Goal: Task Accomplishment & Management: Manage account settings

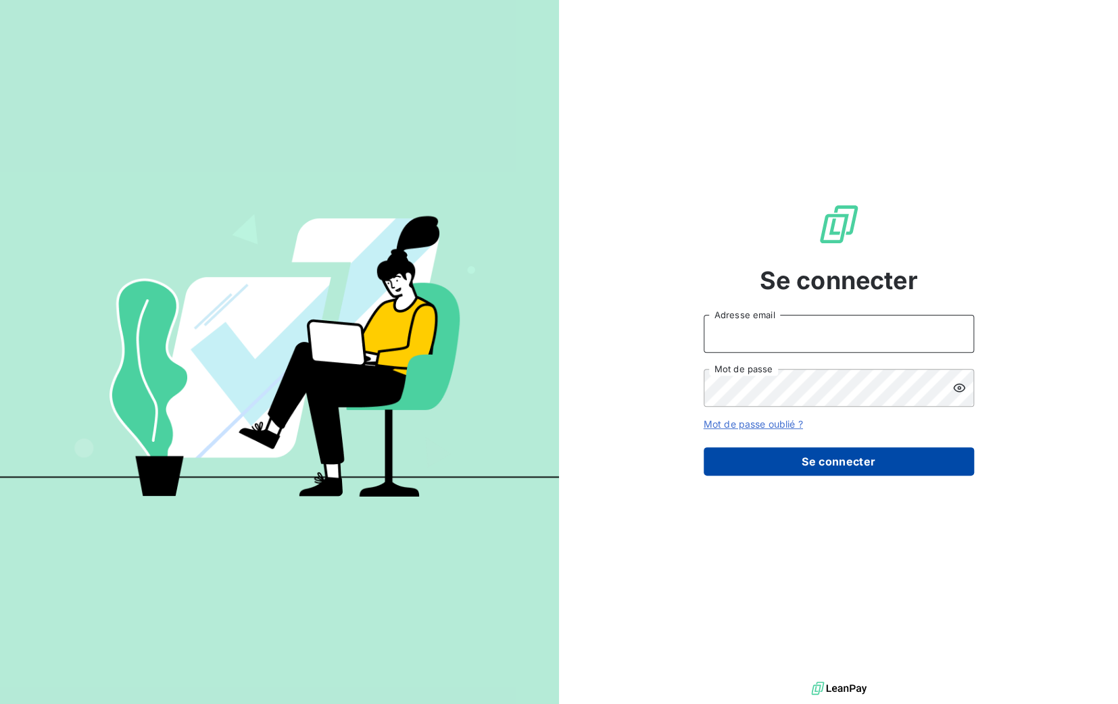
type input "[PERSON_NAME][EMAIL_ADDRESS][DOMAIN_NAME]"
click at [830, 465] on button "Se connecter" at bounding box center [838, 461] width 270 height 28
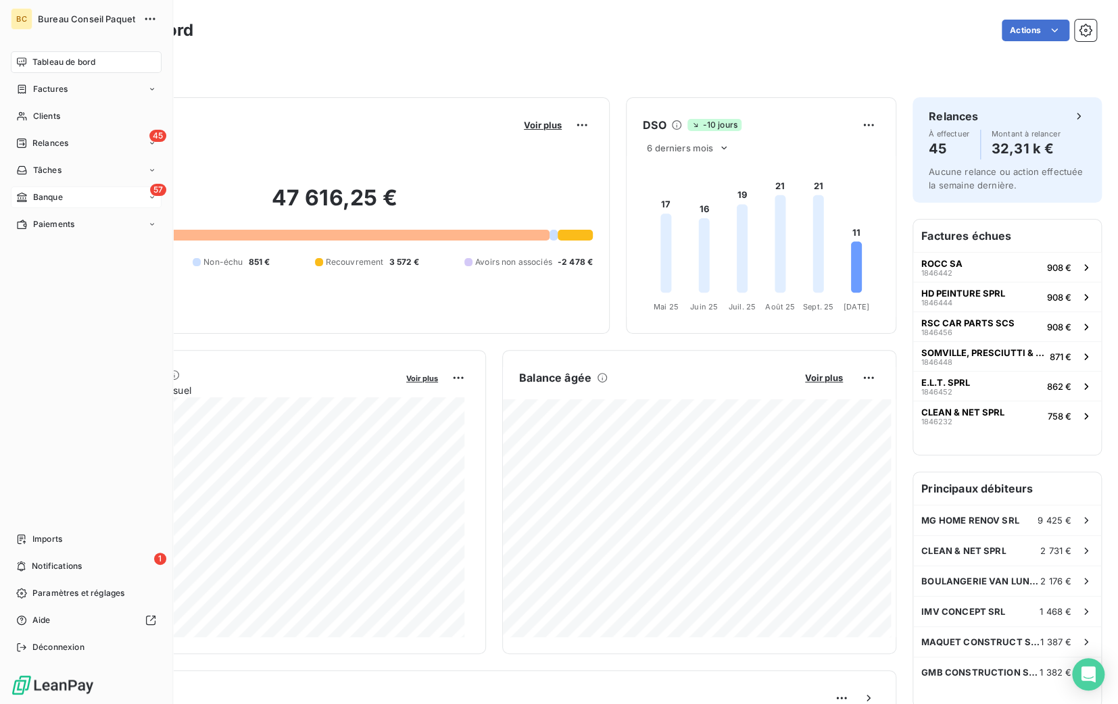
click at [54, 191] on span "Banque" at bounding box center [48, 197] width 30 height 12
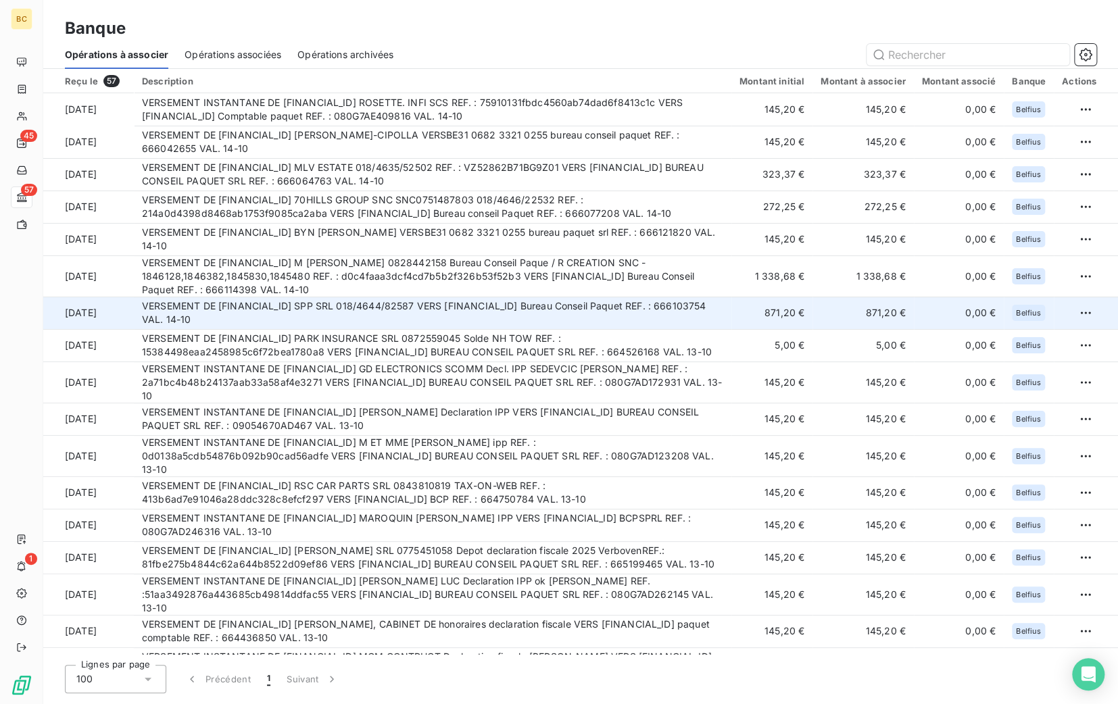
click at [487, 303] on td "VERSEMENT DE [FINANCIAL_ID] SPP SRL 018/4644/82587 VERS [FINANCIAL_ID] Bureau C…" at bounding box center [432, 313] width 597 height 32
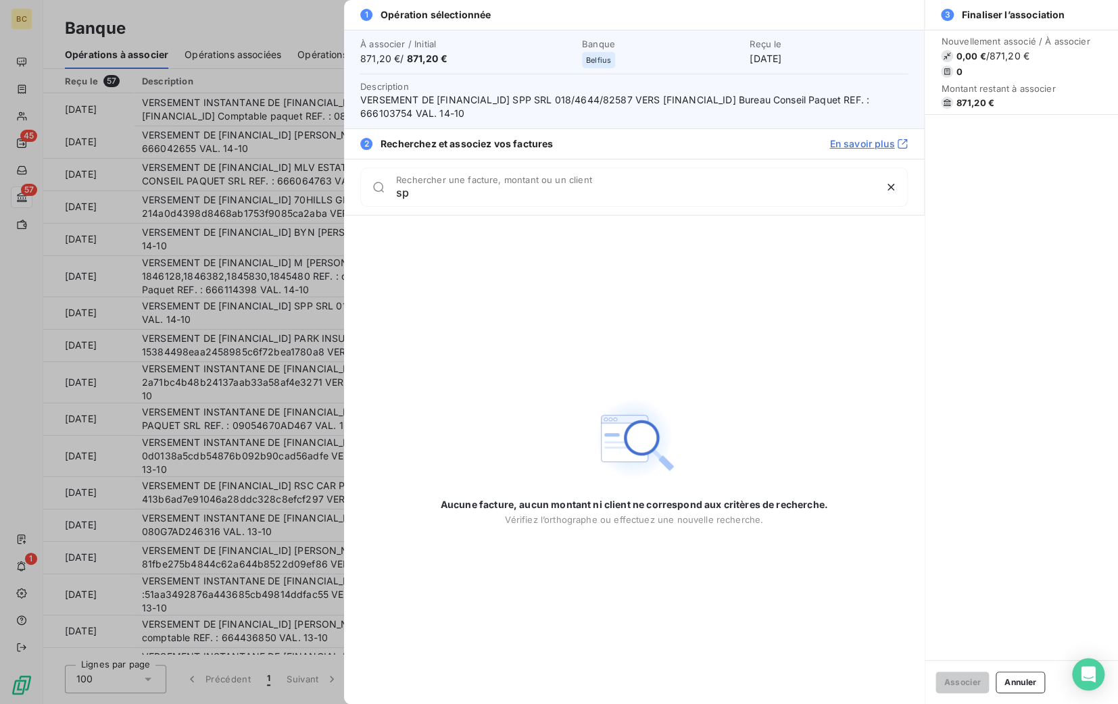
type input "s"
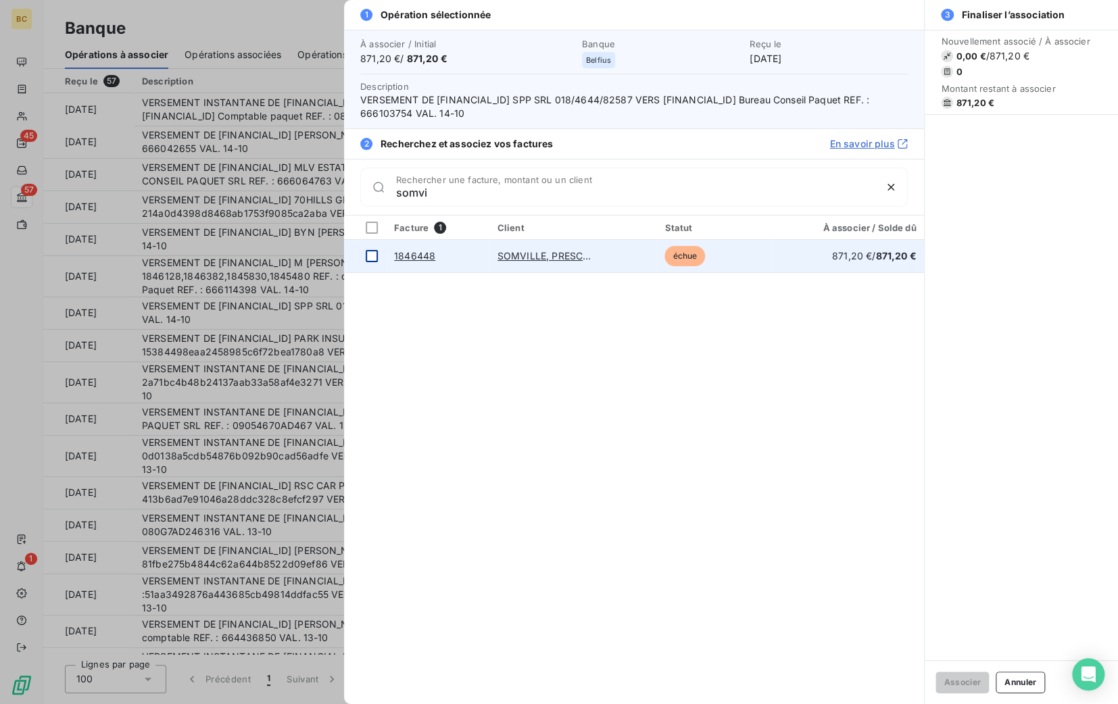
type input "somvi"
click at [374, 253] on div at bounding box center [372, 256] width 12 height 12
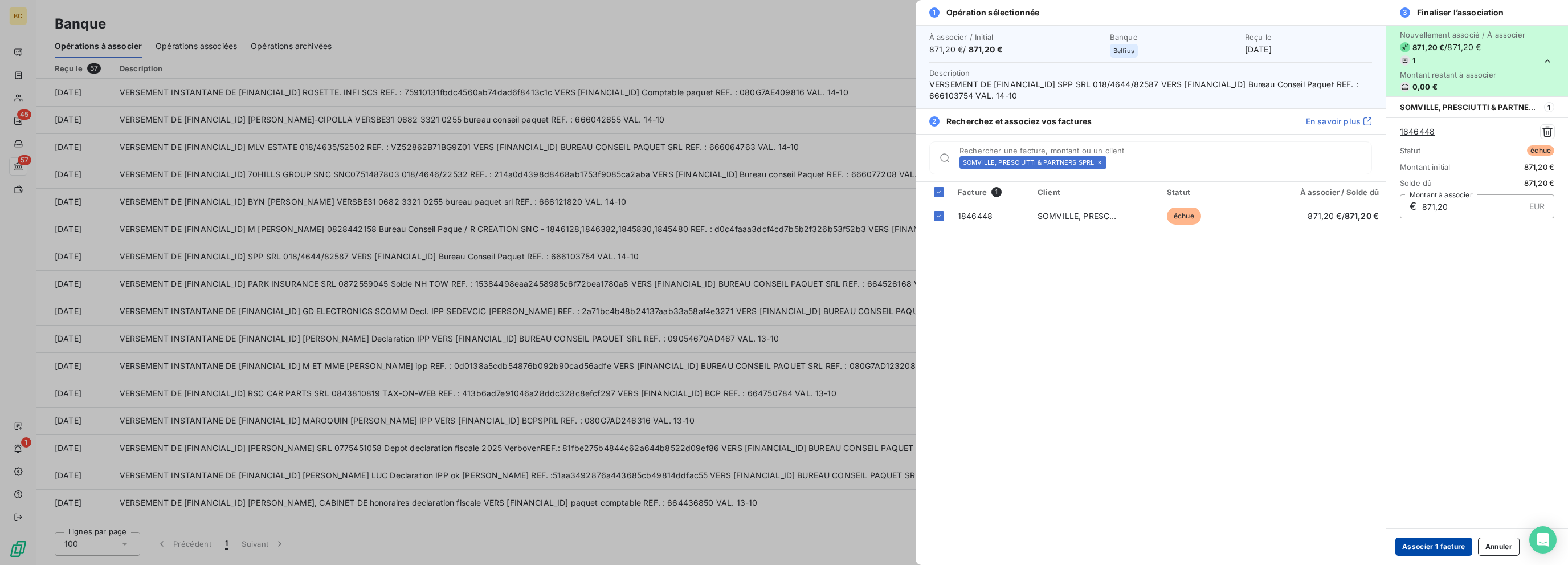
click at [942, 541] on button "Associer 1 facture" at bounding box center [1433, 546] width 77 height 19
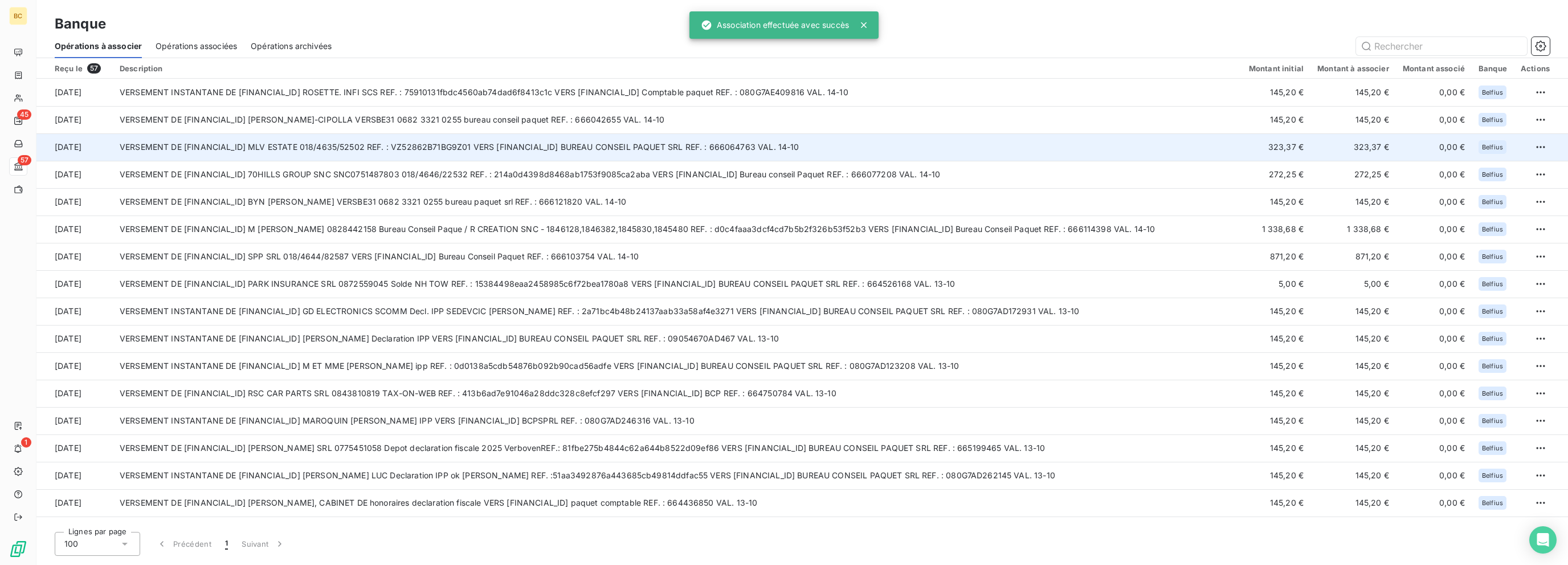
click at [642, 143] on td "VERSEMENT DE [FINANCIAL_ID] MLV ESTATE 018/4635/52502 REF. : VZ52862B71BG9Z01 V…" at bounding box center [677, 147] width 1129 height 27
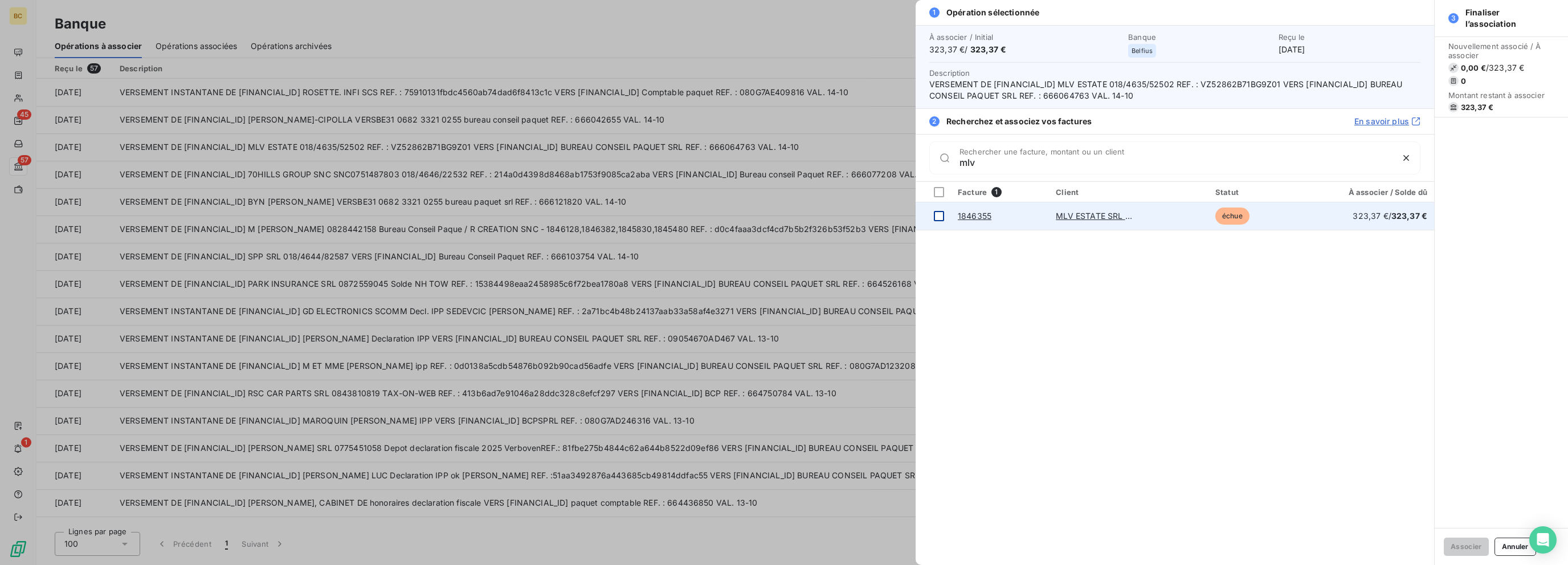
type input "mlv"
click at [941, 215] on div at bounding box center [939, 216] width 10 height 10
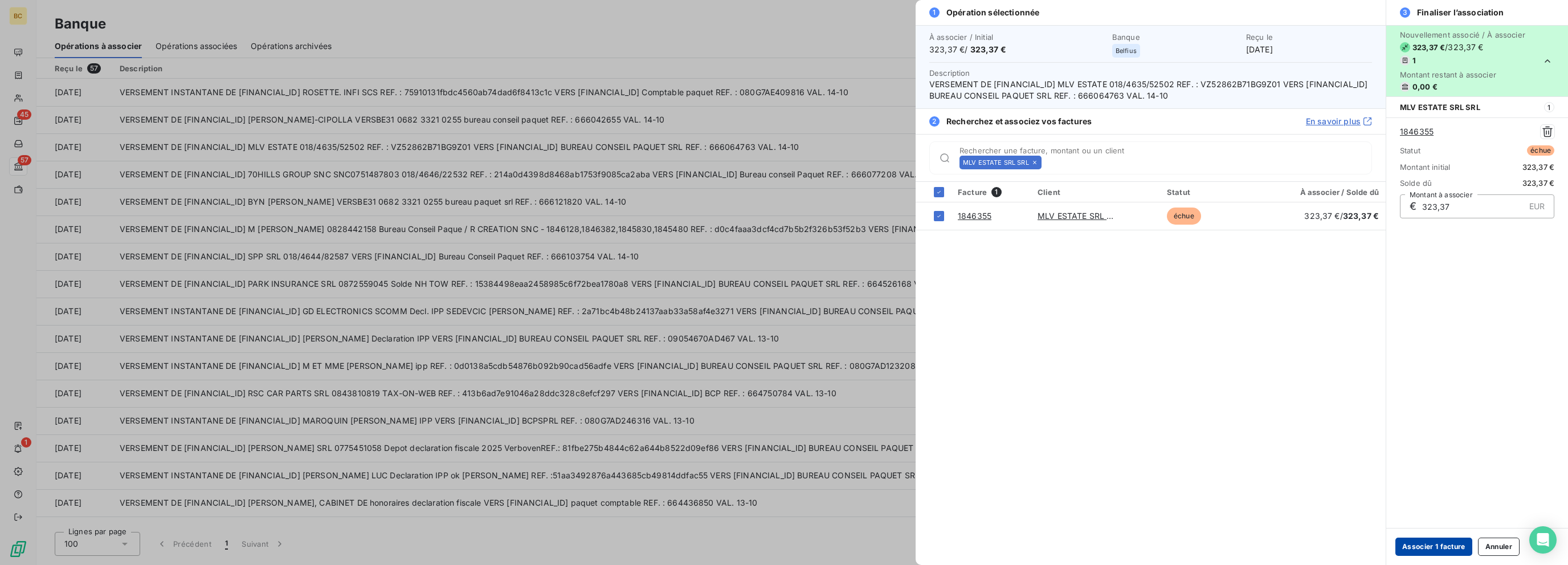
click at [942, 544] on button "Associer 1 facture" at bounding box center [1433, 546] width 77 height 19
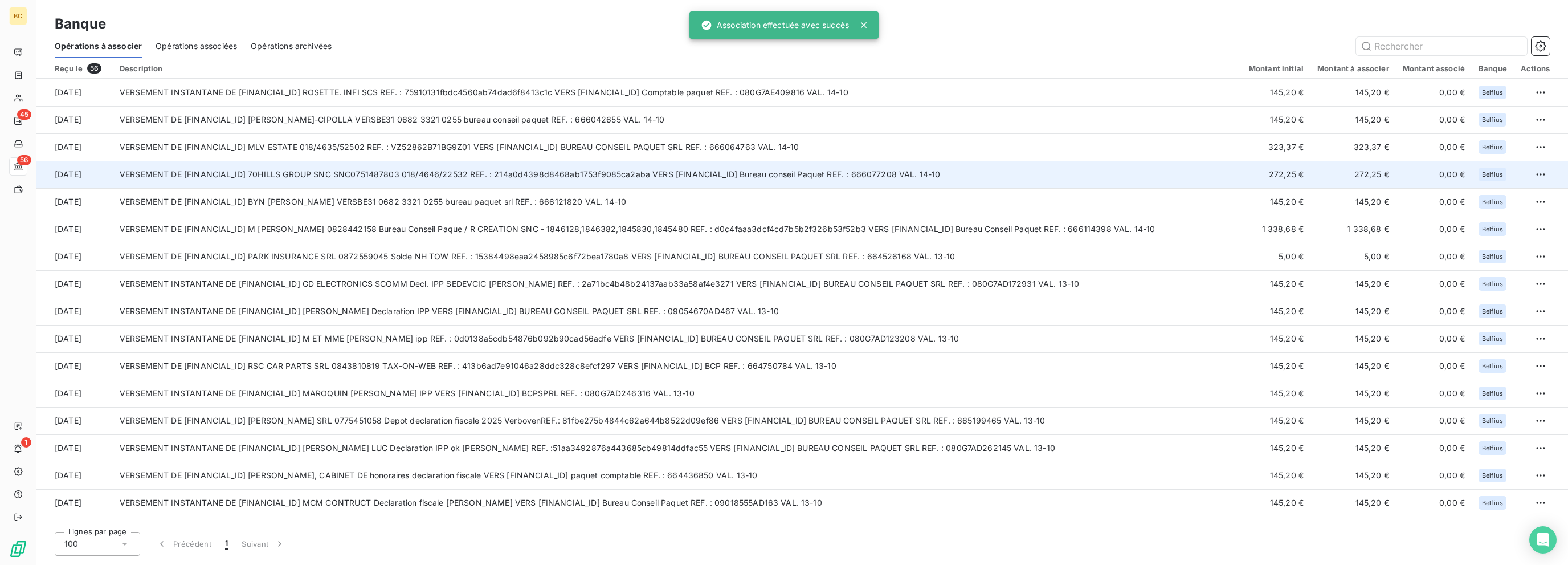
click at [743, 182] on td "VERSEMENT DE [FINANCIAL_ID] 70HILLS GROUP SNC SNC0751487803 018/4646/22532 REF.…" at bounding box center [677, 175] width 1129 height 27
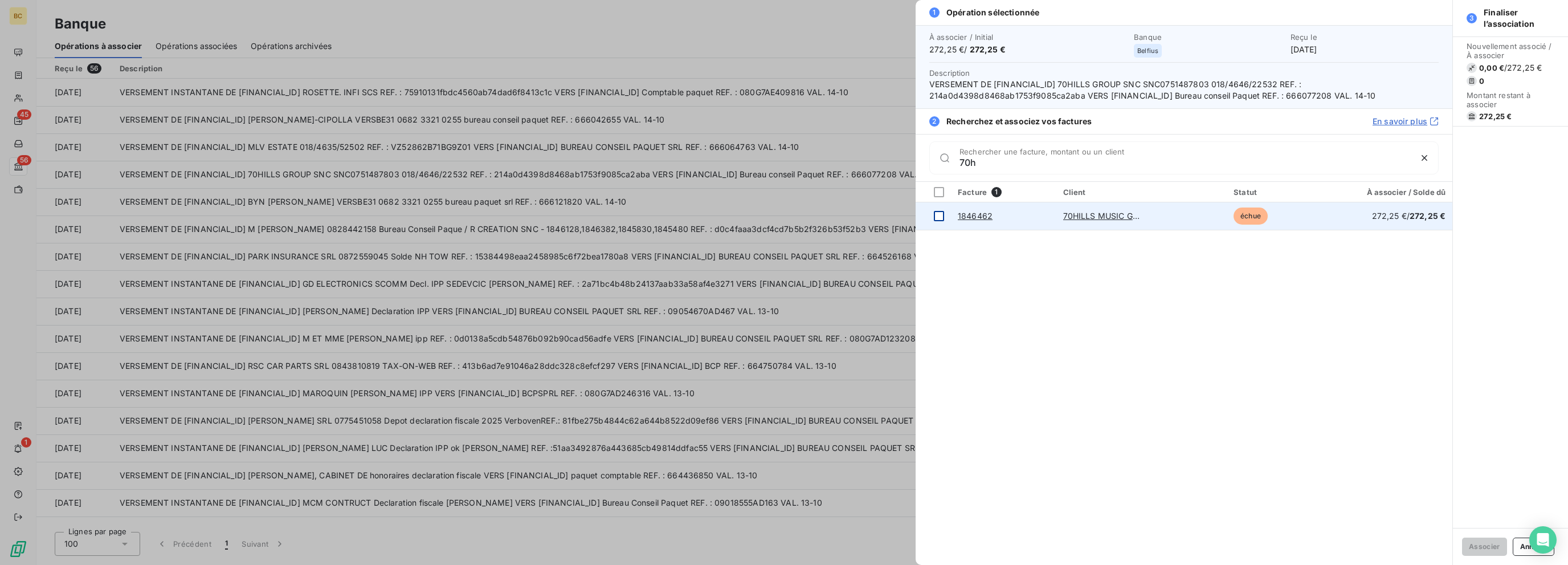
type input "70h"
click at [939, 213] on div at bounding box center [939, 216] width 10 height 10
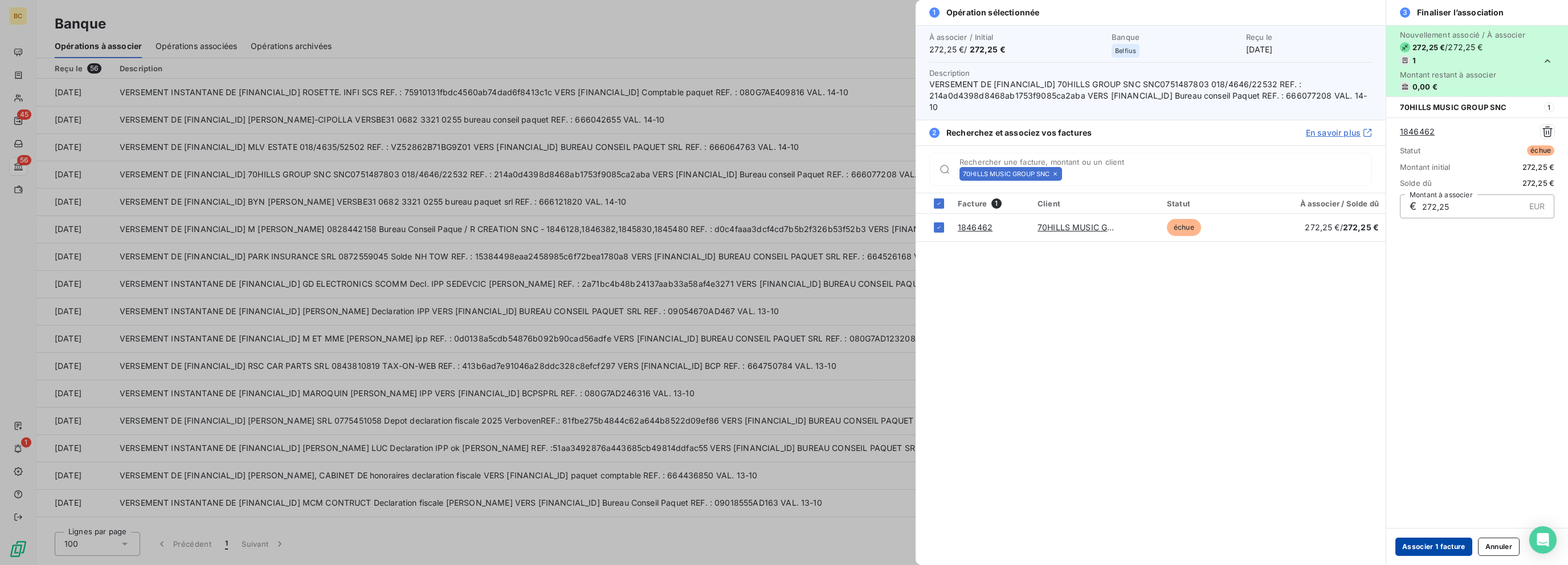
click at [942, 545] on button "Associer 1 facture" at bounding box center [1433, 546] width 77 height 19
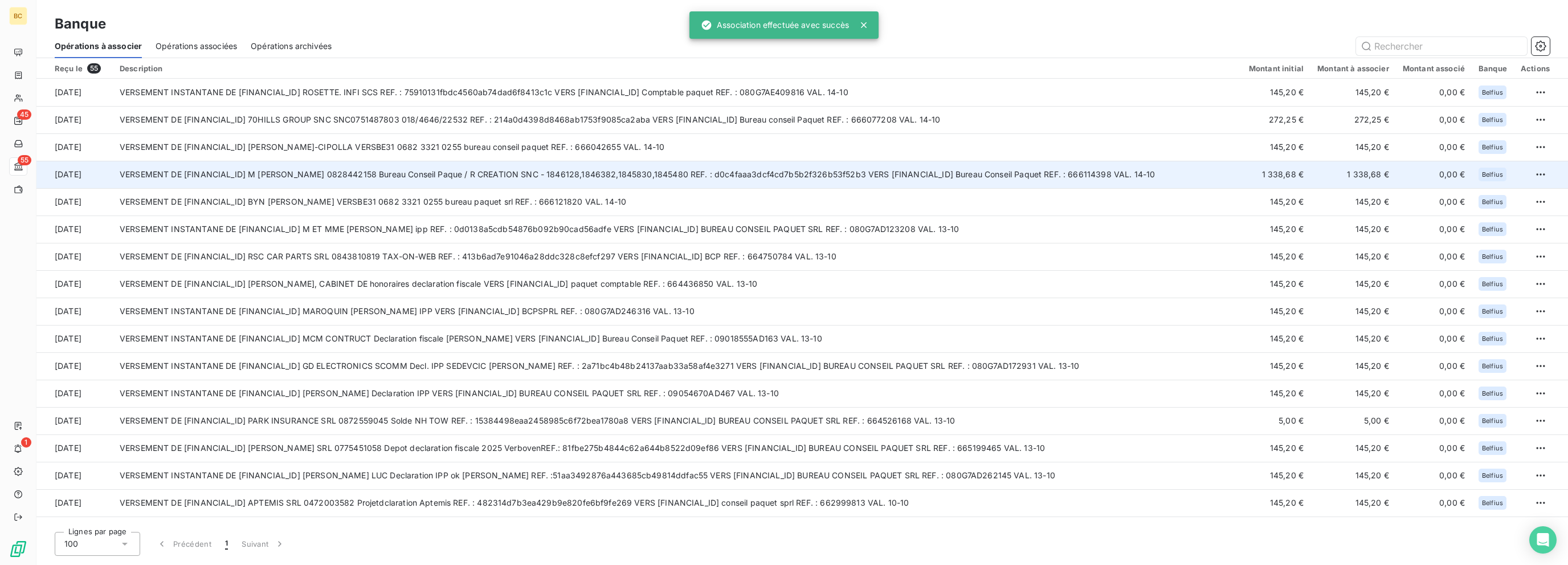
click at [588, 175] on td "VERSEMENT DE [FINANCIAL_ID] M [PERSON_NAME] 0828442158 Bureau Conseil Paque / R…" at bounding box center [677, 175] width 1129 height 27
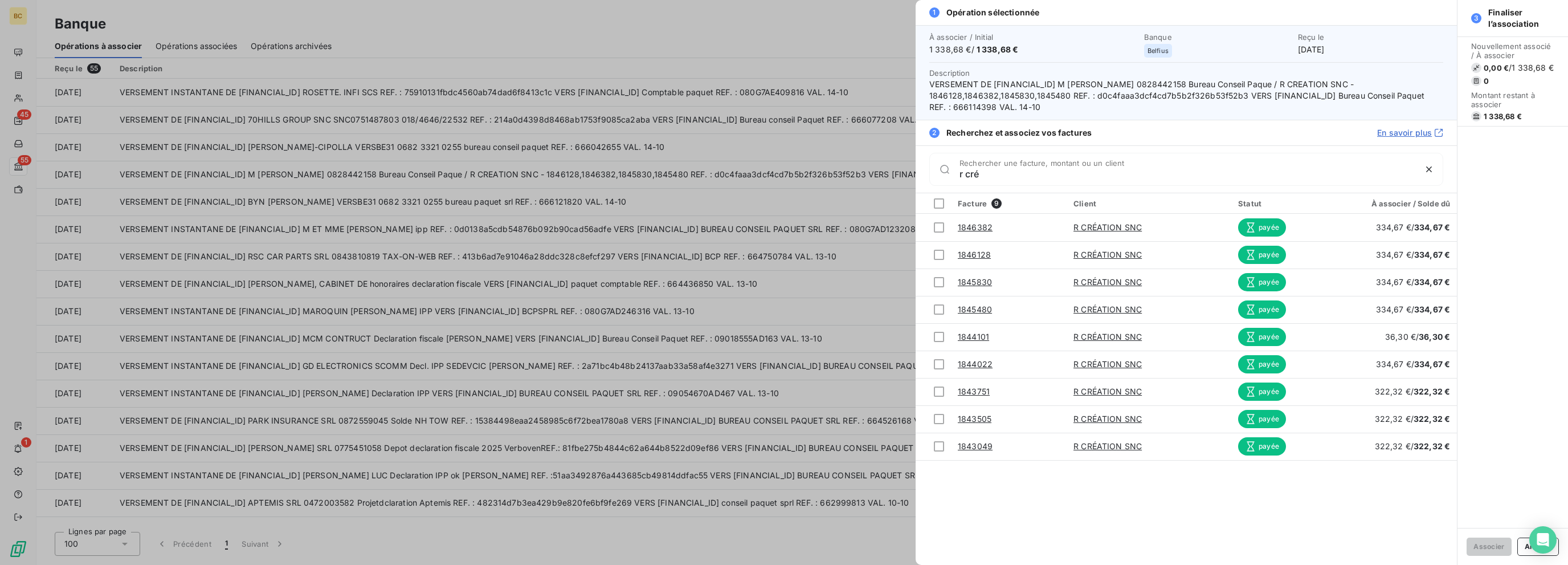
type input "r cré"
click at [589, 155] on div at bounding box center [784, 282] width 1568 height 565
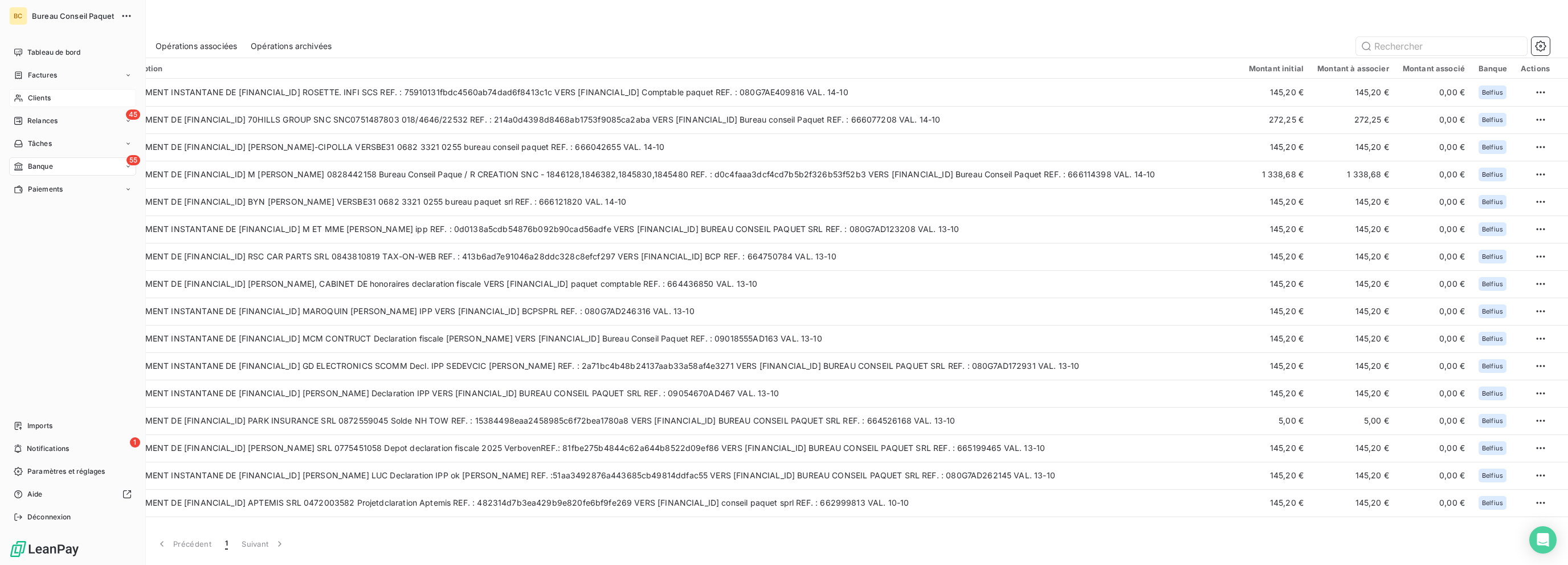
click at [30, 97] on span "Clients" at bounding box center [39, 98] width 23 height 10
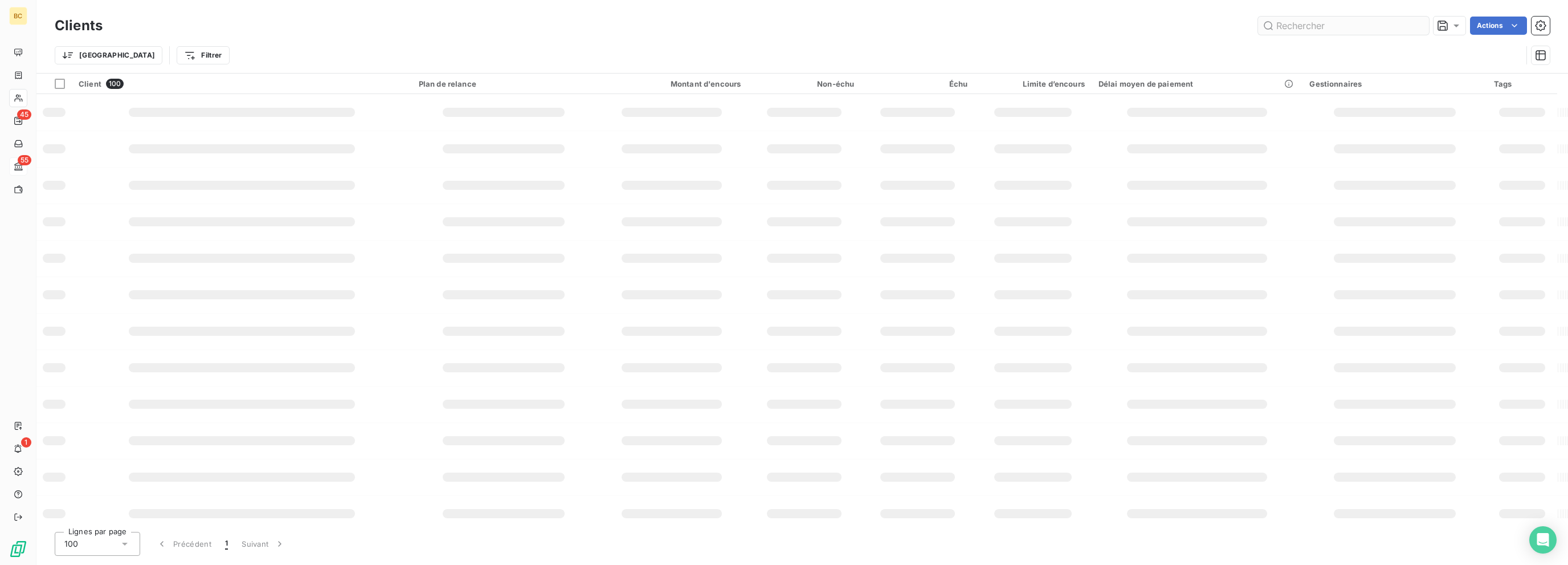
click at [942, 25] on input "text" at bounding box center [1343, 26] width 171 height 19
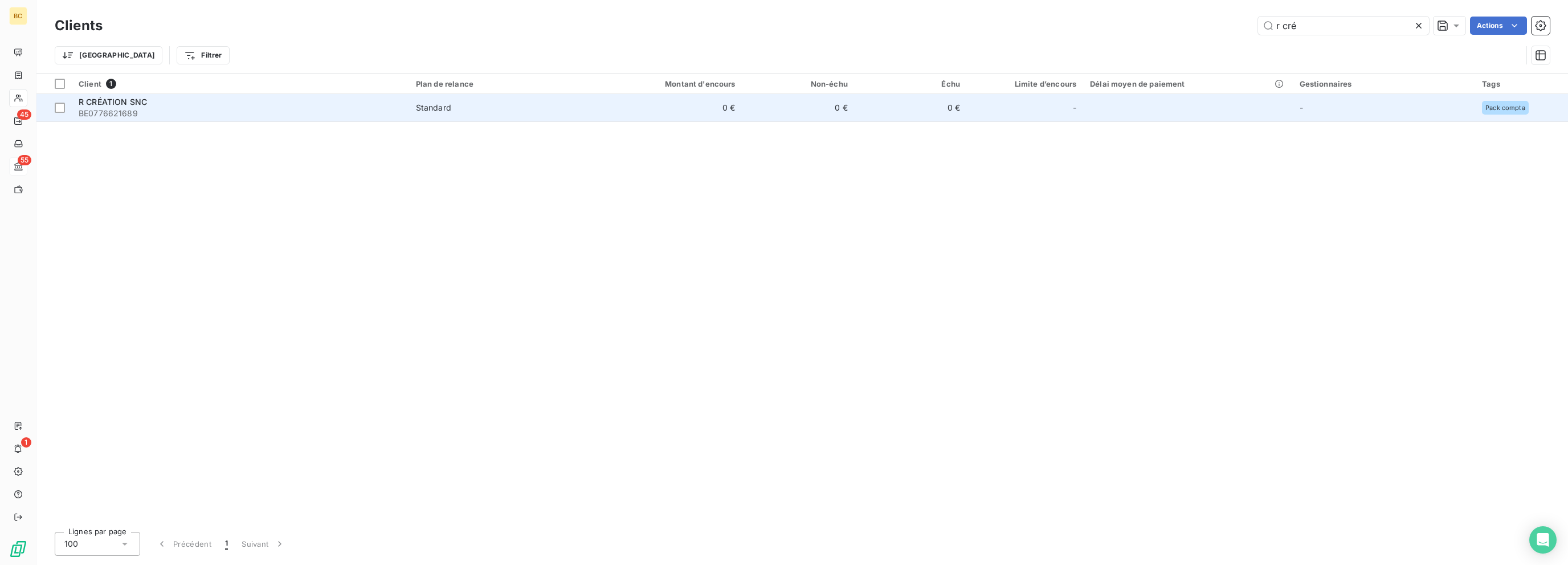
type input "r cré"
click at [148, 103] on div "R CRÉATION SNC" at bounding box center [240, 102] width 324 height 12
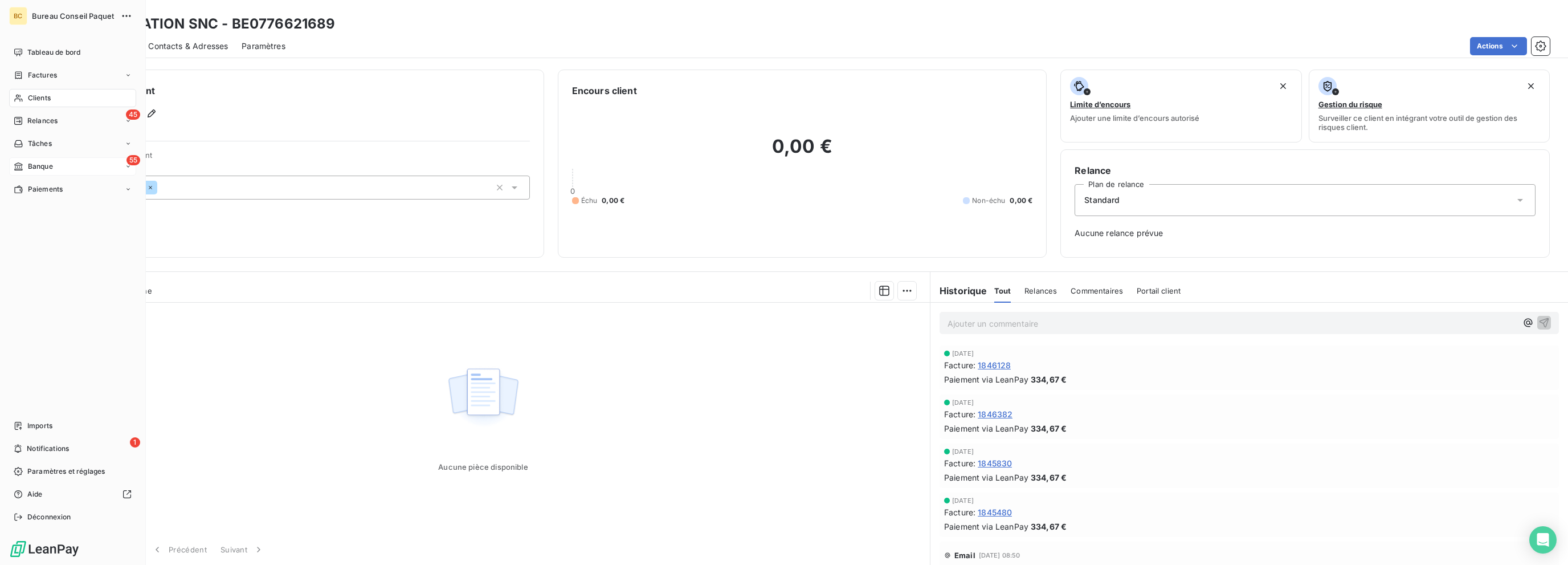
click at [30, 164] on span "Banque" at bounding box center [40, 166] width 25 height 10
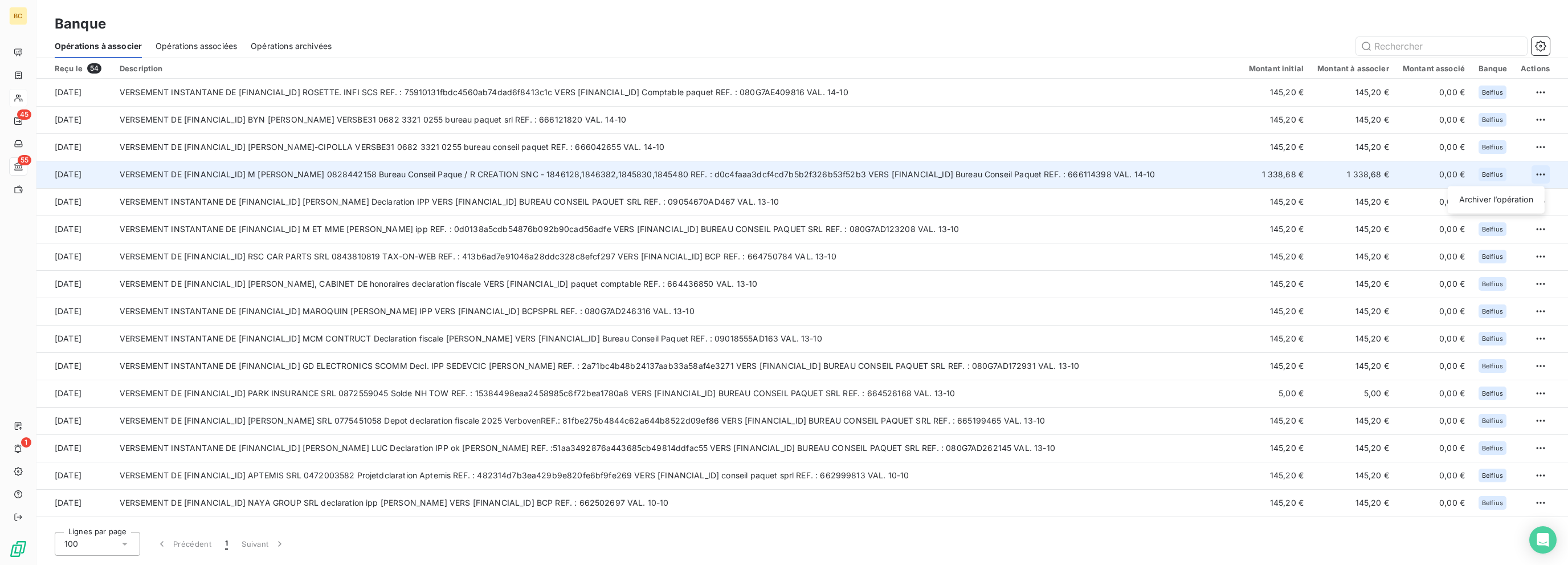
click at [942, 175] on html "BC 45 55 1 Banque Opérations à associer Opérations associées Opérations archivé…" at bounding box center [784, 282] width 1568 height 565
click at [942, 197] on div "Archiver l’opération" at bounding box center [1496, 200] width 88 height 19
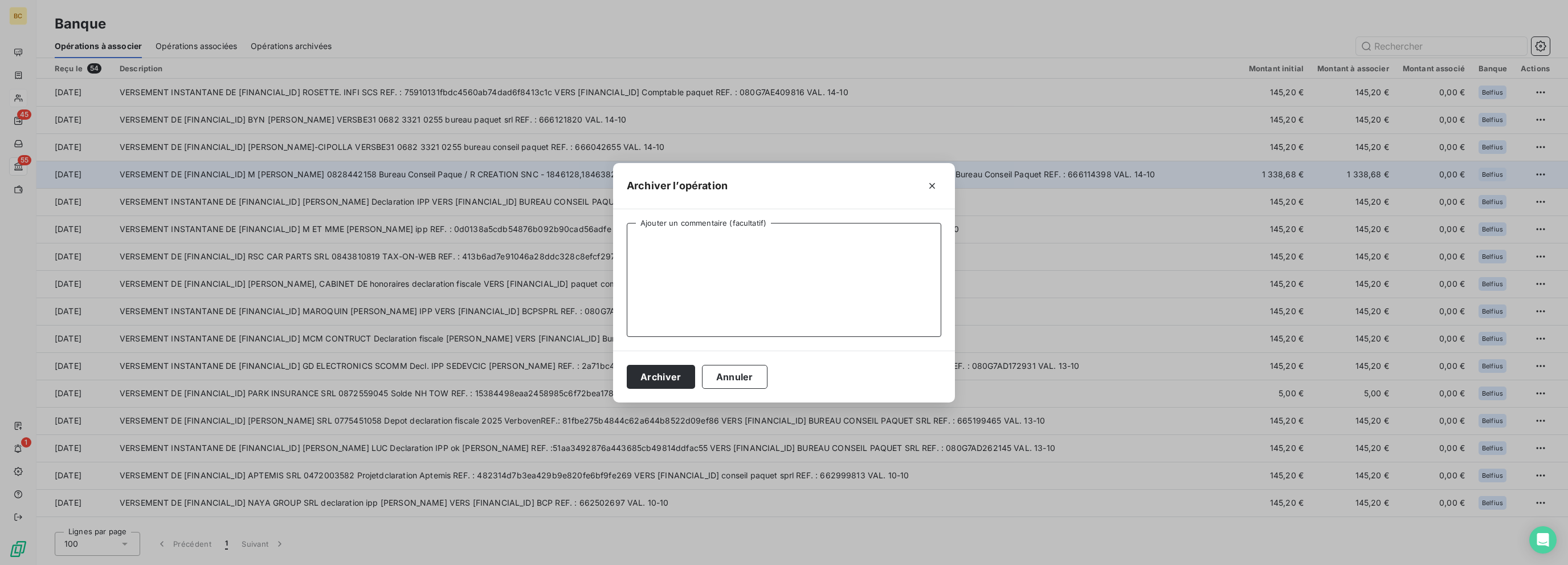
click at [697, 248] on textarea "Ajouter un commentaire (facultatif)" at bounding box center [783, 279] width 314 height 114
type textarea "Payé via LP"
click at [651, 374] on button "Archiver" at bounding box center [660, 376] width 68 height 24
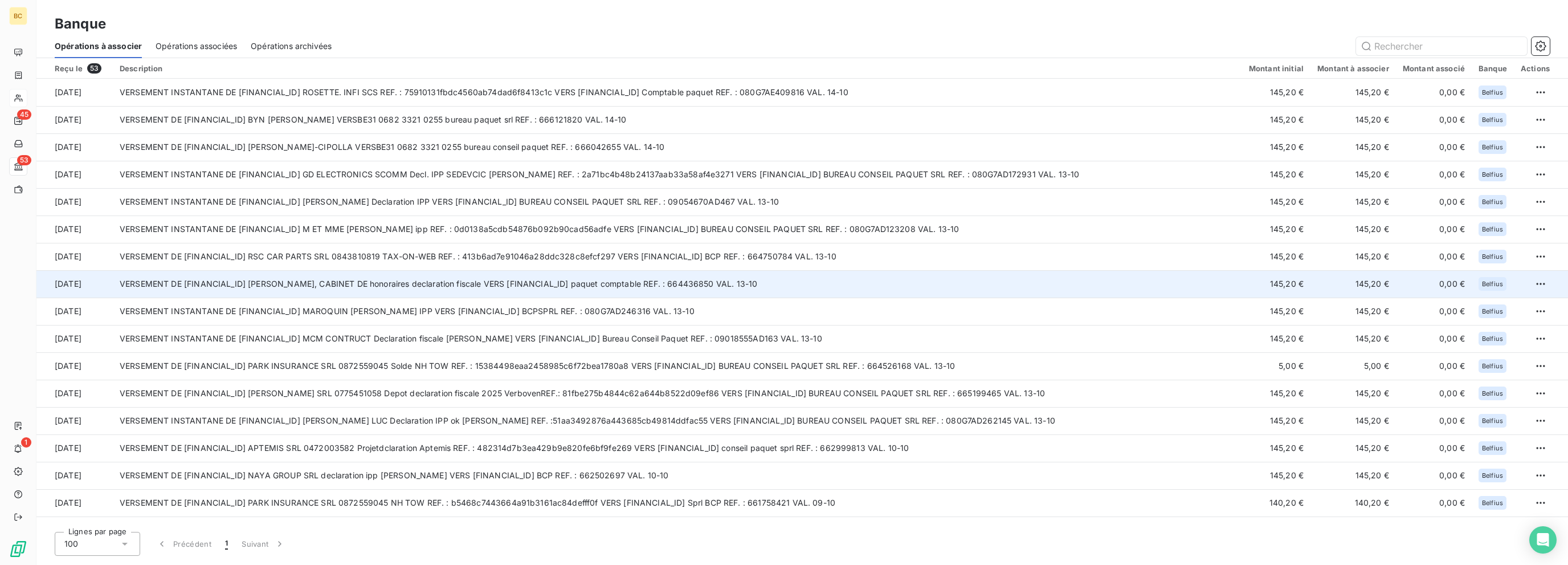
click at [701, 293] on td "VERSEMENT DE [FINANCIAL_ID] [PERSON_NAME], CABINET DE honoraires declaration fi…" at bounding box center [677, 283] width 1129 height 27
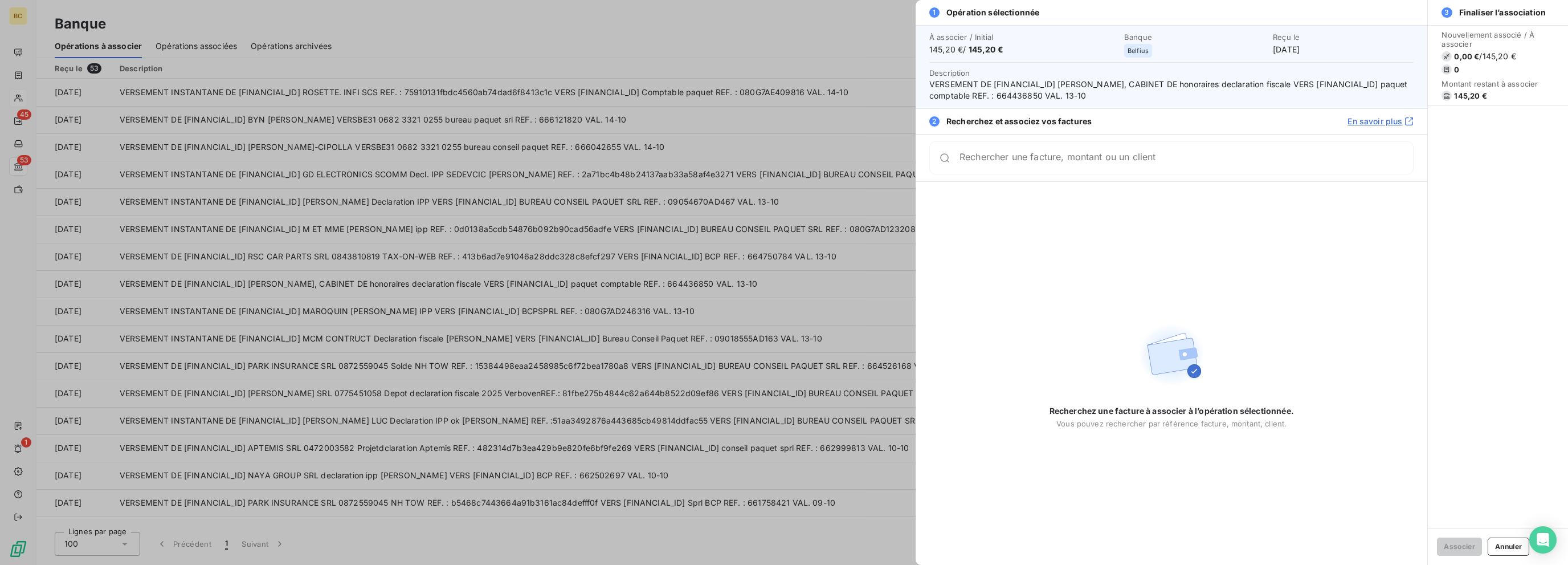
click at [758, 238] on div at bounding box center [784, 282] width 1568 height 565
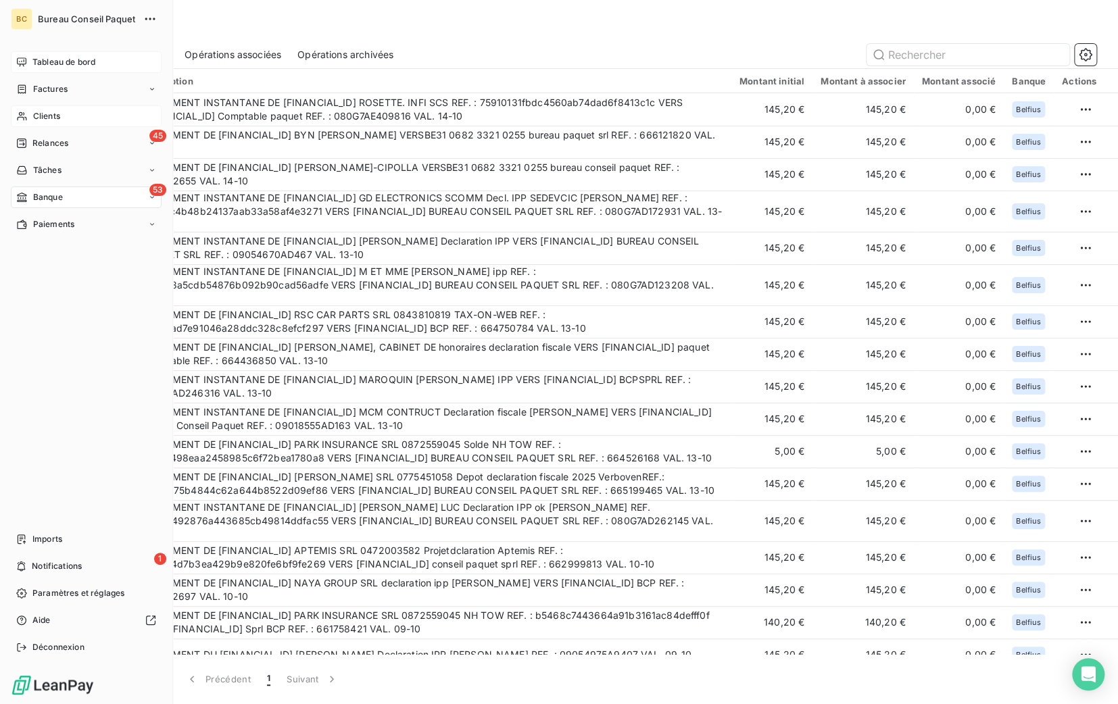
click at [32, 70] on div "Tableau de bord" at bounding box center [86, 62] width 151 height 22
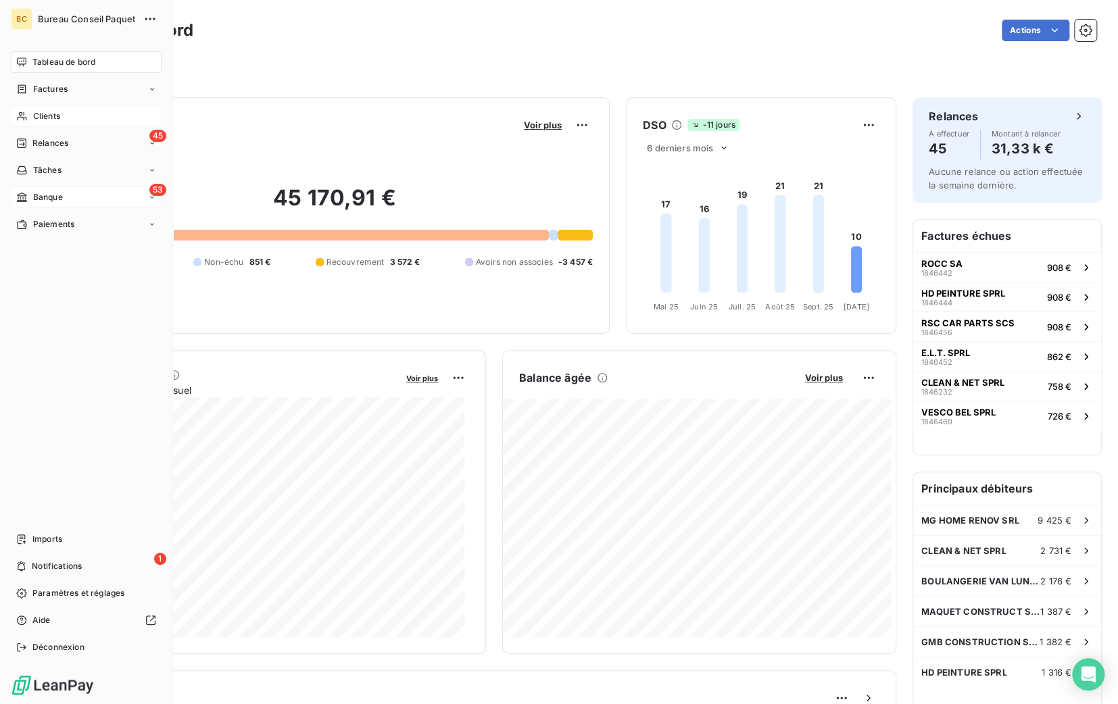
click at [51, 115] on span "Clients" at bounding box center [46, 116] width 27 height 12
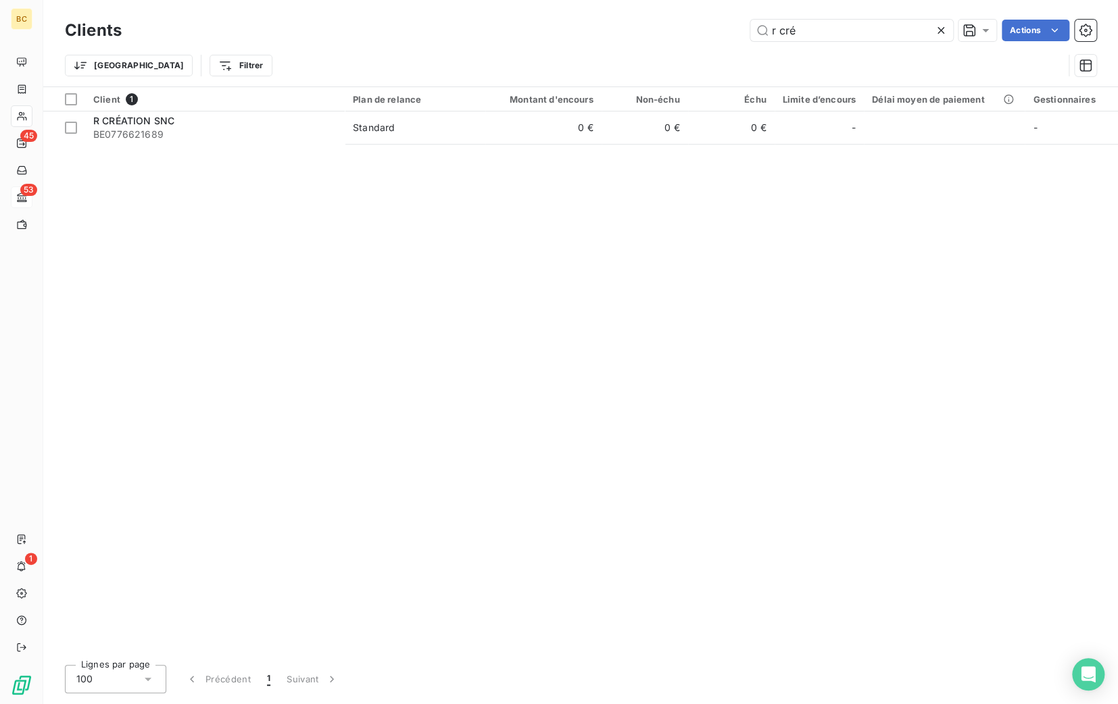
drag, startPoint x: 808, startPoint y: 33, endPoint x: 641, endPoint y: 44, distance: 167.3
click at [624, 44] on div "Clients r cré Actions Trier Filtrer" at bounding box center [580, 51] width 1031 height 70
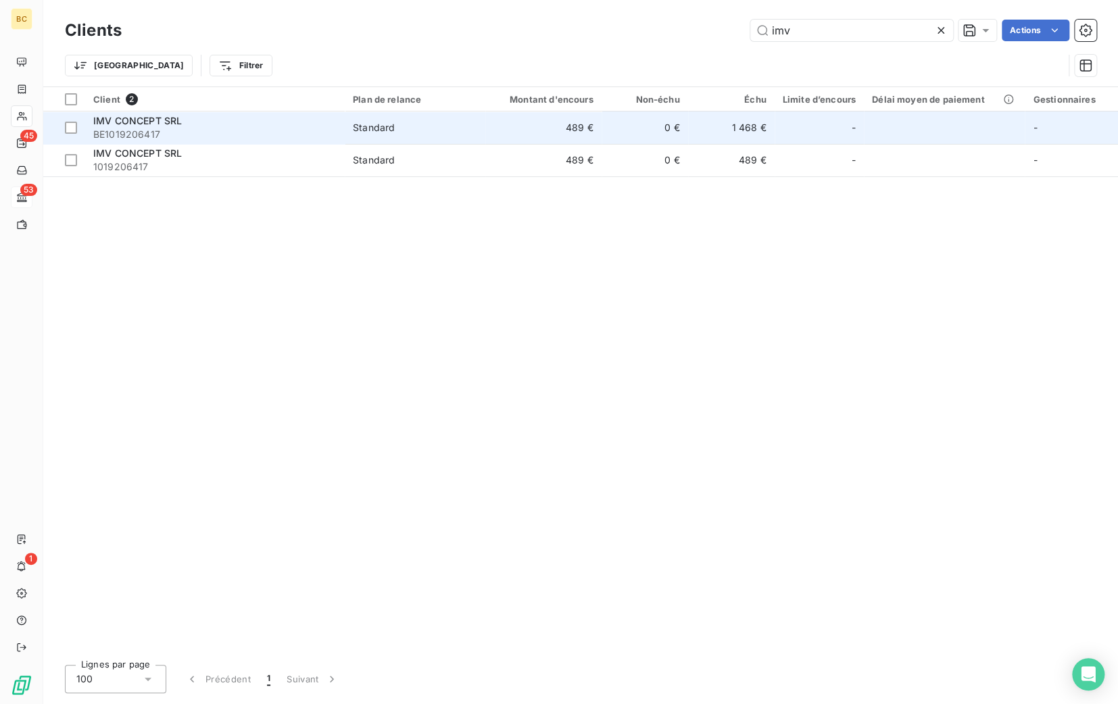
type input "imv"
click at [130, 128] on span "BE1019206417" at bounding box center [214, 135] width 243 height 14
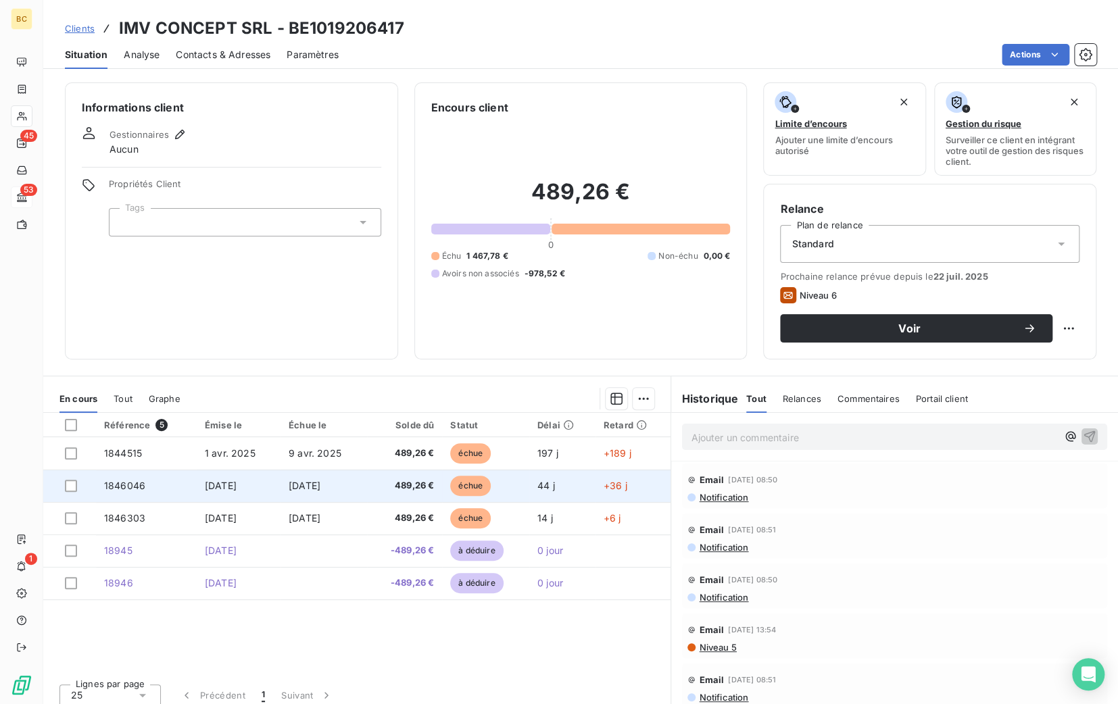
click at [320, 489] on span "[DATE]" at bounding box center [305, 485] width 32 height 11
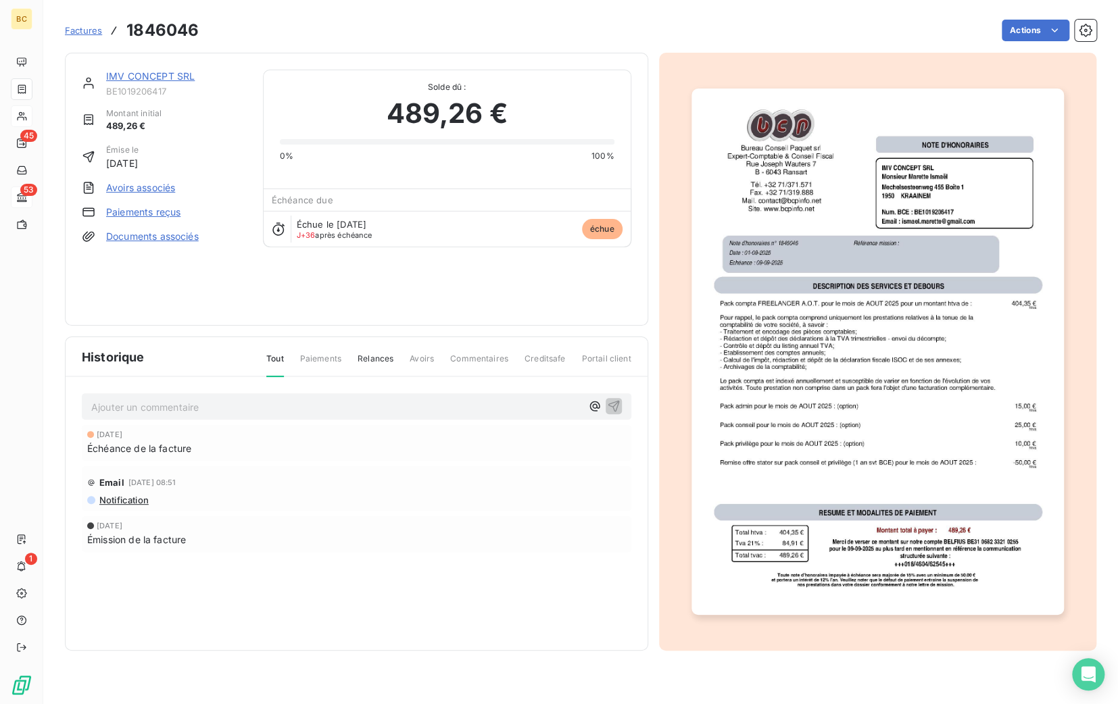
click at [162, 191] on link "Avoirs associés" at bounding box center [140, 188] width 69 height 14
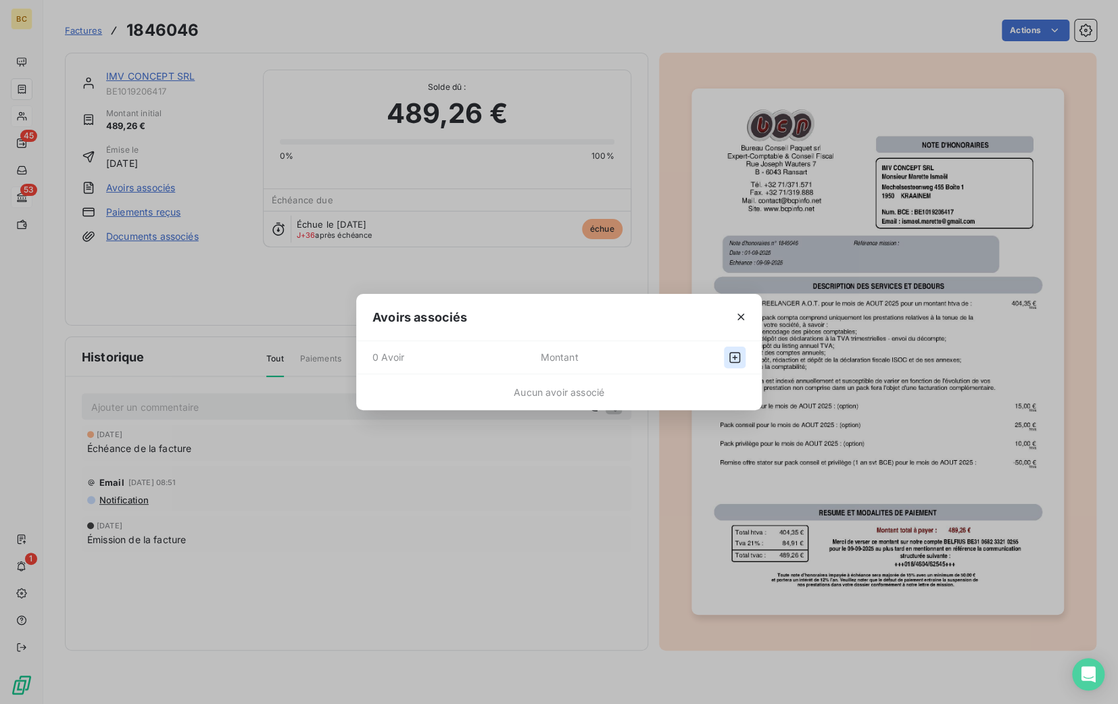
click at [739, 355] on icon "button" at bounding box center [734, 357] width 11 height 11
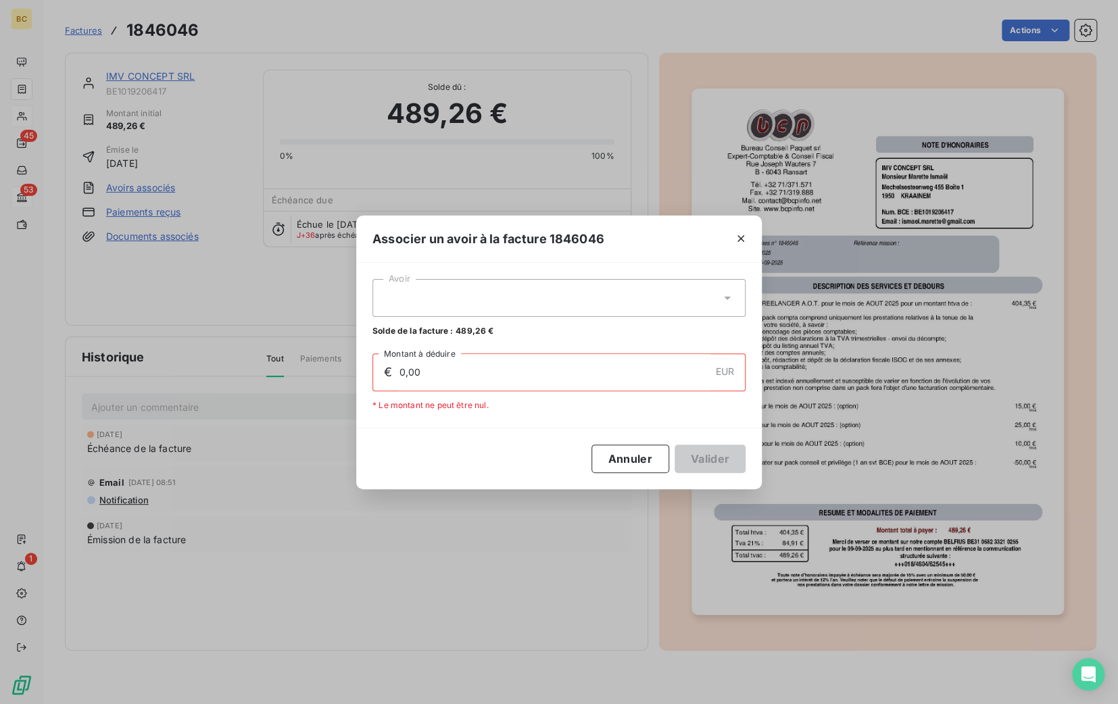
click at [512, 302] on div at bounding box center [558, 298] width 373 height 38
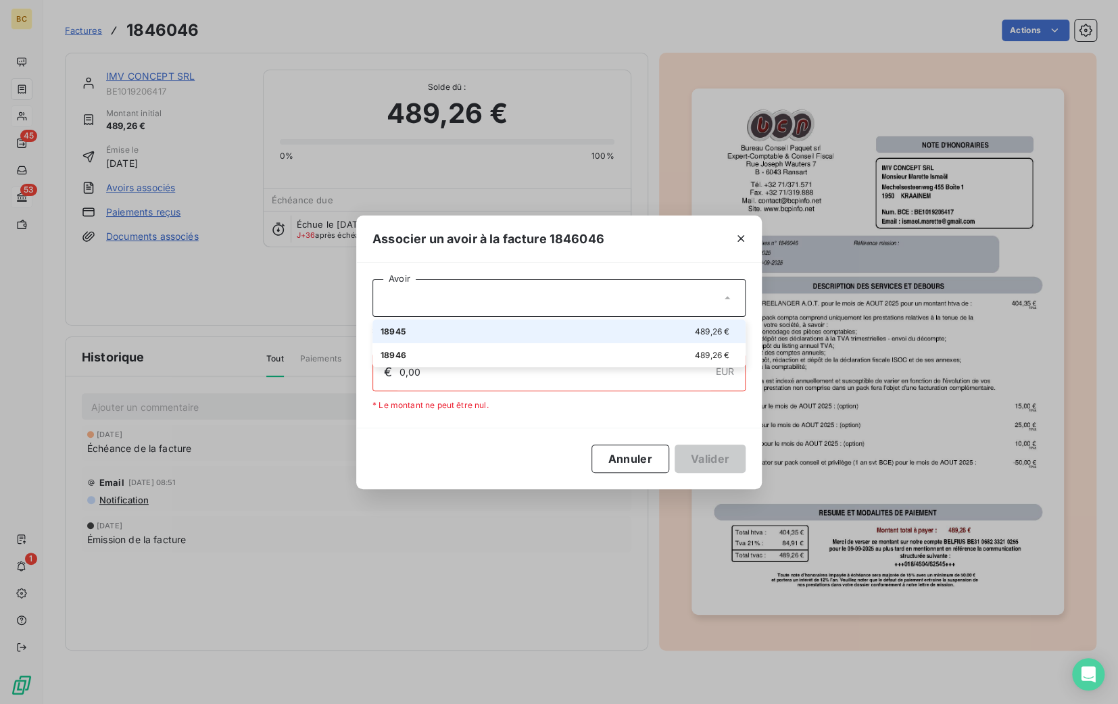
click at [433, 332] on div "18945 489,26 €" at bounding box center [558, 331] width 357 height 13
type input "489,26"
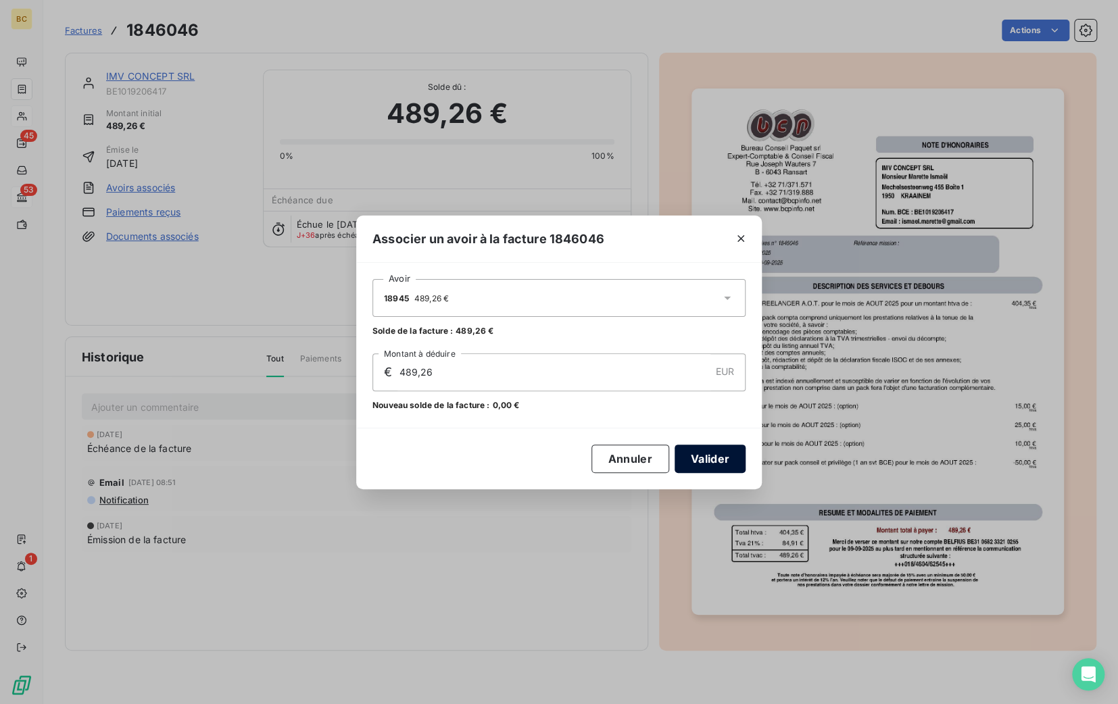
click at [725, 465] on button "Valider" at bounding box center [709, 459] width 71 height 28
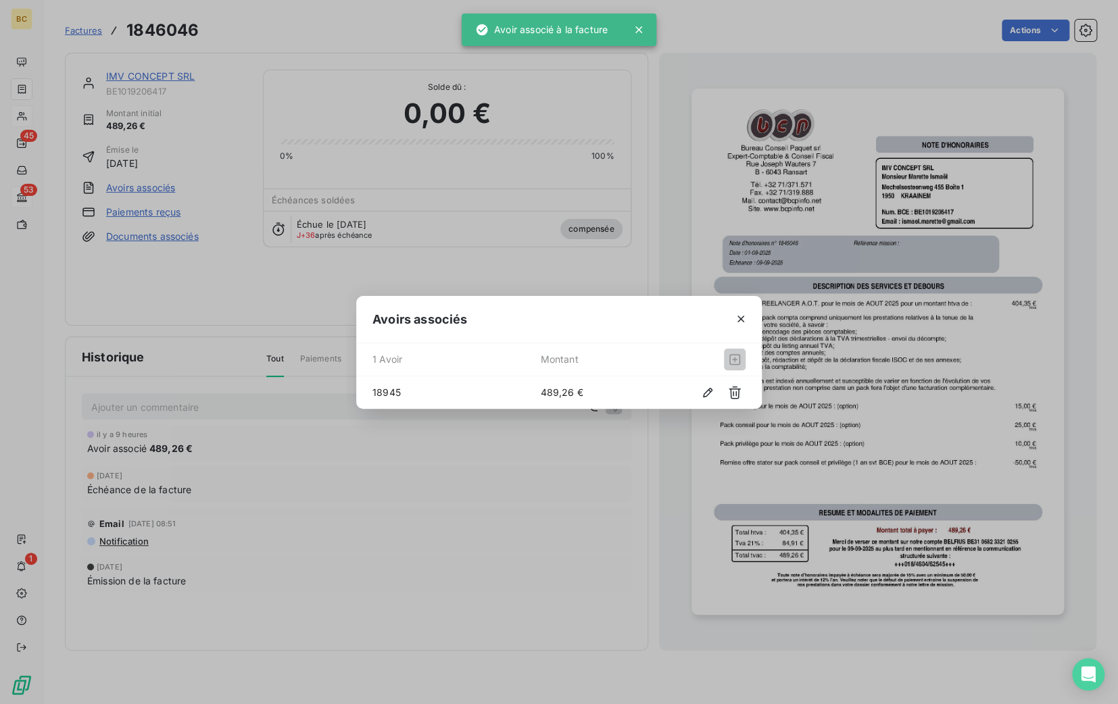
click at [159, 76] on div "Avoirs associés 1 Avoir Montant 18945 489,26 €" at bounding box center [559, 352] width 1118 height 704
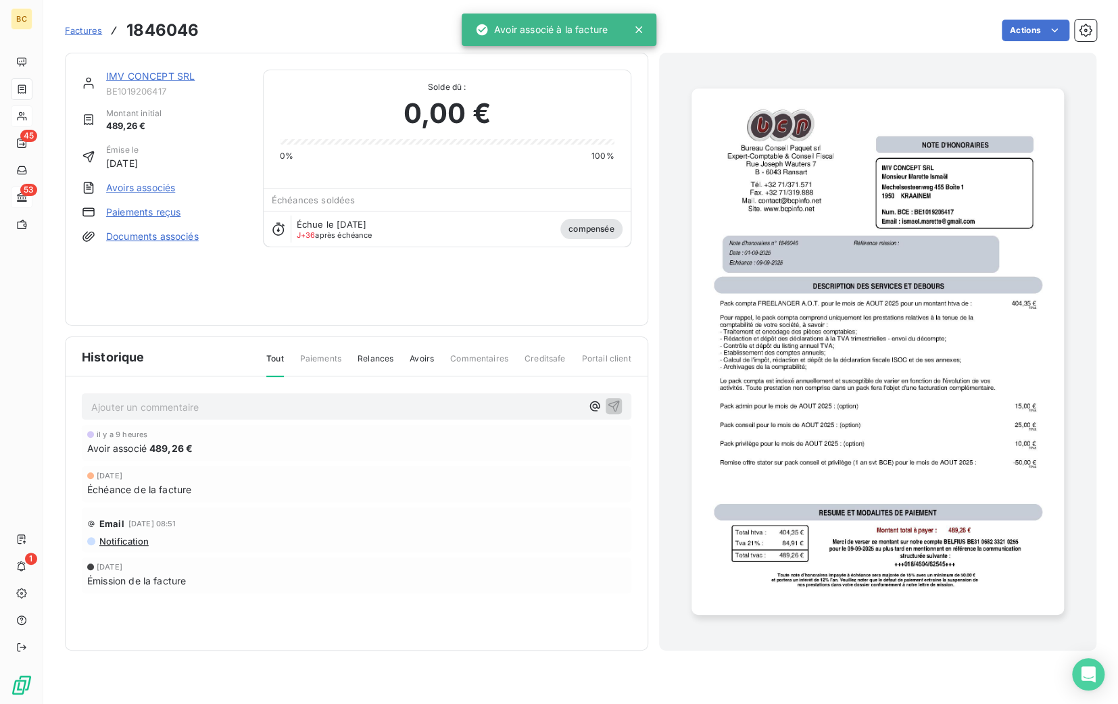
click at [159, 76] on link "IMV CONCEPT SRL" at bounding box center [150, 75] width 89 height 11
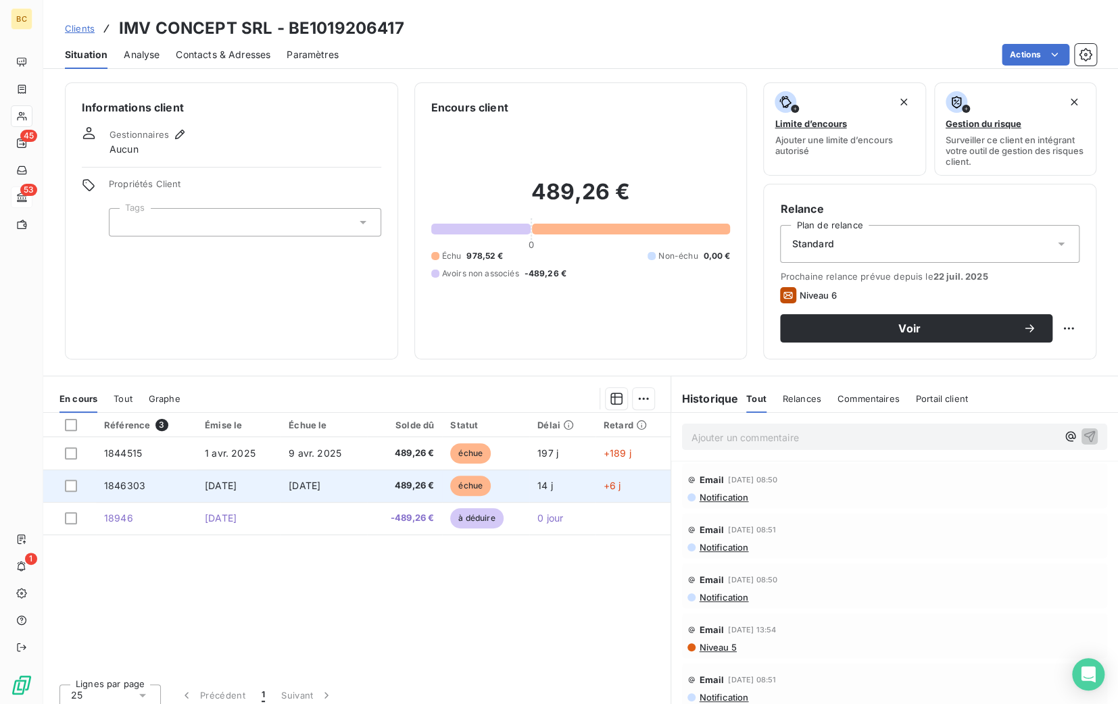
click at [230, 491] on td "[DATE]" at bounding box center [239, 486] width 84 height 32
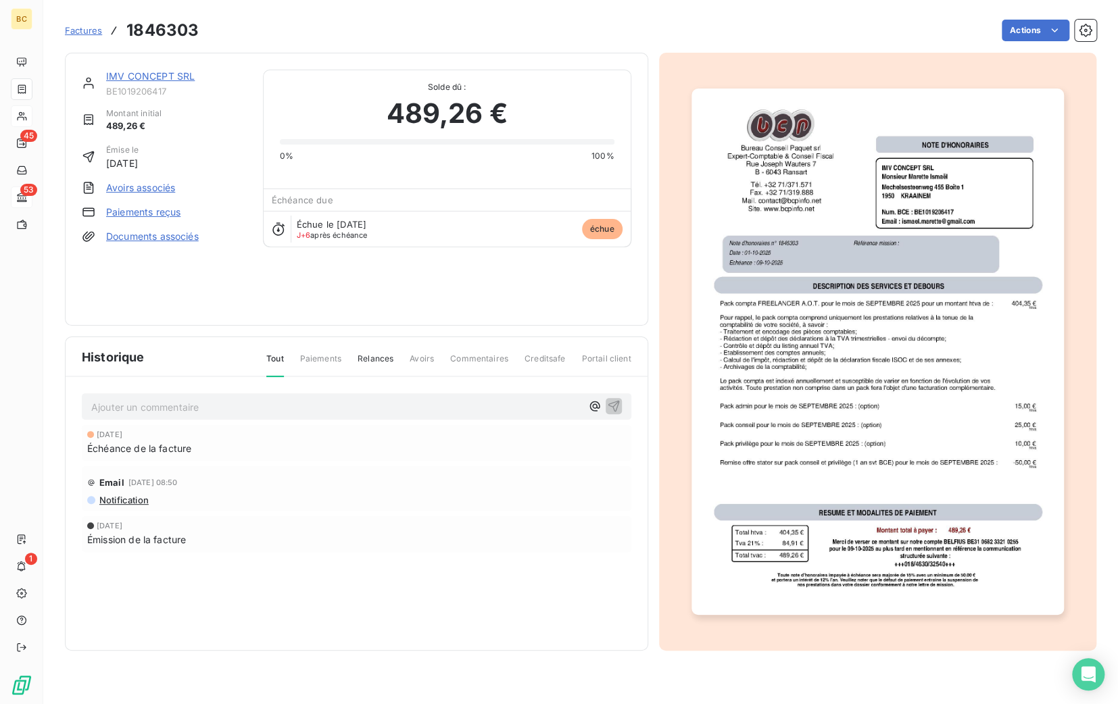
click at [140, 189] on link "Avoirs associés" at bounding box center [140, 188] width 69 height 14
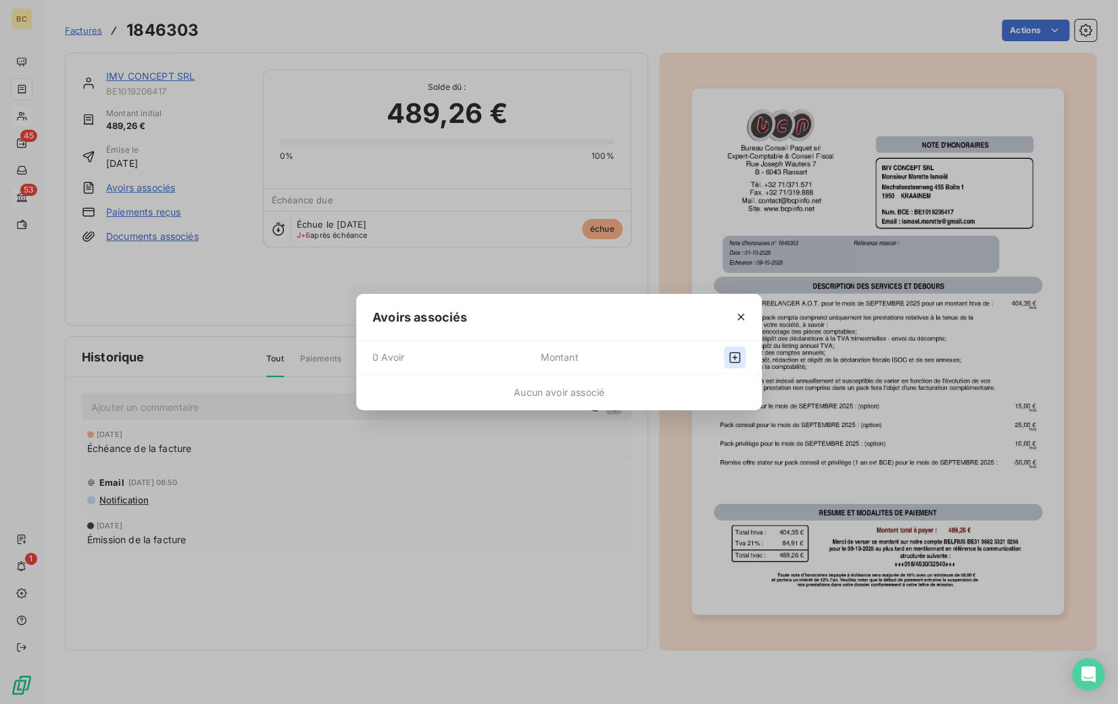
click at [732, 360] on icon "button" at bounding box center [735, 358] width 14 height 14
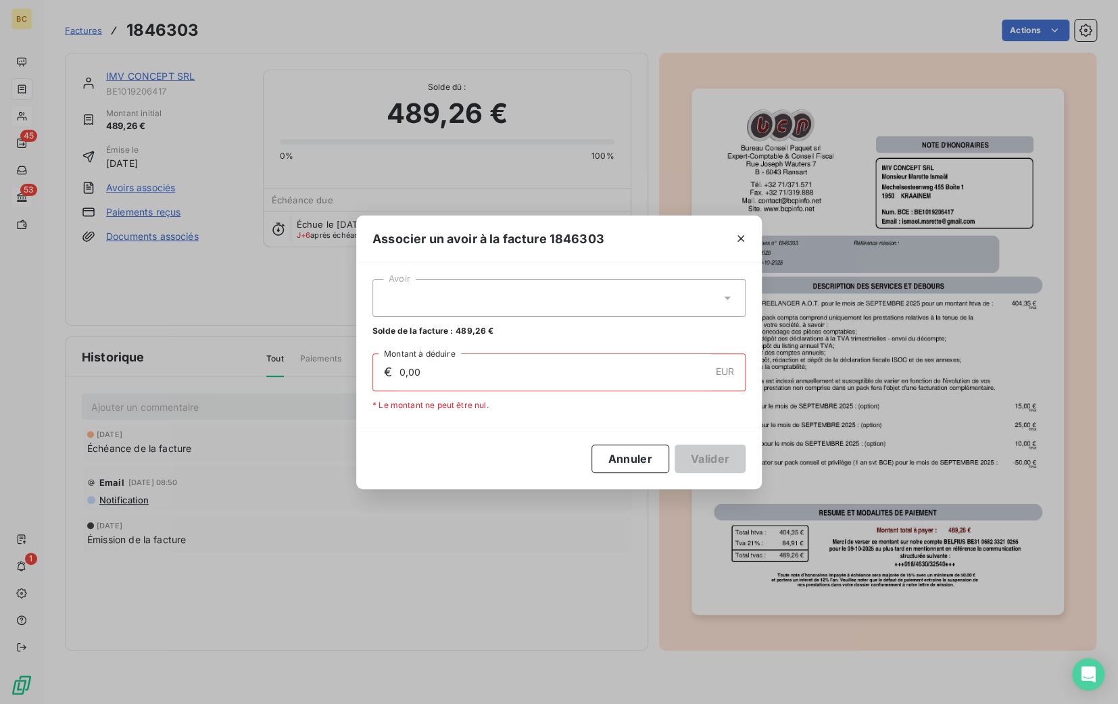
click at [582, 309] on div at bounding box center [558, 298] width 373 height 38
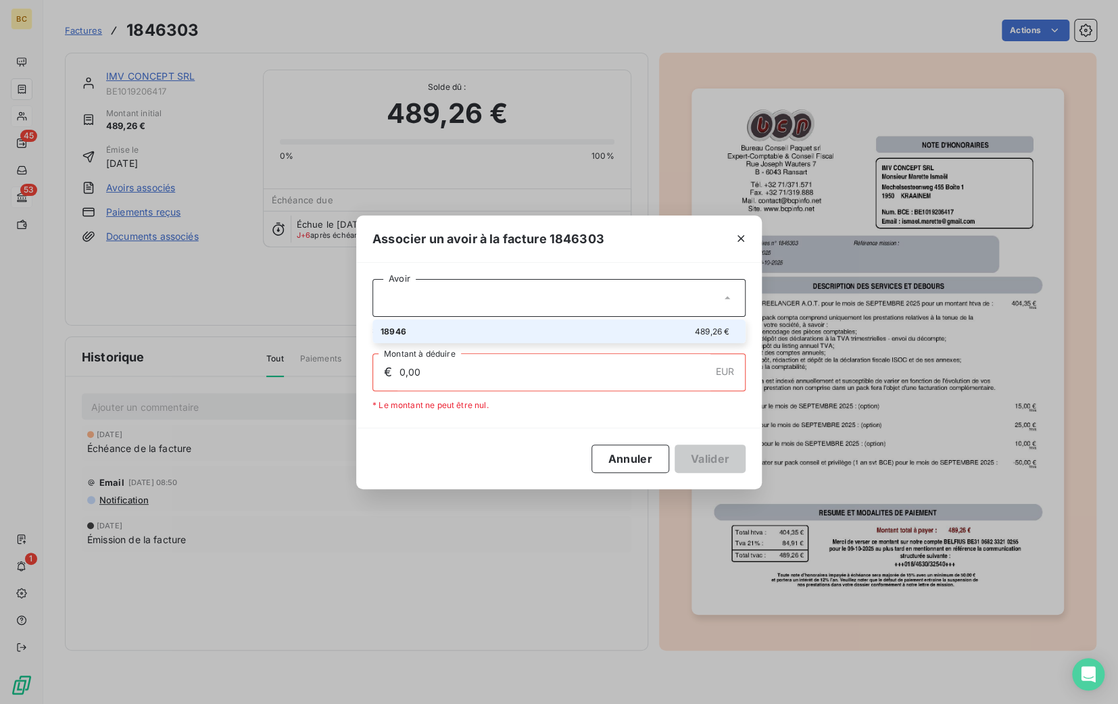
click at [462, 334] on div "18946 489,26 €" at bounding box center [558, 331] width 357 height 13
type input "489,26"
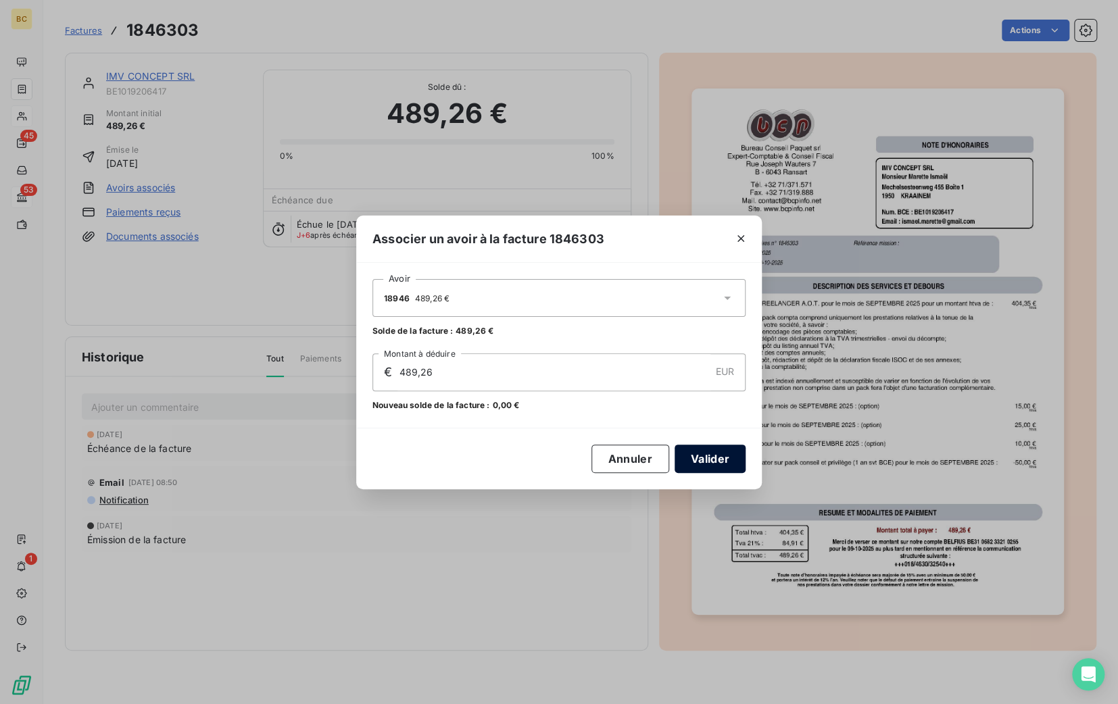
click at [730, 462] on button "Valider" at bounding box center [709, 459] width 71 height 28
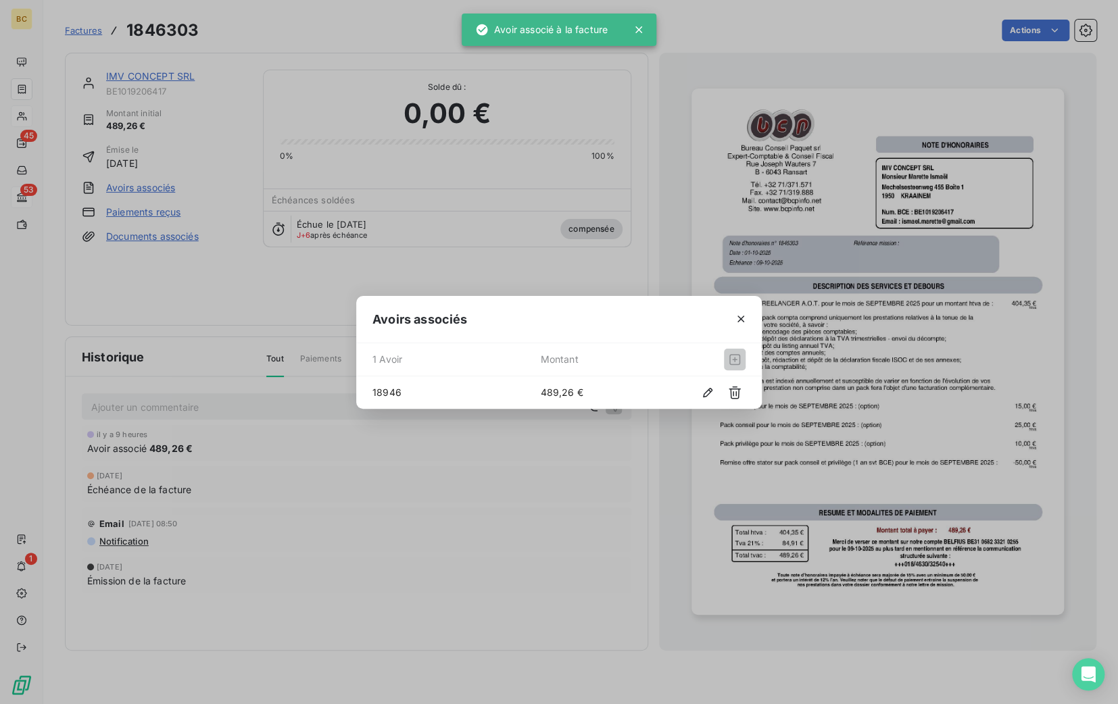
click at [149, 76] on div "Avoirs associés 1 Avoir Montant 18946 489,26 €" at bounding box center [559, 352] width 1118 height 704
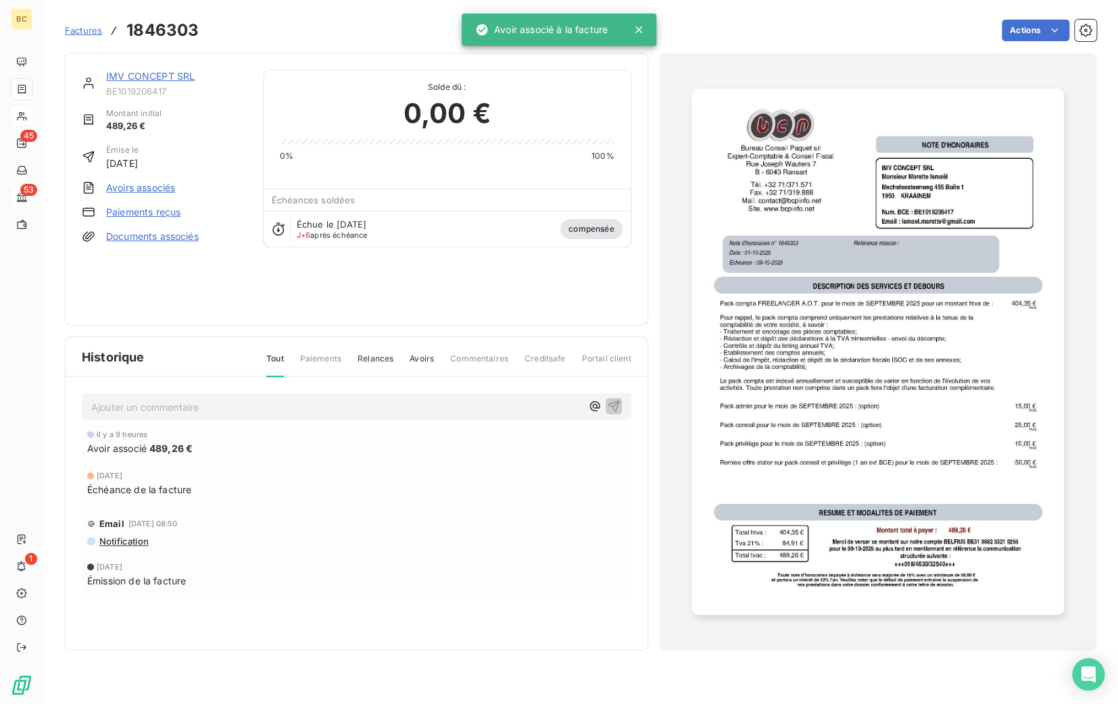
click at [149, 76] on link "IMV CONCEPT SRL" at bounding box center [150, 75] width 89 height 11
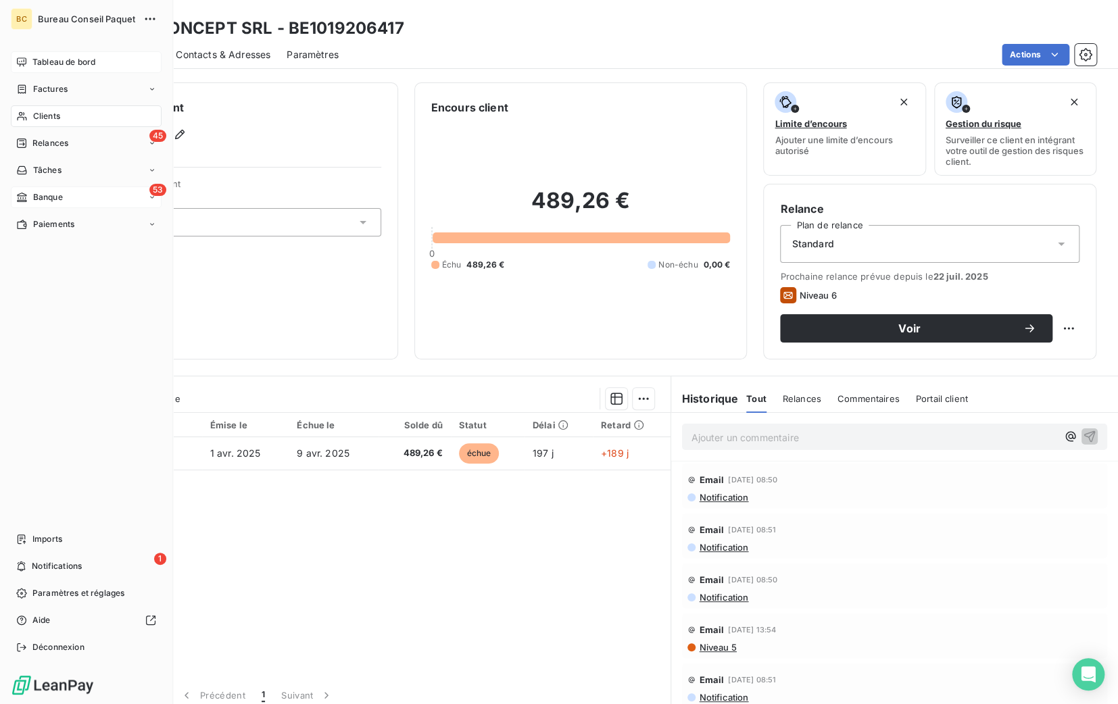
click at [38, 67] on span "Tableau de bord" at bounding box center [63, 62] width 63 height 12
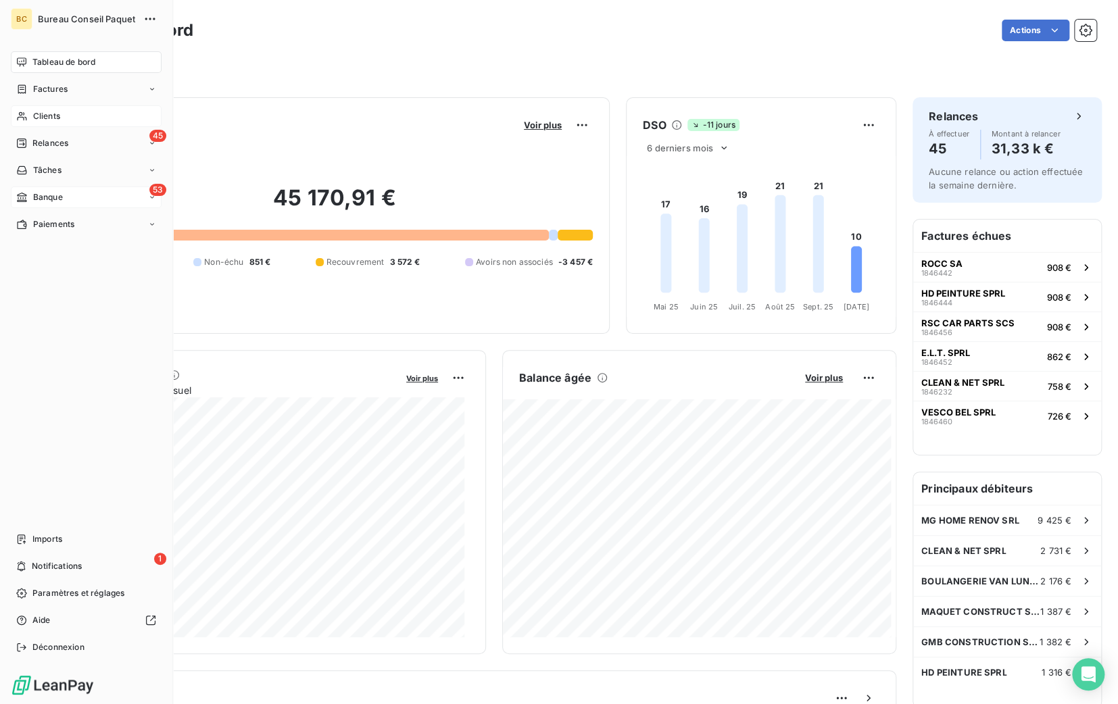
click at [77, 195] on div "53 Banque" at bounding box center [86, 197] width 151 height 22
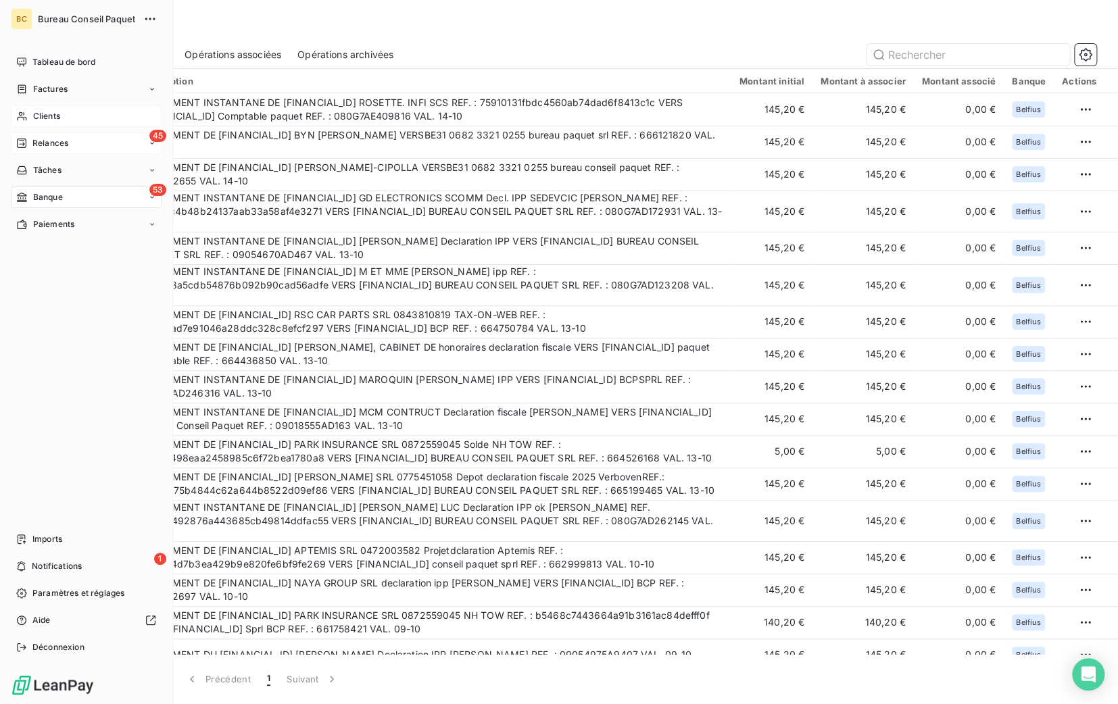
click at [51, 145] on span "Relances" at bounding box center [50, 143] width 36 height 12
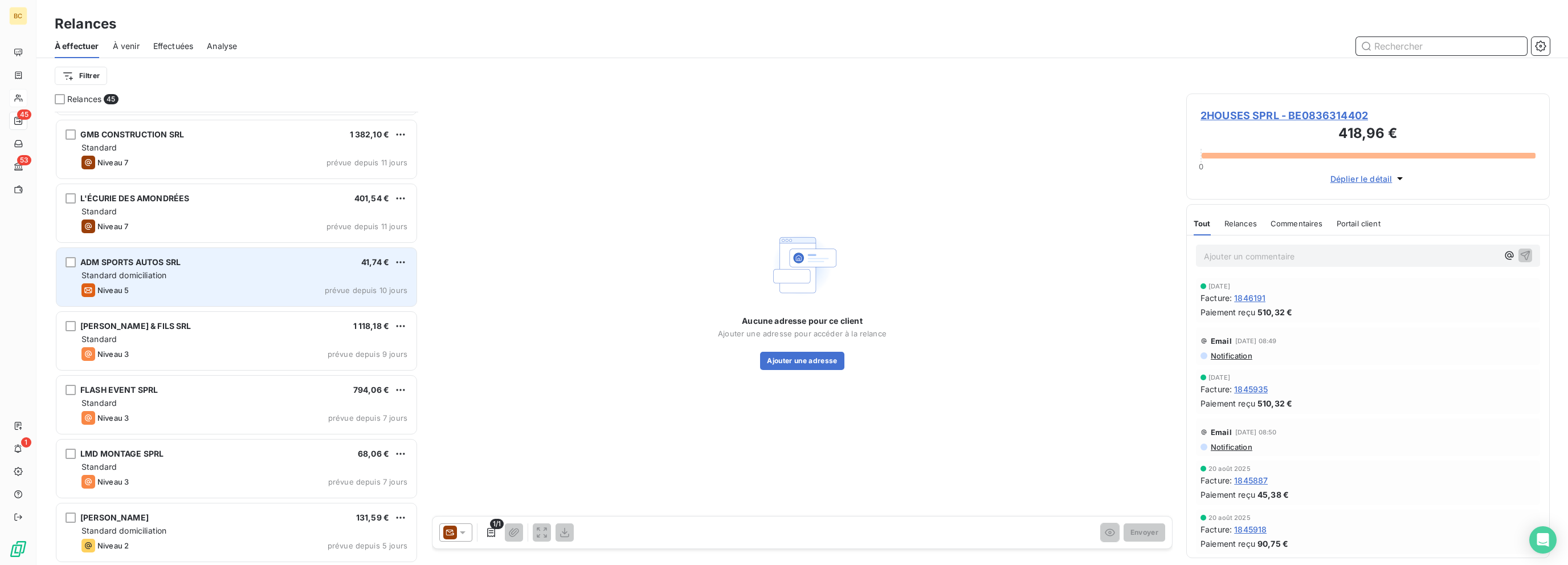
scroll to position [2248, 0]
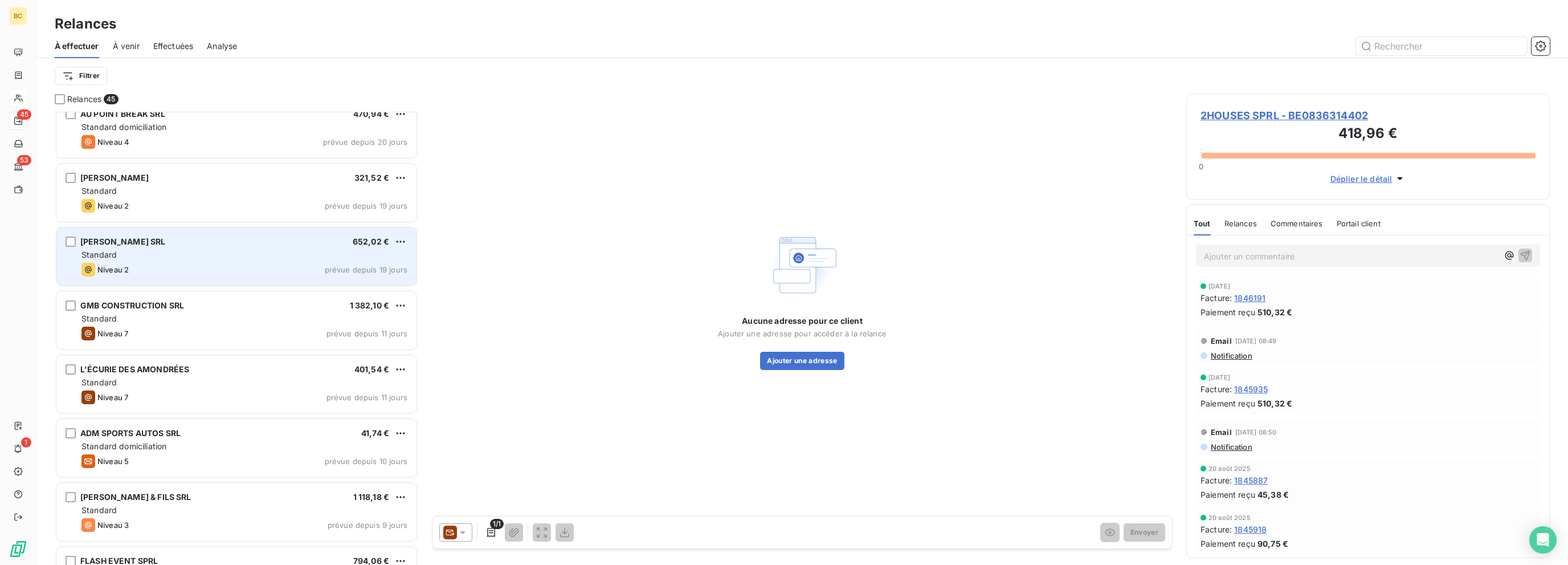
click at [286, 257] on div "Standard" at bounding box center [244, 255] width 326 height 12
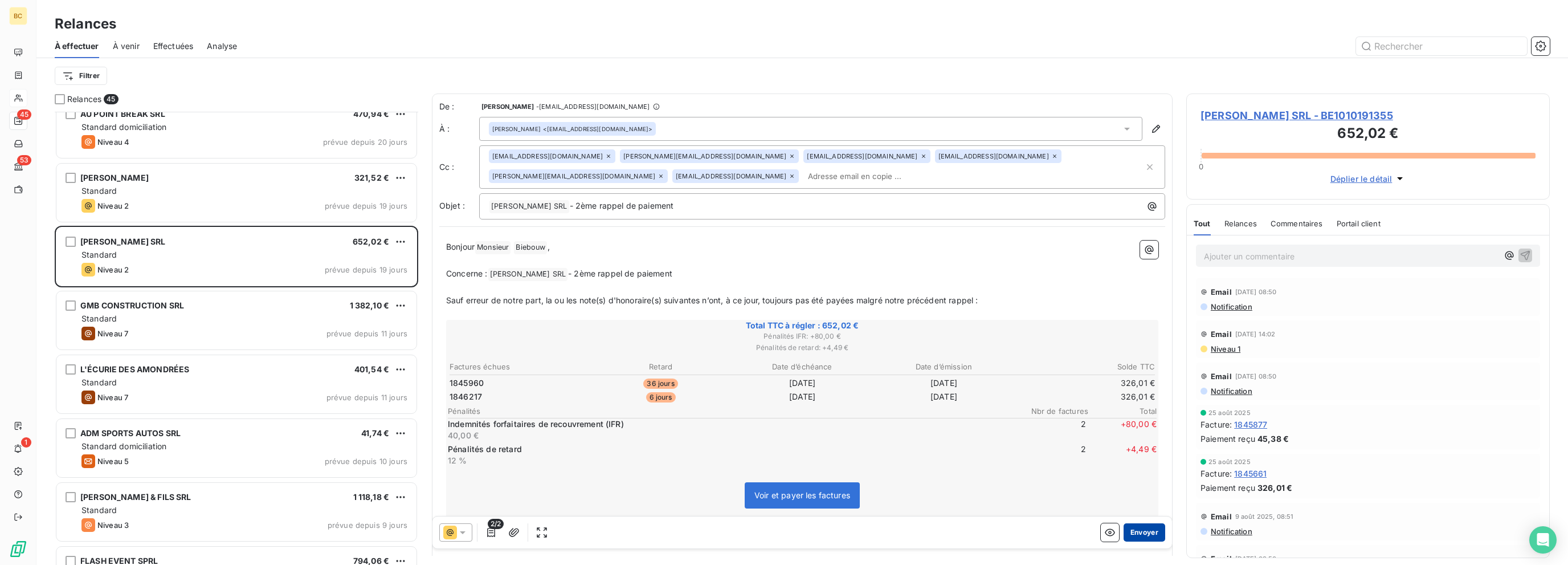
click at [942, 539] on button "Envoyer" at bounding box center [1144, 532] width 41 height 19
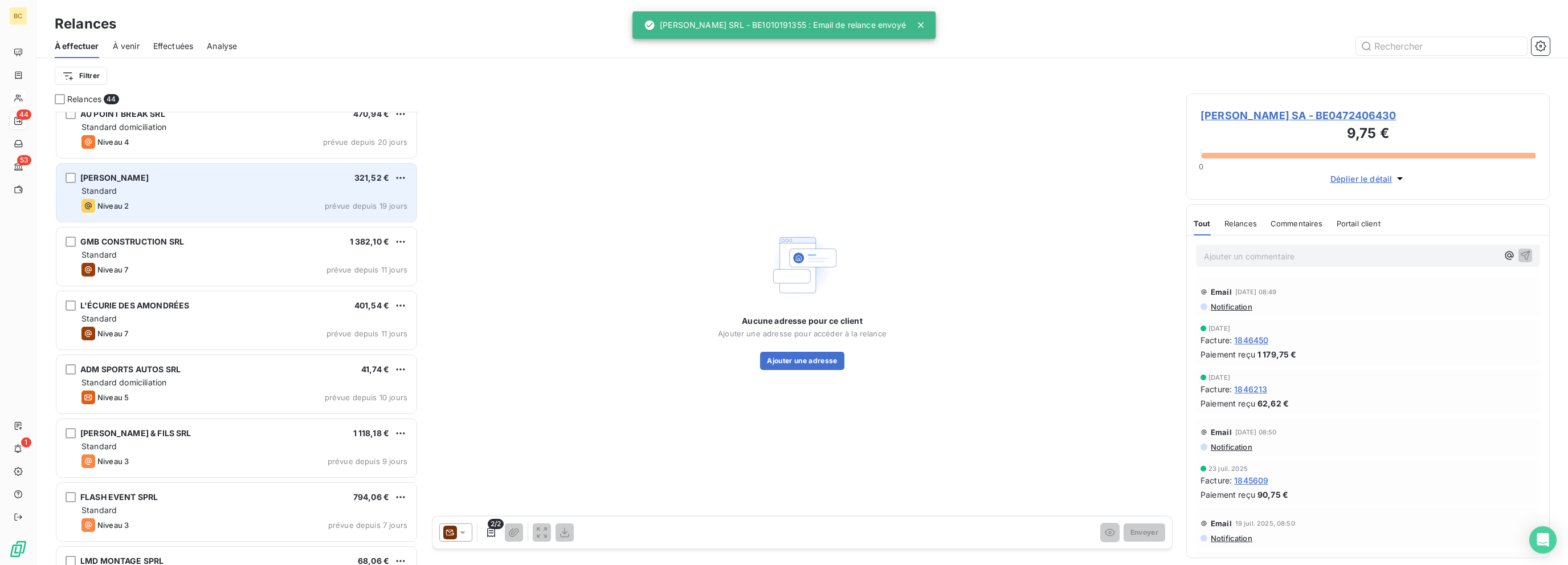
click at [278, 197] on div "[PERSON_NAME] 321,52 € Standard Niveau 2 prévue depuis 19 jours" at bounding box center [236, 192] width 360 height 58
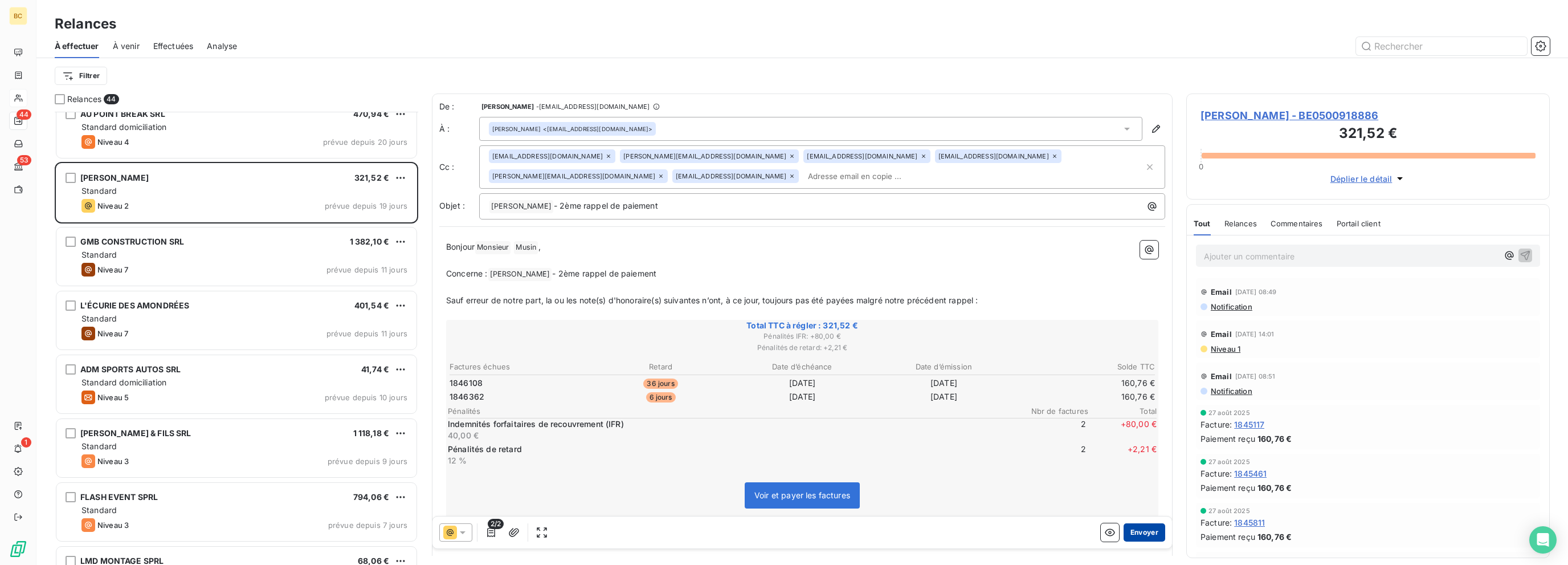
click at [942, 530] on button "Envoyer" at bounding box center [1144, 532] width 41 height 19
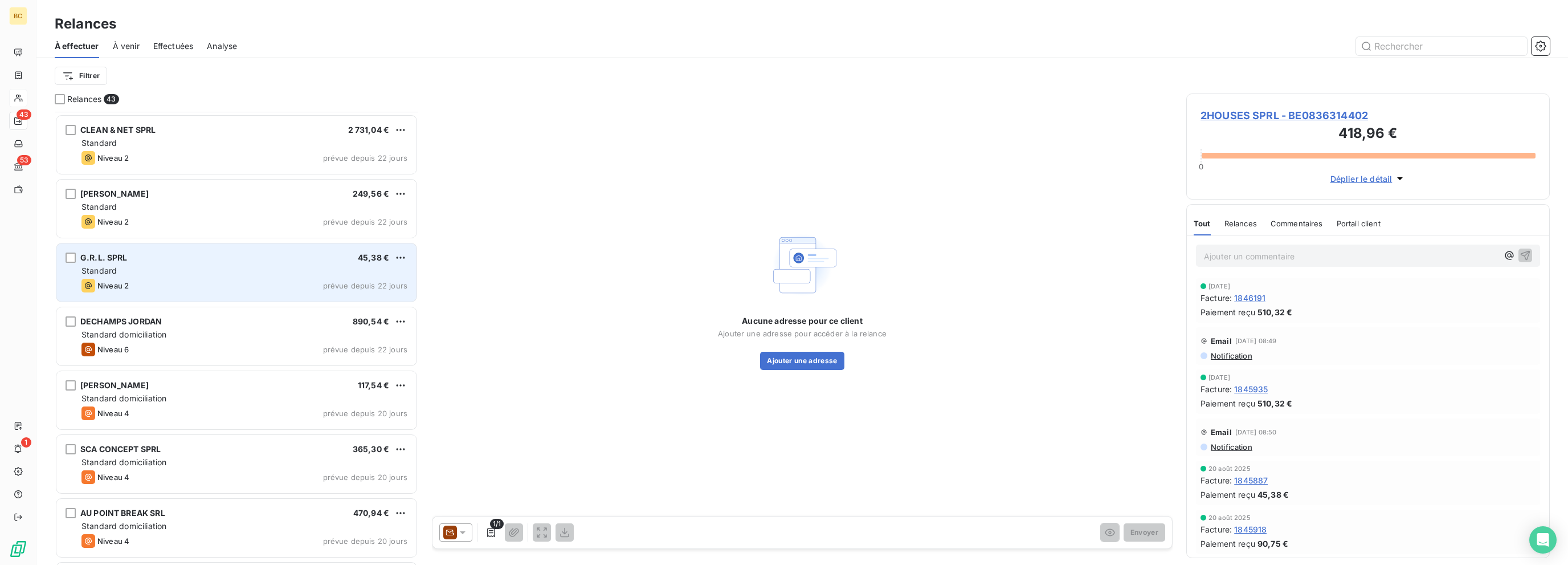
scroll to position [1792, 0]
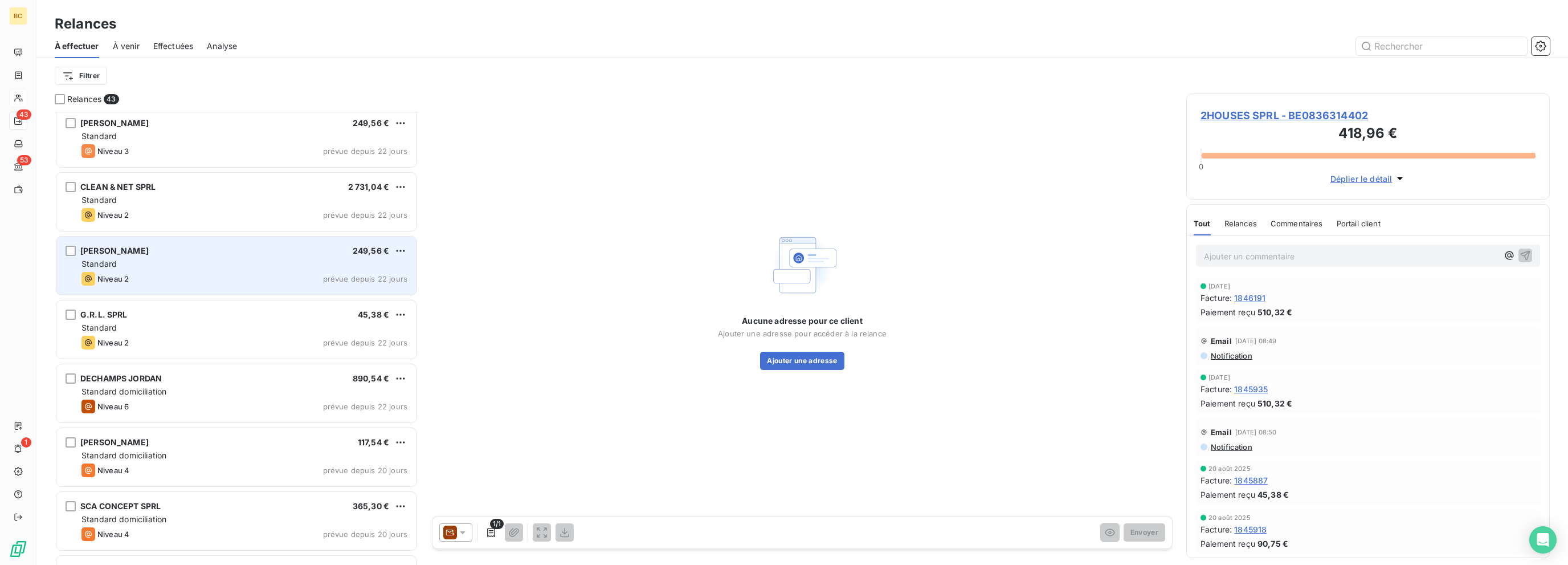
click at [253, 276] on div "Niveau 2 prévue depuis 22 jours" at bounding box center [244, 278] width 326 height 13
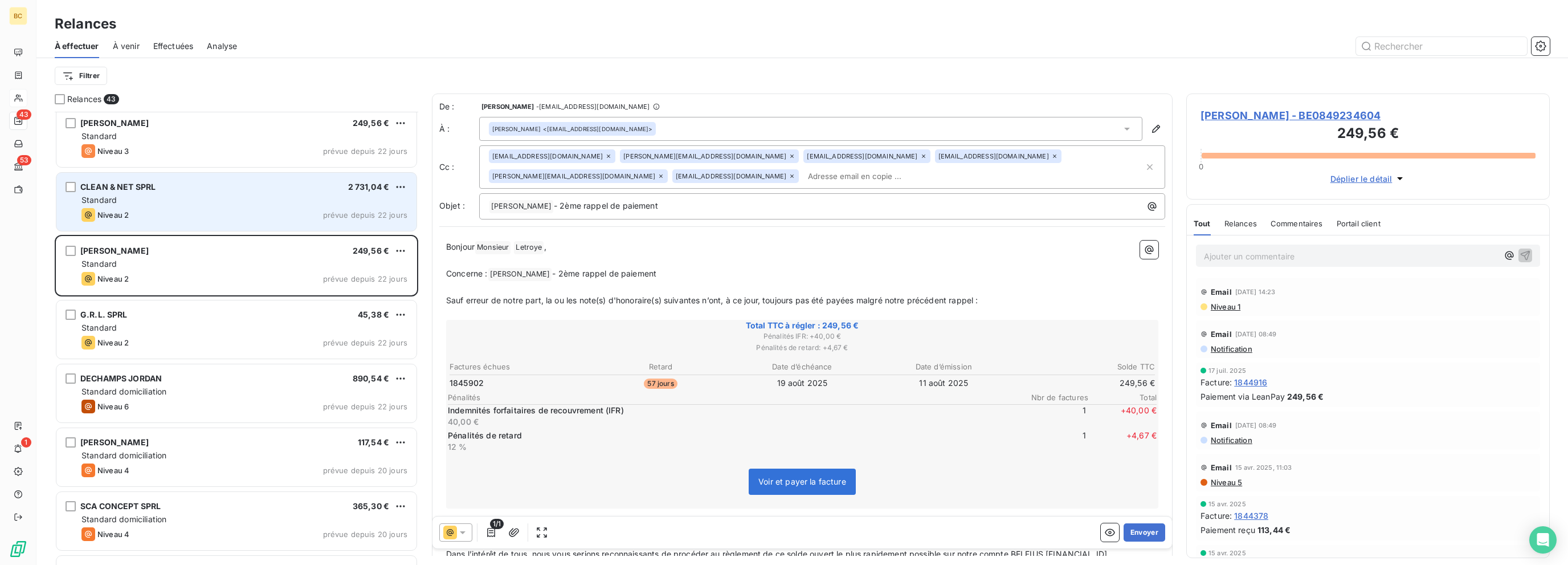
click at [198, 208] on div "Niveau 2 prévue depuis 22 jours" at bounding box center [244, 215] width 326 height 13
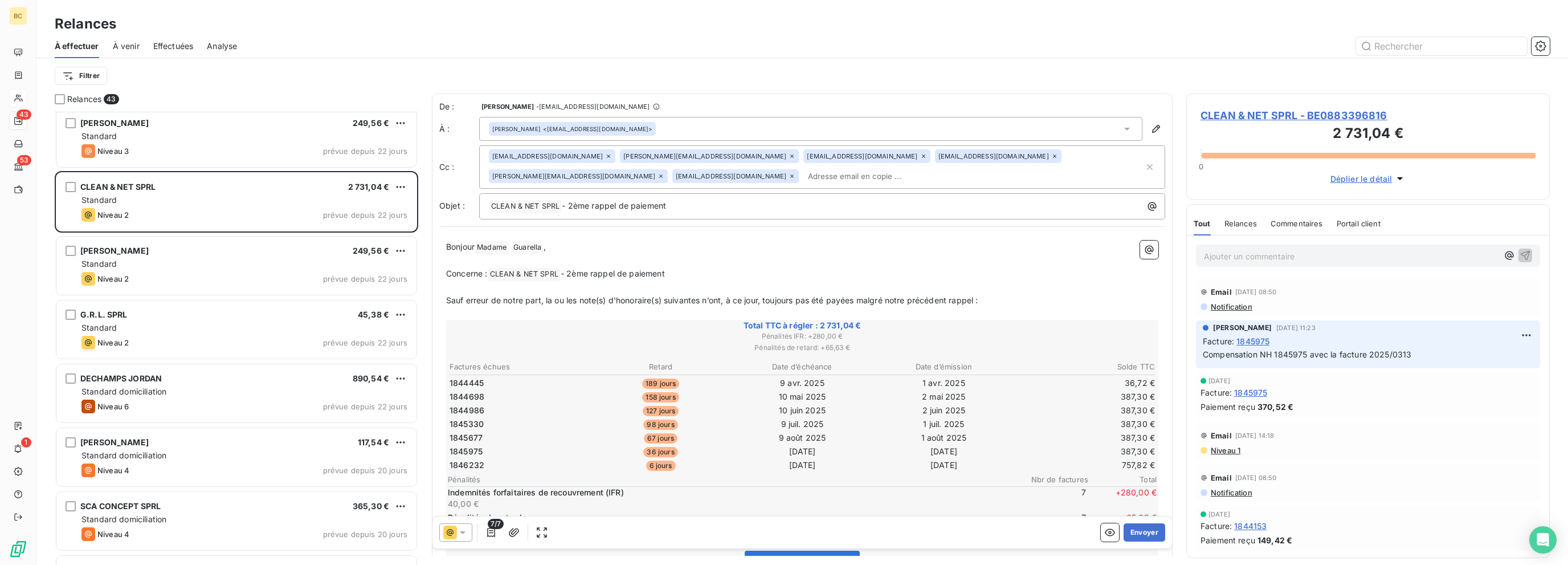
click at [462, 533] on icon at bounding box center [462, 532] width 6 height 3
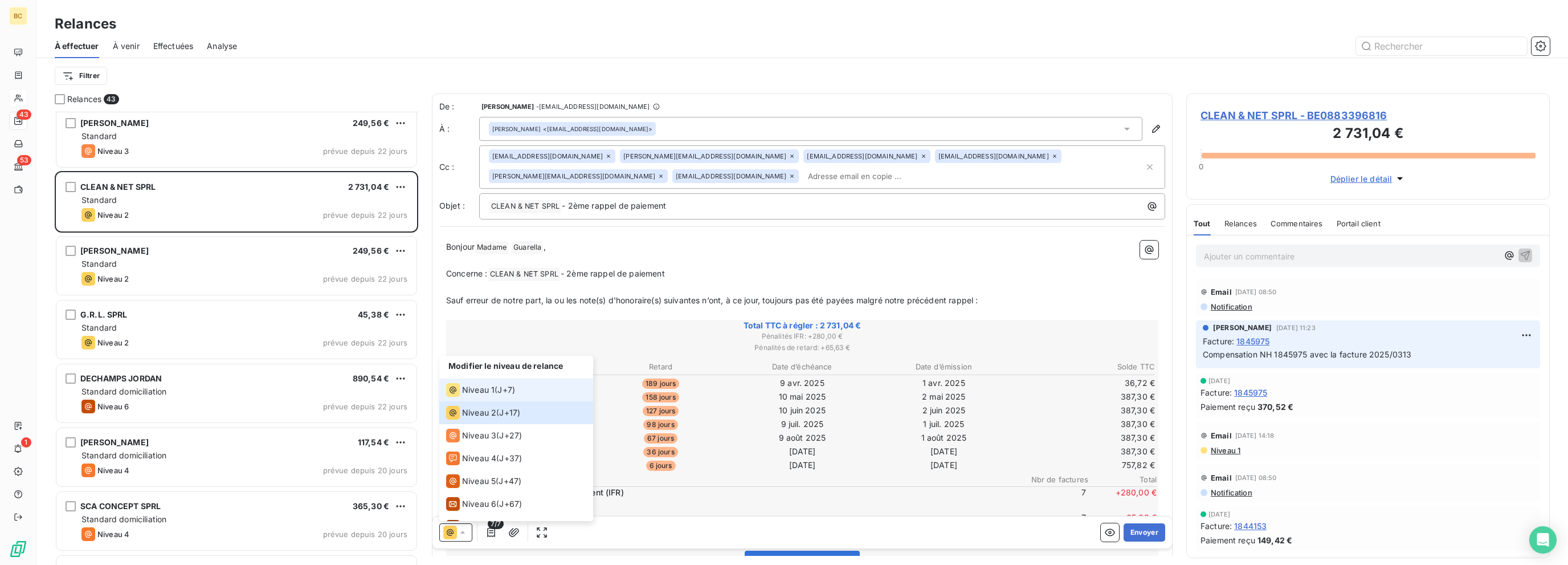
click at [484, 394] on span "Niveau 1" at bounding box center [478, 390] width 33 height 12
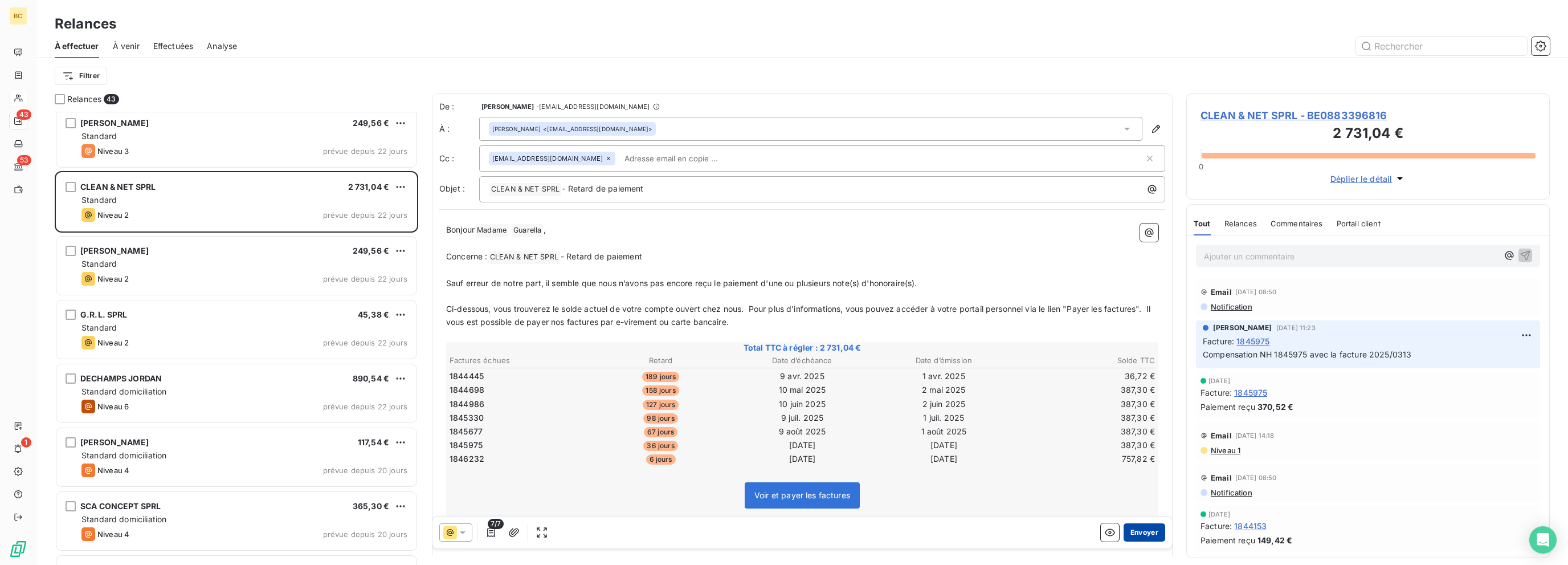
click at [942, 535] on button "Envoyer" at bounding box center [1144, 532] width 41 height 19
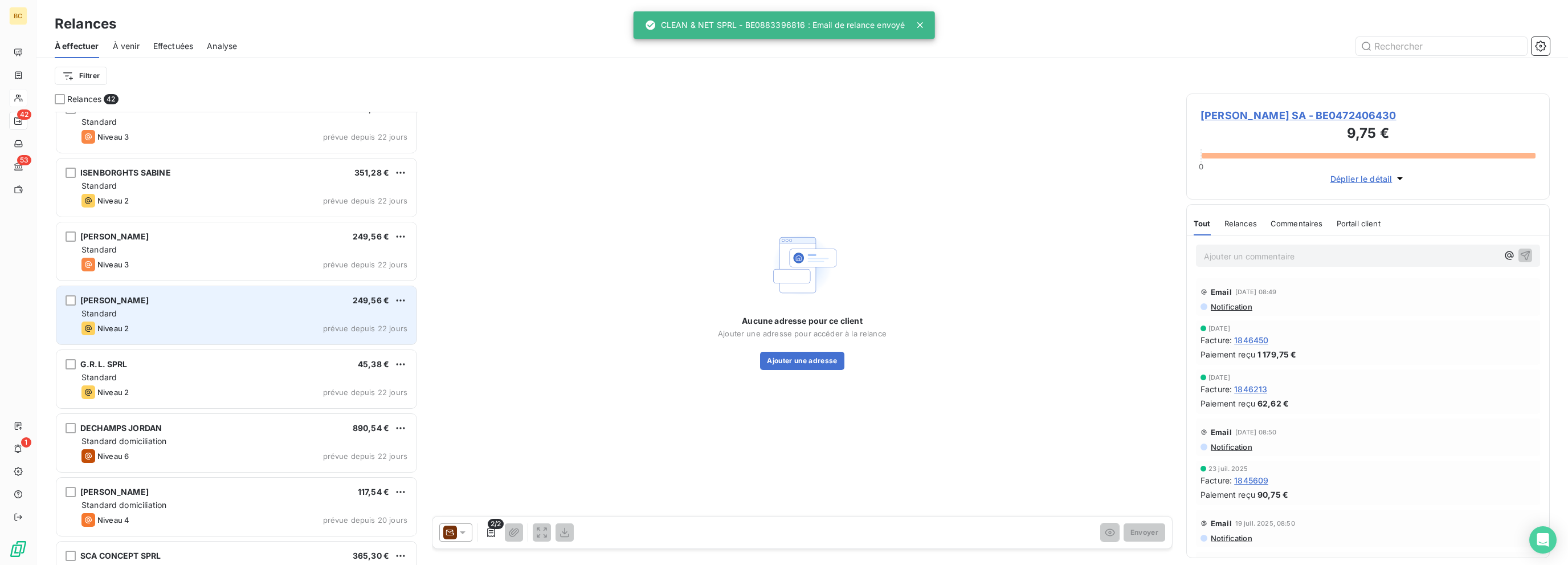
scroll to position [1678, 0]
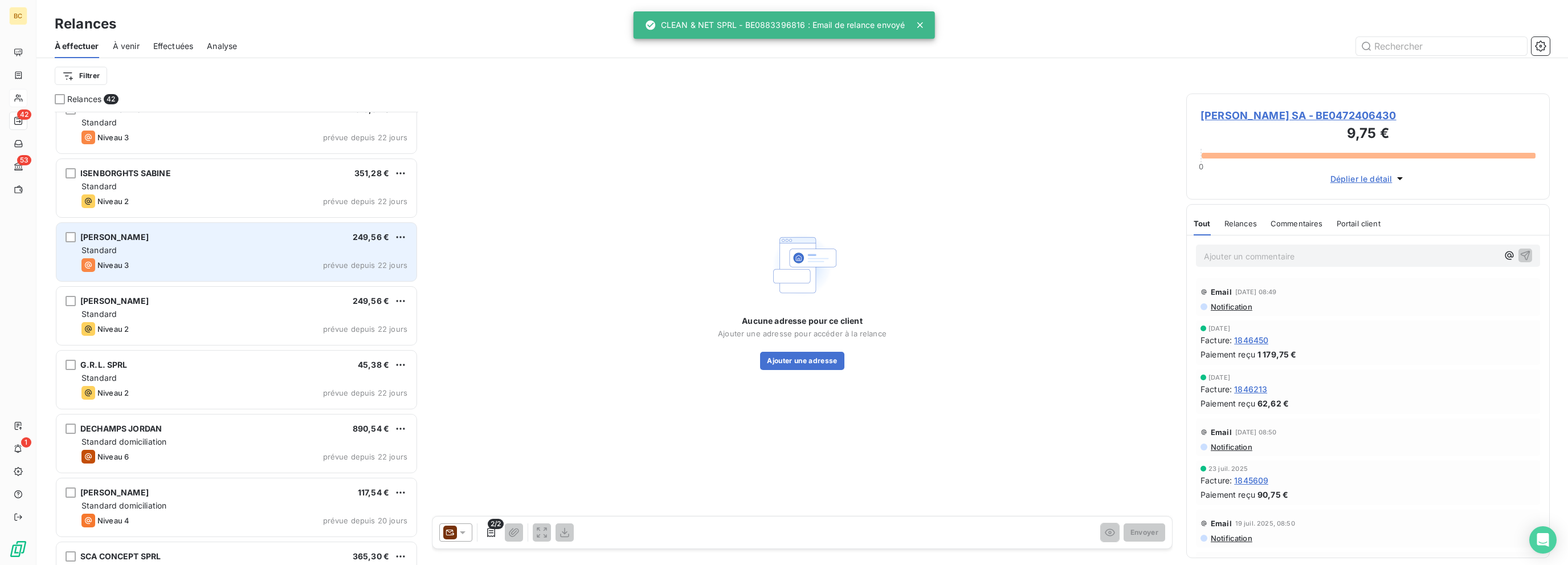
click at [180, 268] on div "Niveau 3 prévue depuis 22 jours" at bounding box center [244, 265] width 326 height 13
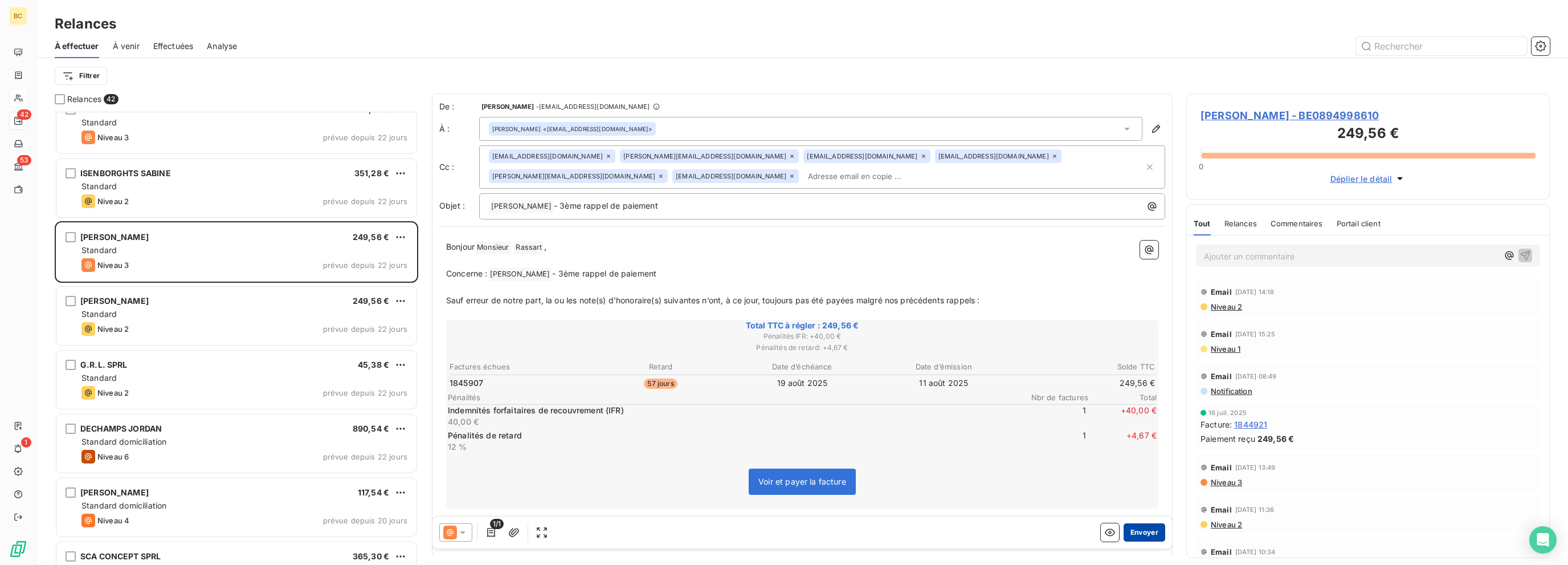
click at [942, 533] on button "Envoyer" at bounding box center [1144, 532] width 41 height 19
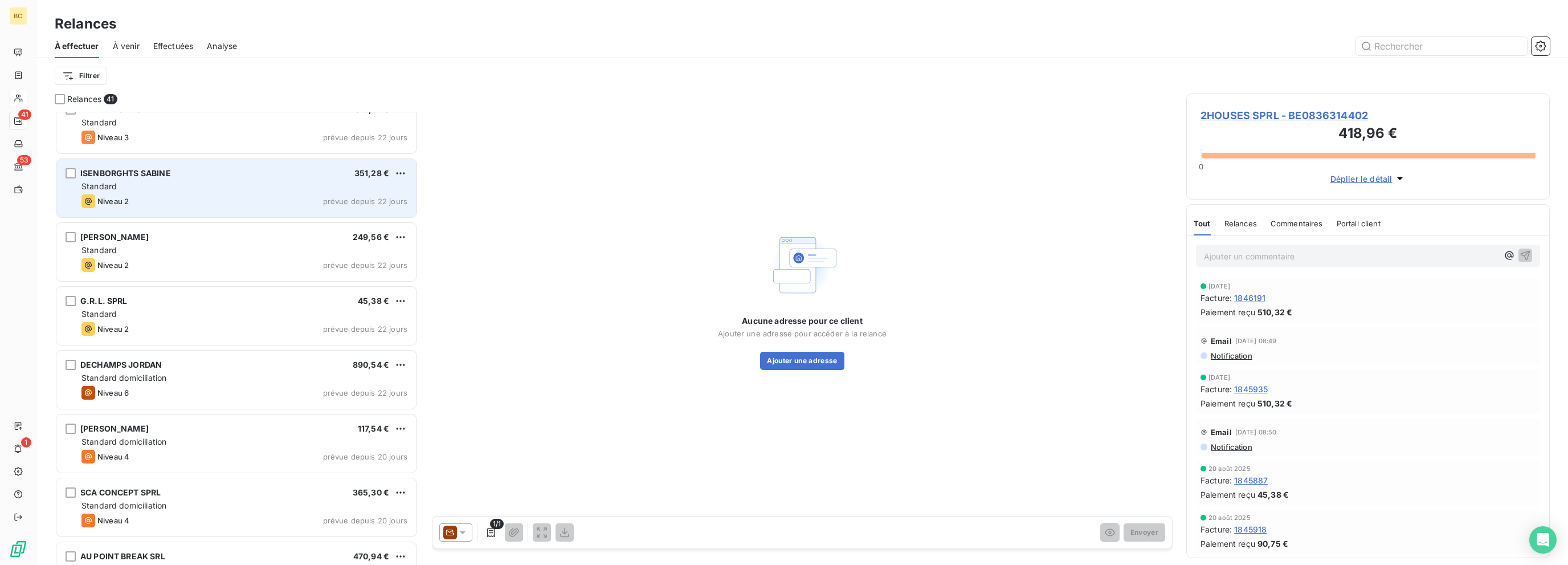
click at [256, 189] on div "Standard" at bounding box center [244, 186] width 326 height 12
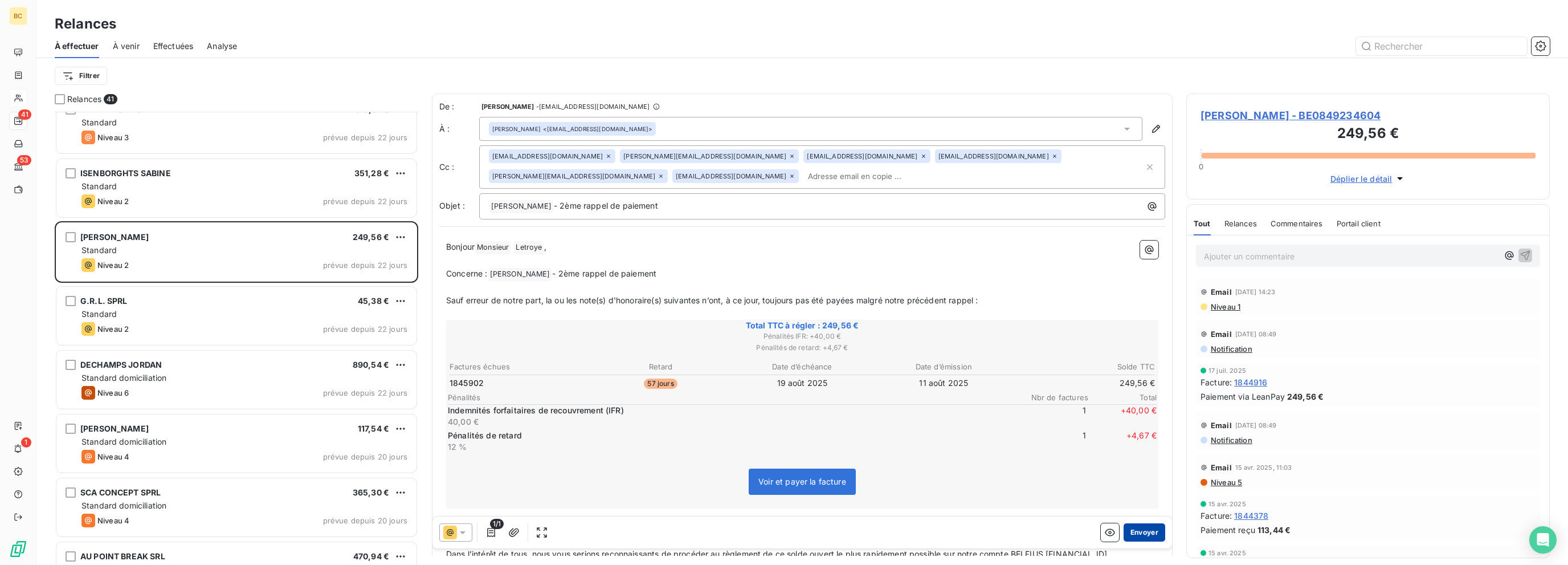
click at [942, 535] on button "Envoyer" at bounding box center [1144, 532] width 41 height 19
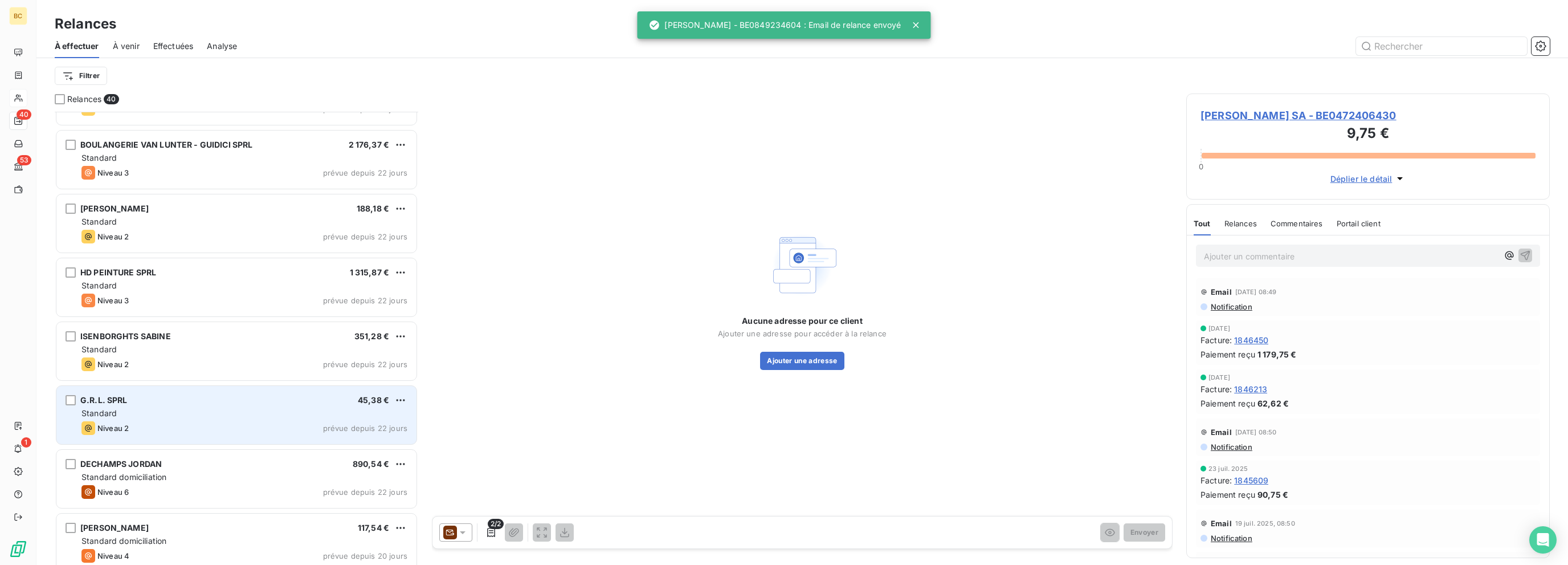
scroll to position [1507, 0]
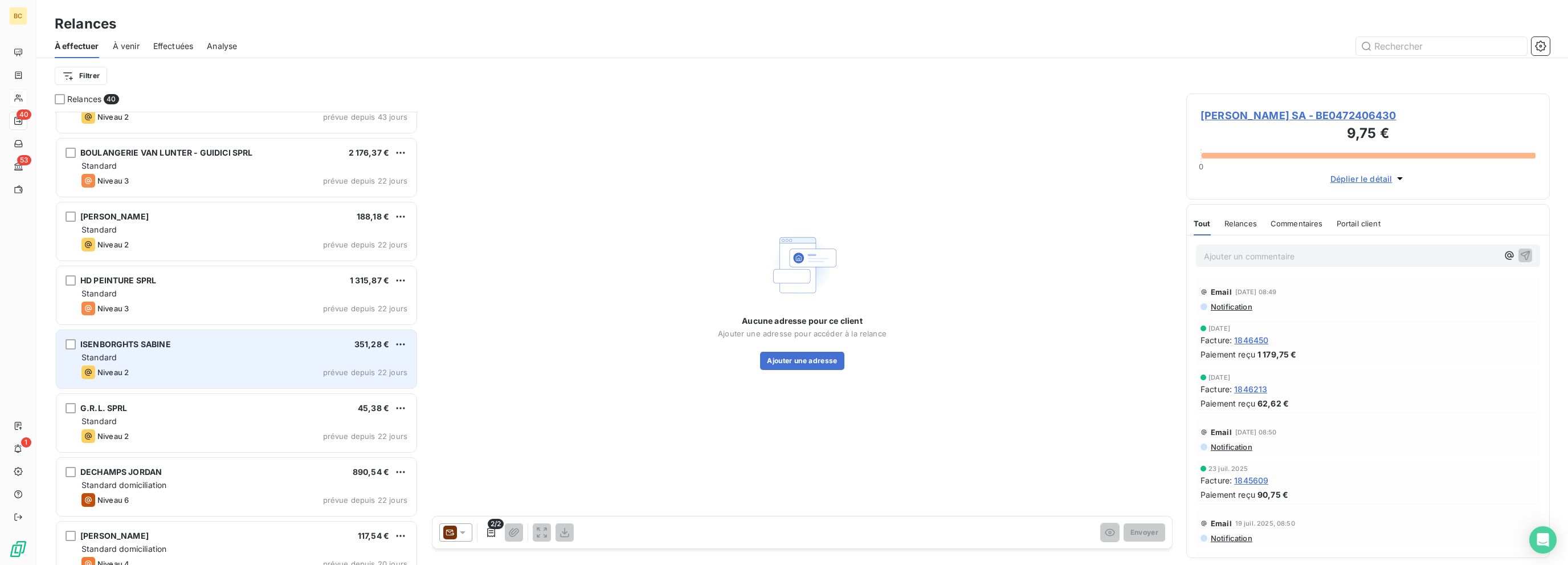
click at [269, 352] on div "Standard" at bounding box center [244, 358] width 326 height 12
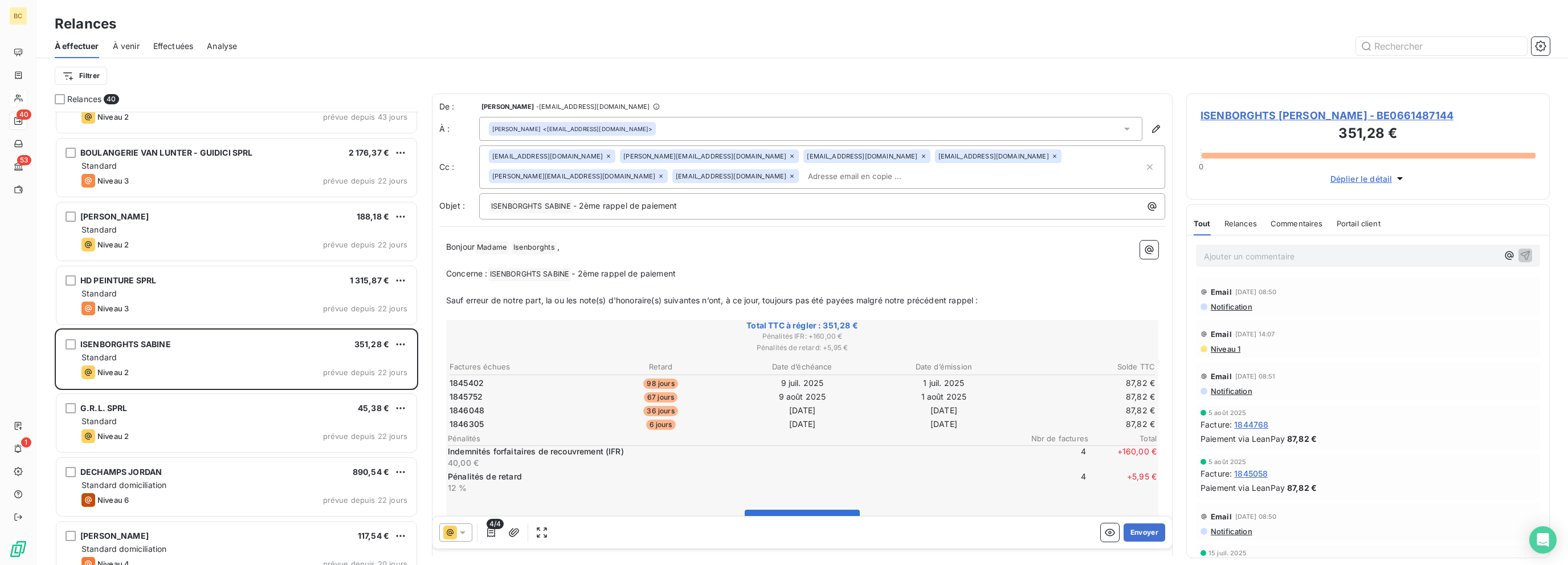
click at [468, 528] on div at bounding box center [455, 532] width 33 height 19
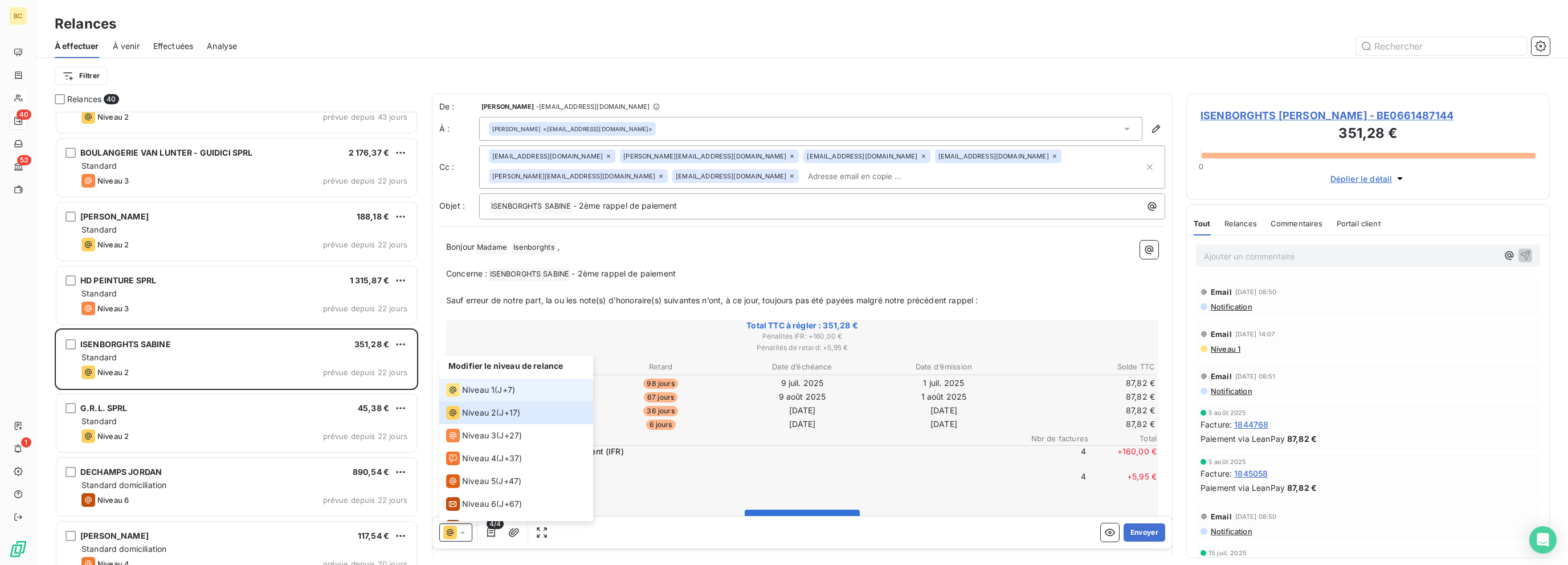
click at [492, 389] on span "Niveau 1" at bounding box center [478, 390] width 33 height 12
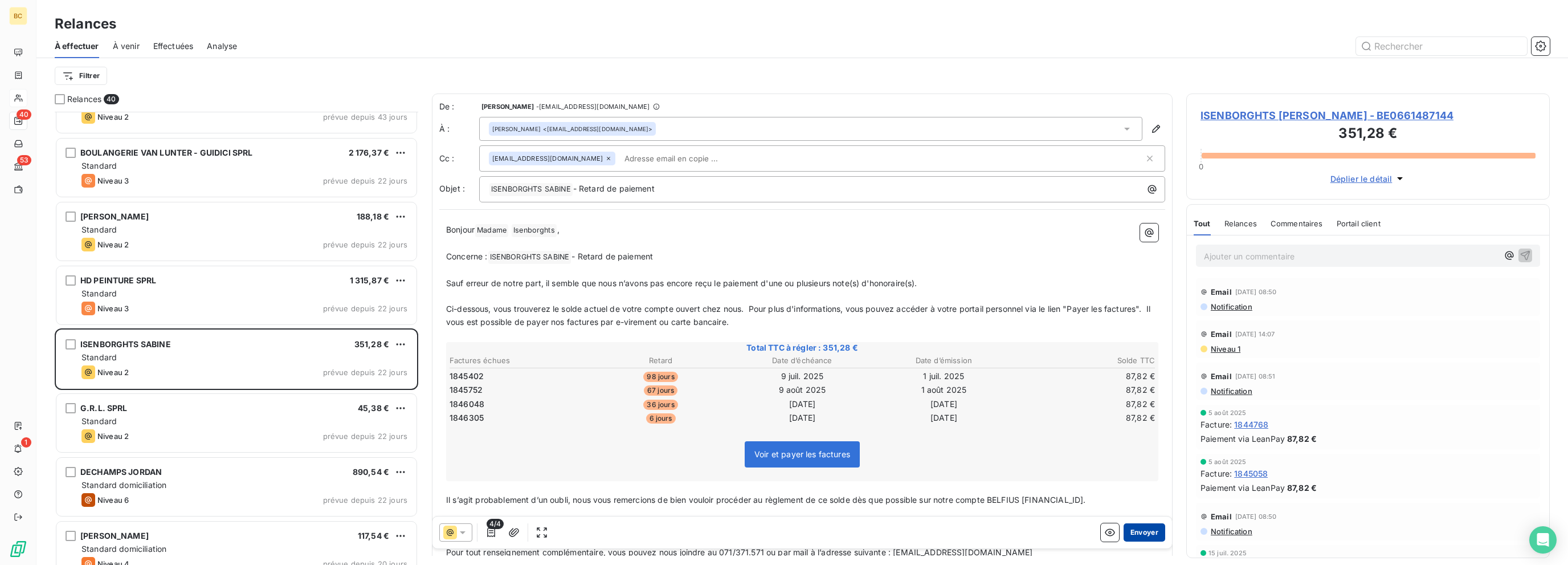
click at [942, 532] on button "Envoyer" at bounding box center [1144, 532] width 41 height 19
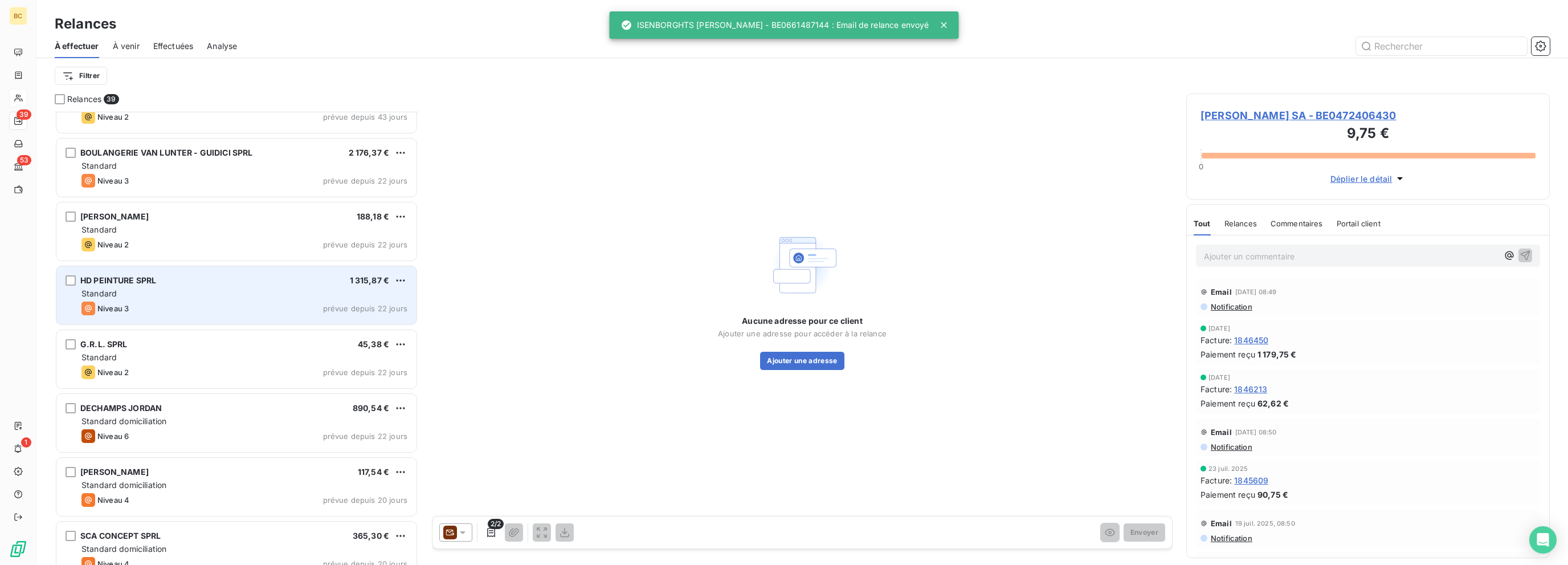
click at [210, 316] on div "HD PEINTURE SPRL 1 315,87 € Standard Niveau 3 prévue depuis 22 jours" at bounding box center [236, 295] width 360 height 58
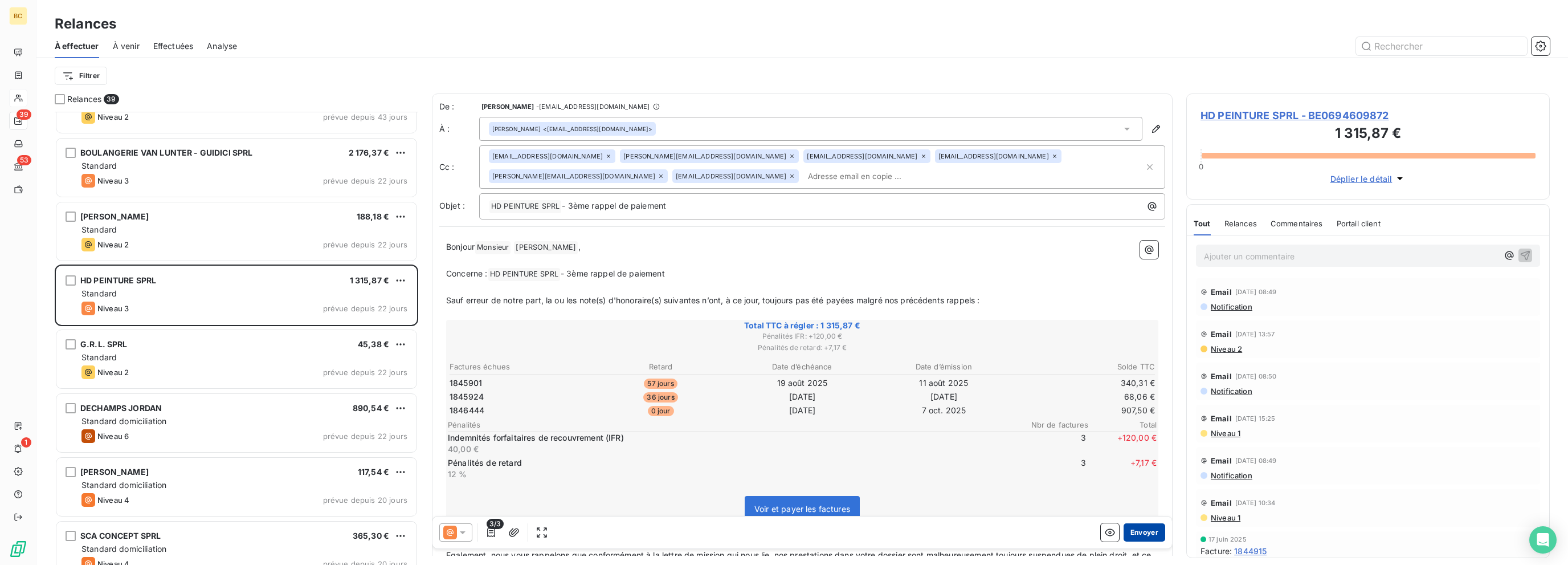
click at [942, 531] on button "Envoyer" at bounding box center [1144, 532] width 41 height 19
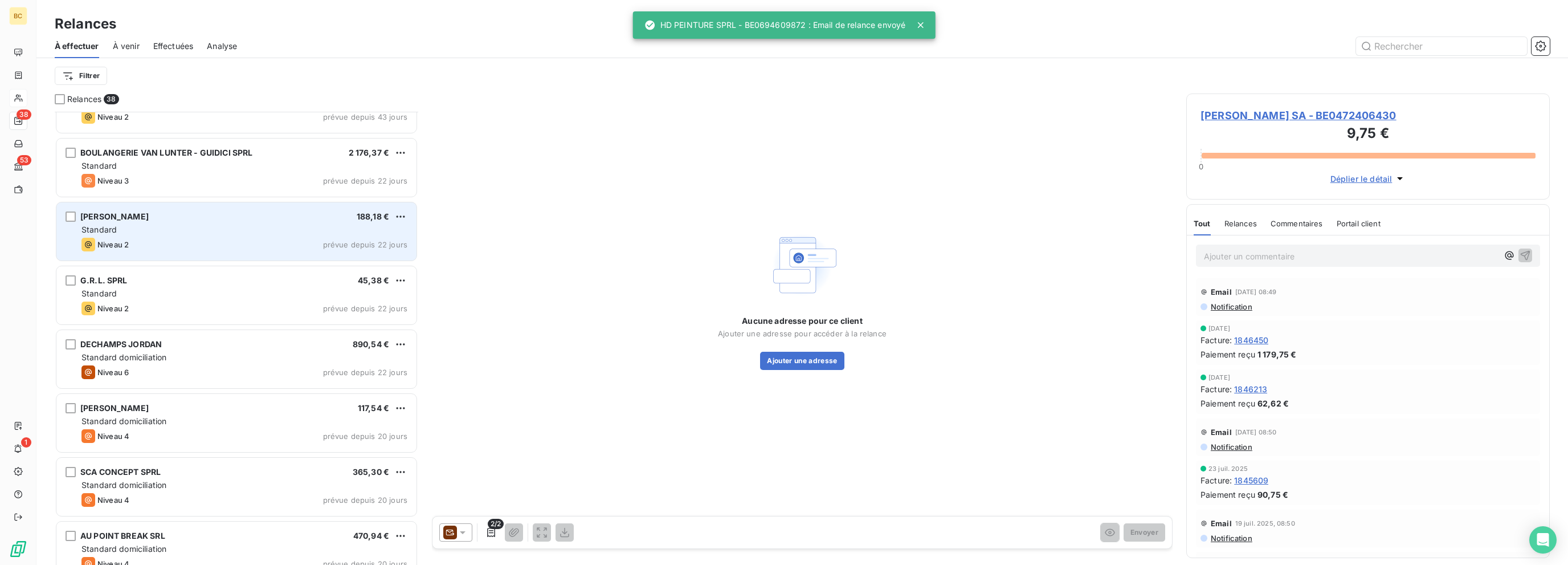
click at [239, 248] on div "Niveau 2 prévue depuis 22 jours" at bounding box center [244, 245] width 326 height 13
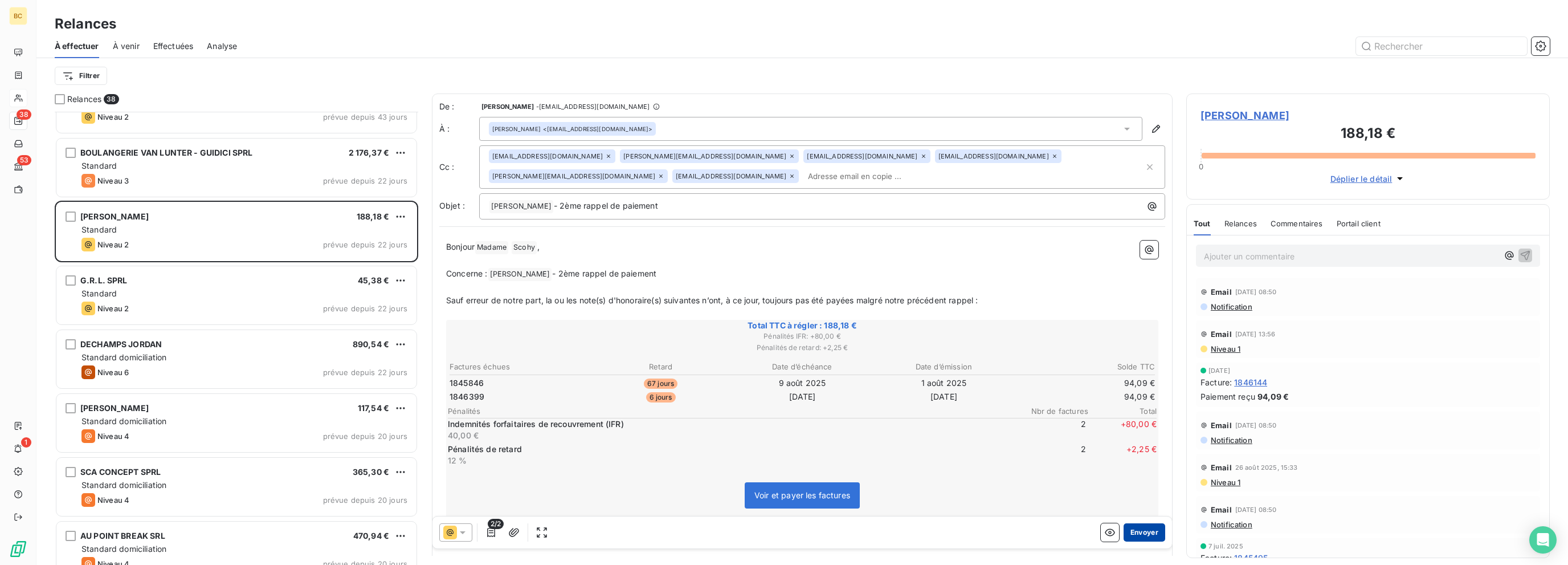
click at [942, 533] on button "Envoyer" at bounding box center [1144, 532] width 41 height 19
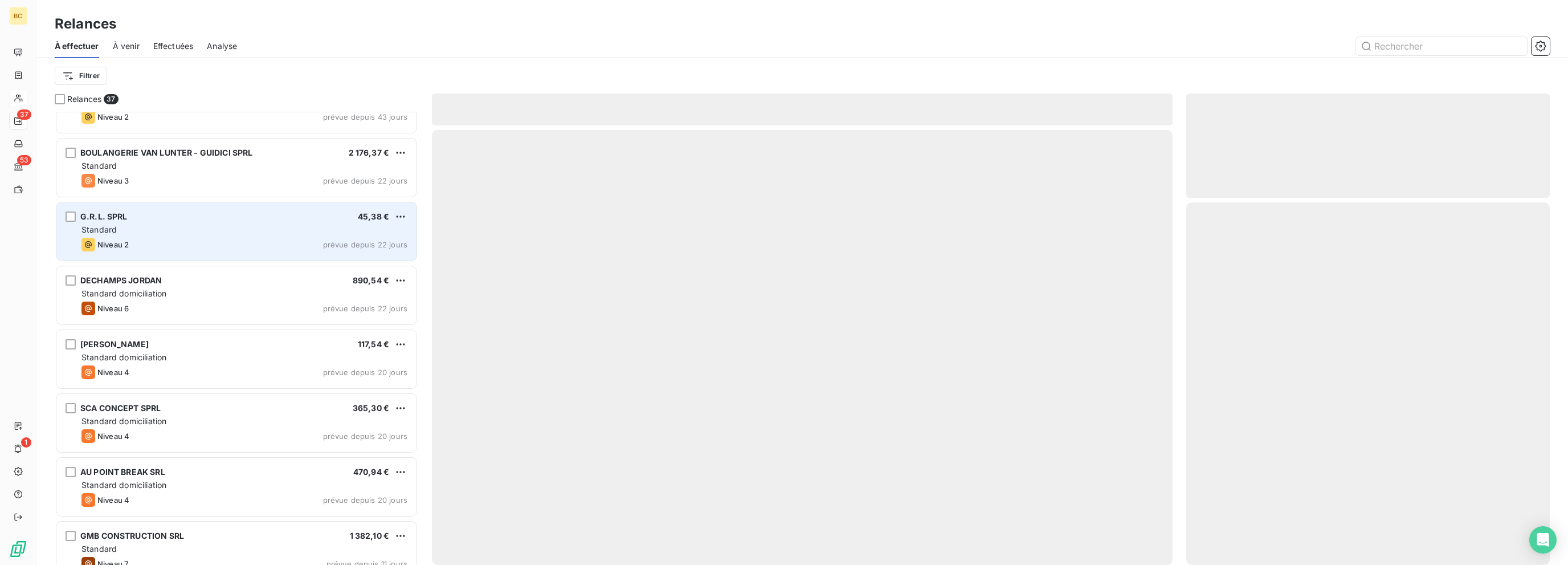
scroll to position [1450, 0]
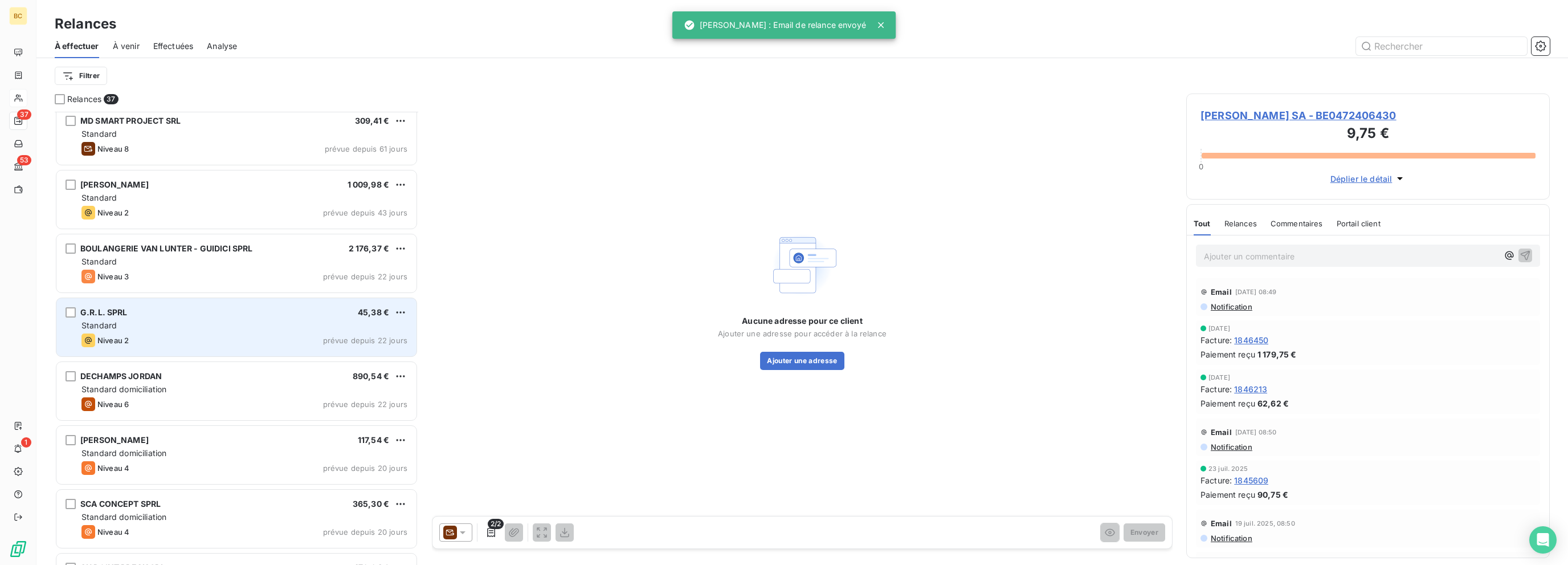
scroll to position [1393, 0]
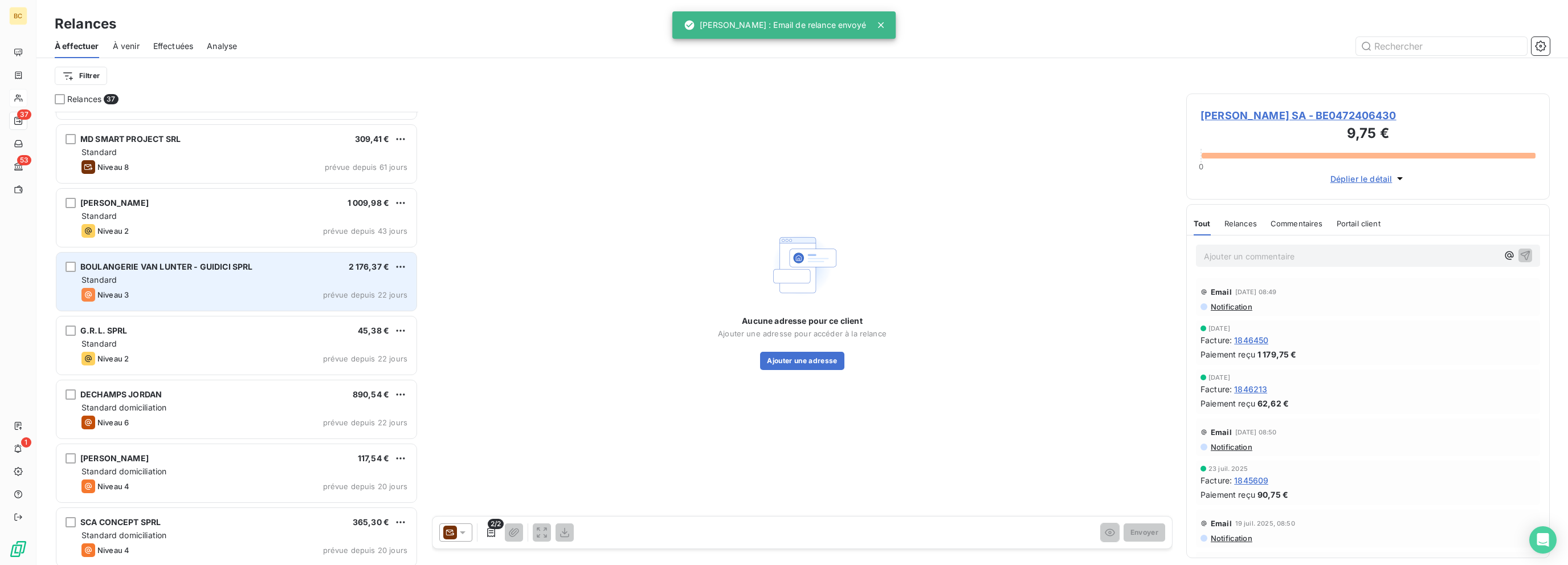
click at [269, 275] on div "Standard" at bounding box center [244, 280] width 326 height 12
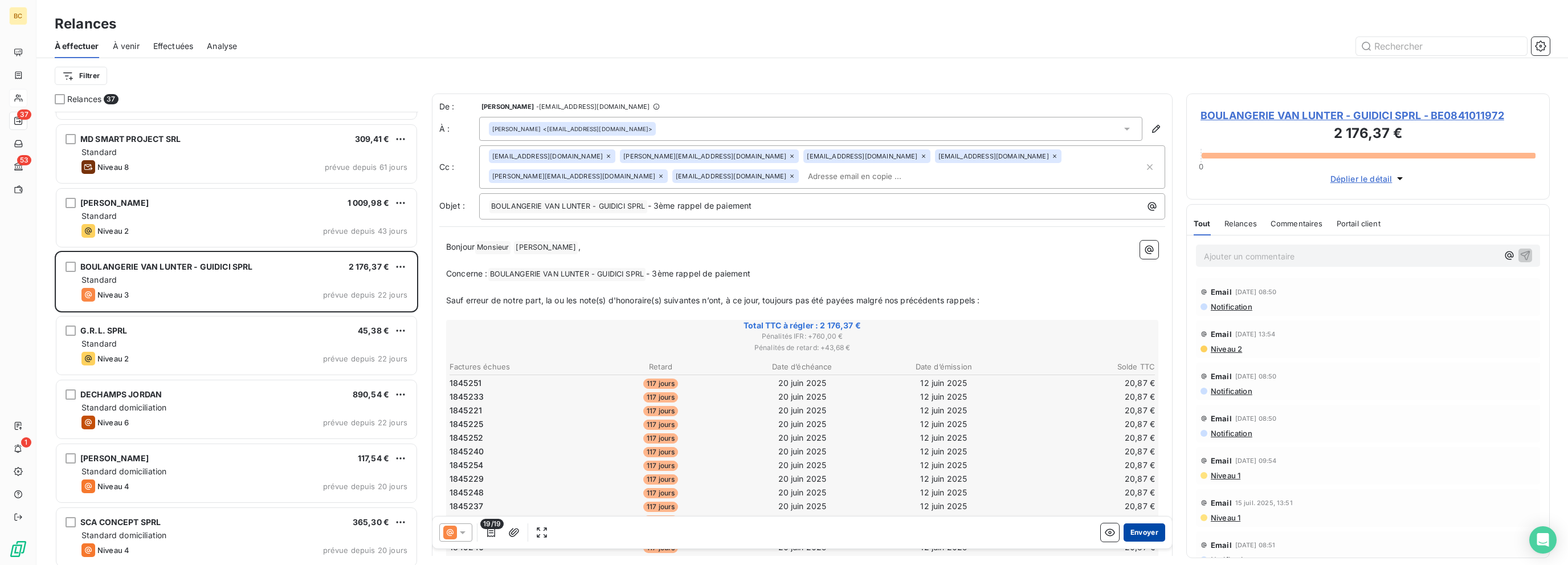
click at [942, 528] on button "Envoyer" at bounding box center [1144, 532] width 41 height 19
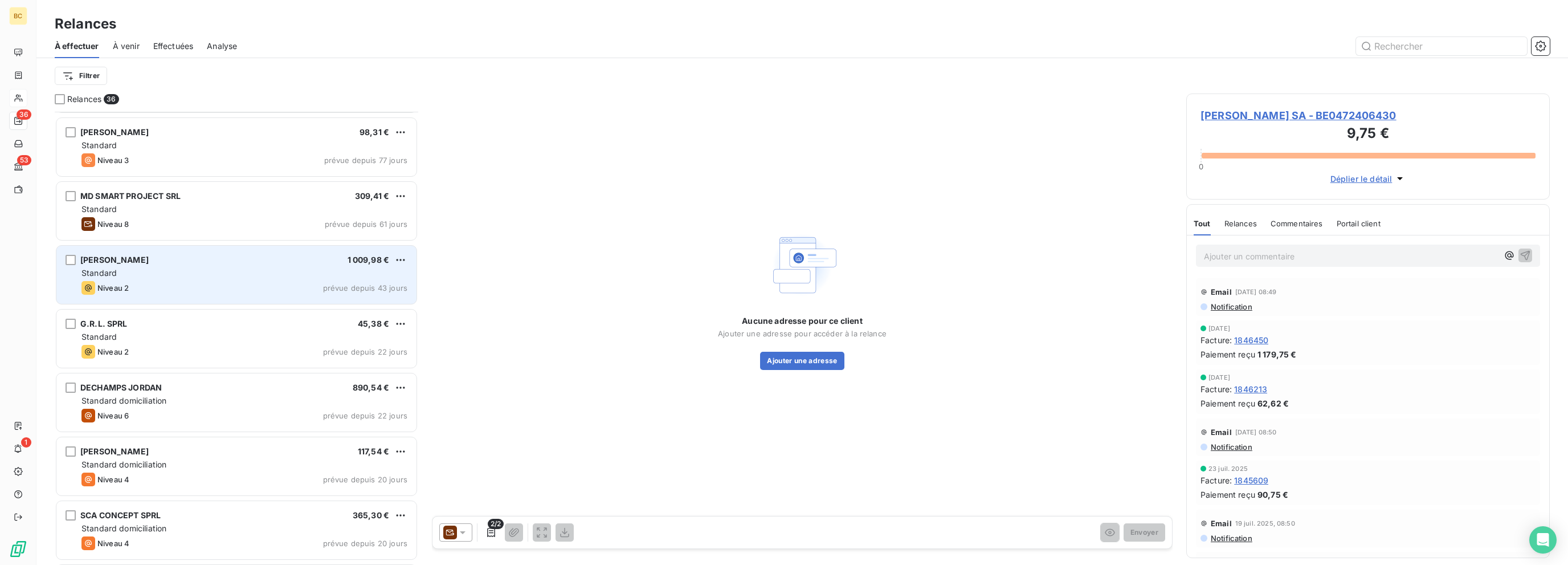
scroll to position [1222, 0]
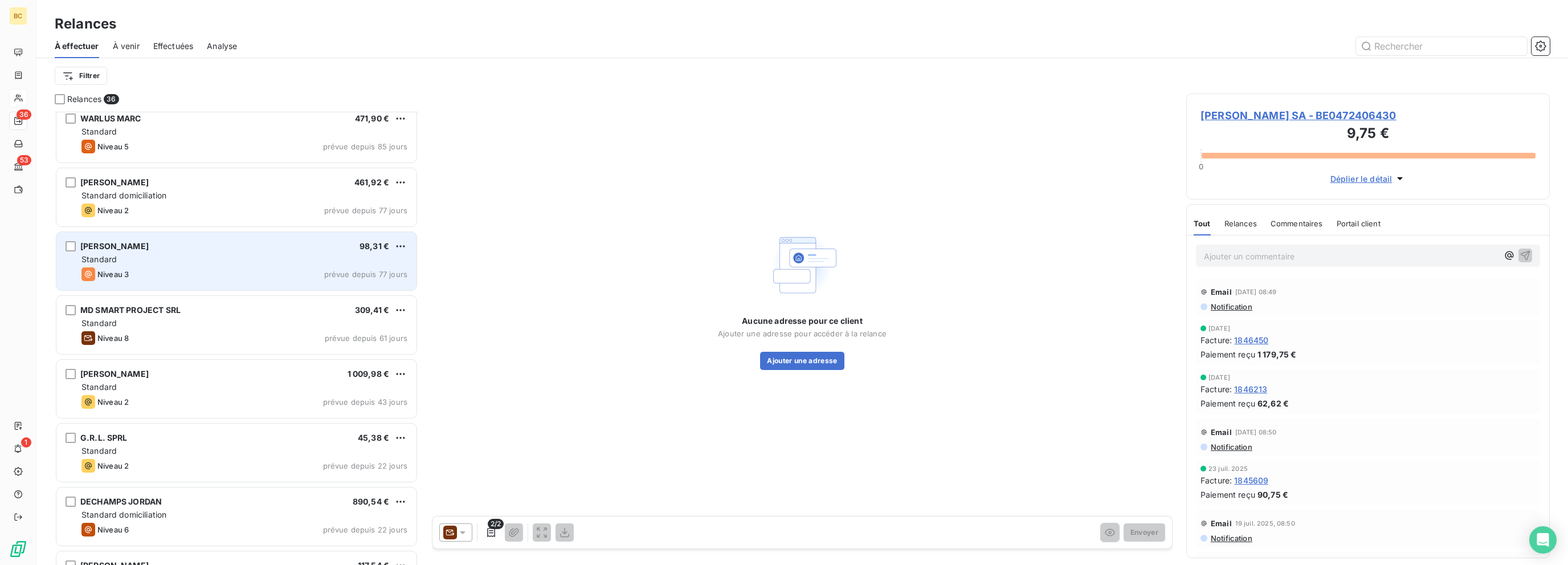
click at [230, 249] on div "DEL RIO [PERSON_NAME] 98,31 €" at bounding box center [244, 246] width 326 height 10
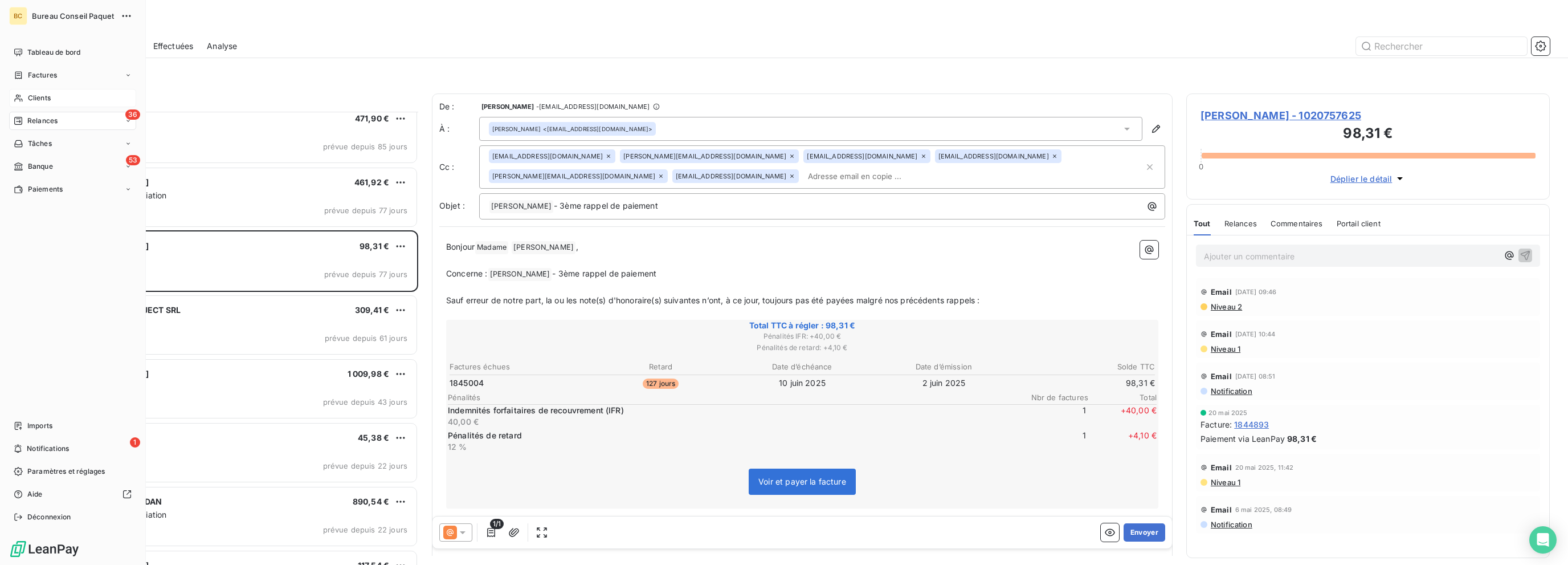
click at [35, 100] on span "Clients" at bounding box center [39, 98] width 23 height 10
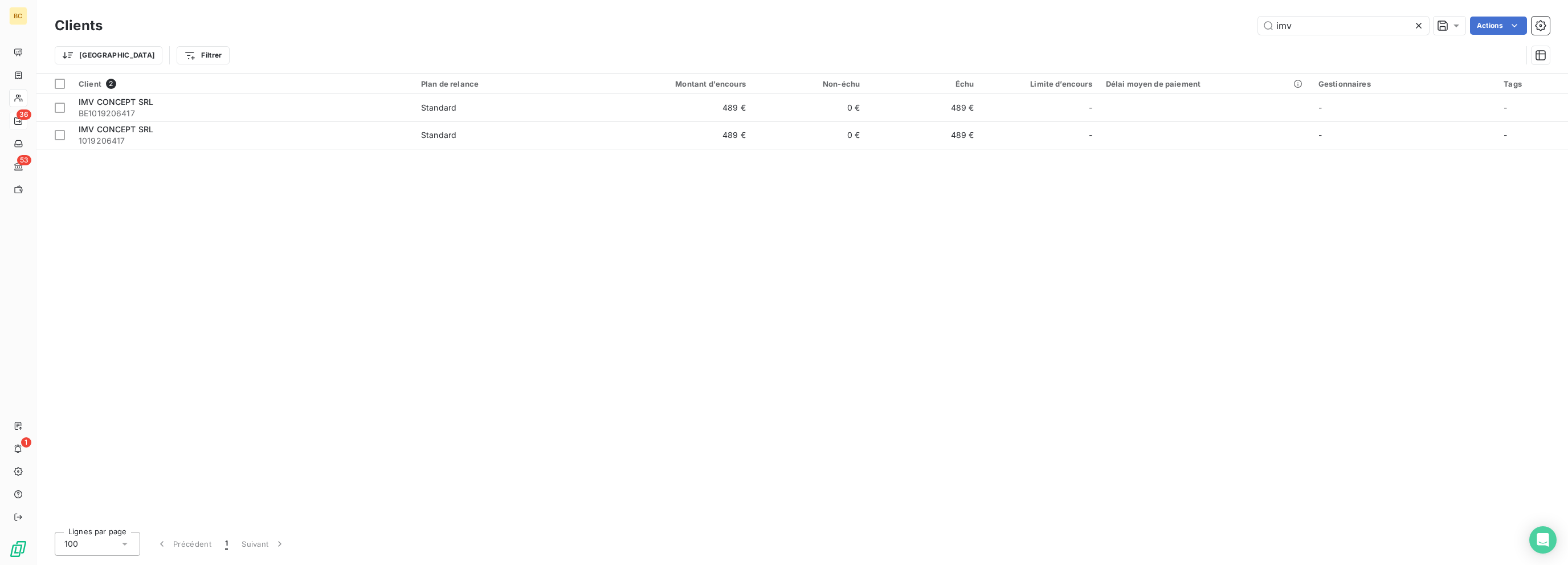
drag, startPoint x: 1308, startPoint y: 24, endPoint x: 1250, endPoint y: 30, distance: 58.3
click at [942, 22] on div "imv Actions" at bounding box center [833, 26] width 1433 height 19
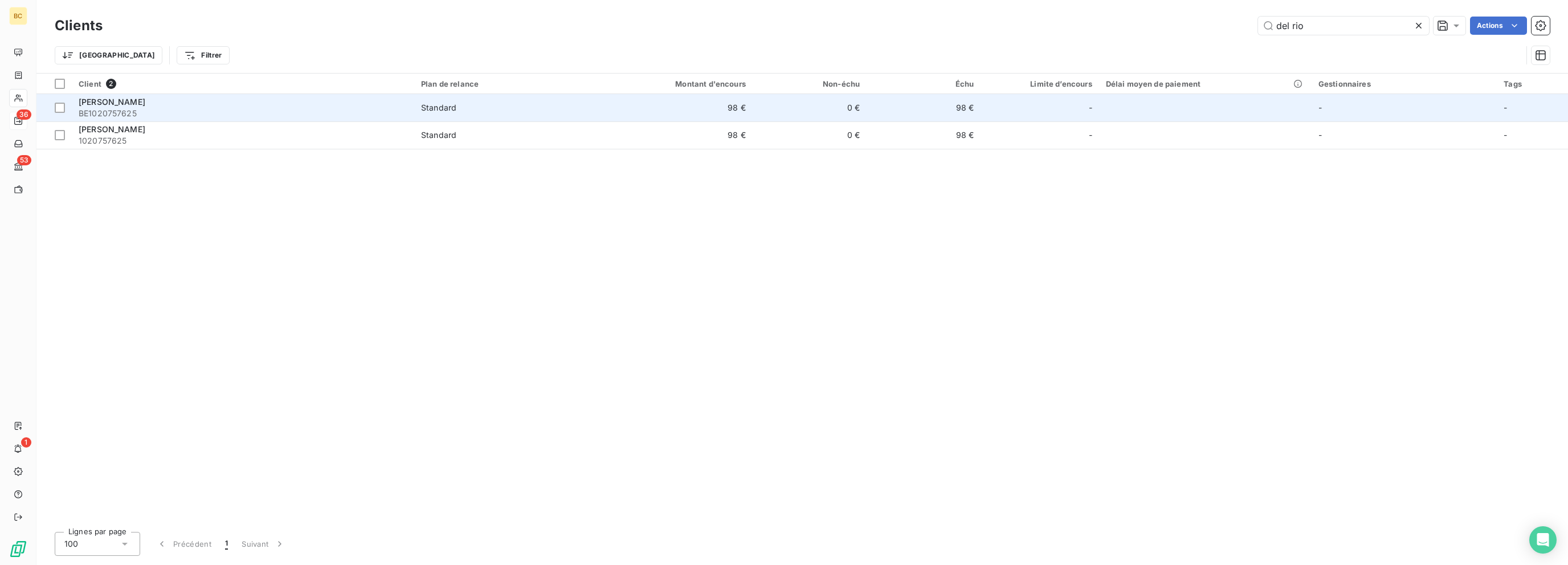
type input "del rio"
click at [145, 104] on span "[PERSON_NAME]" at bounding box center [111, 101] width 67 height 9
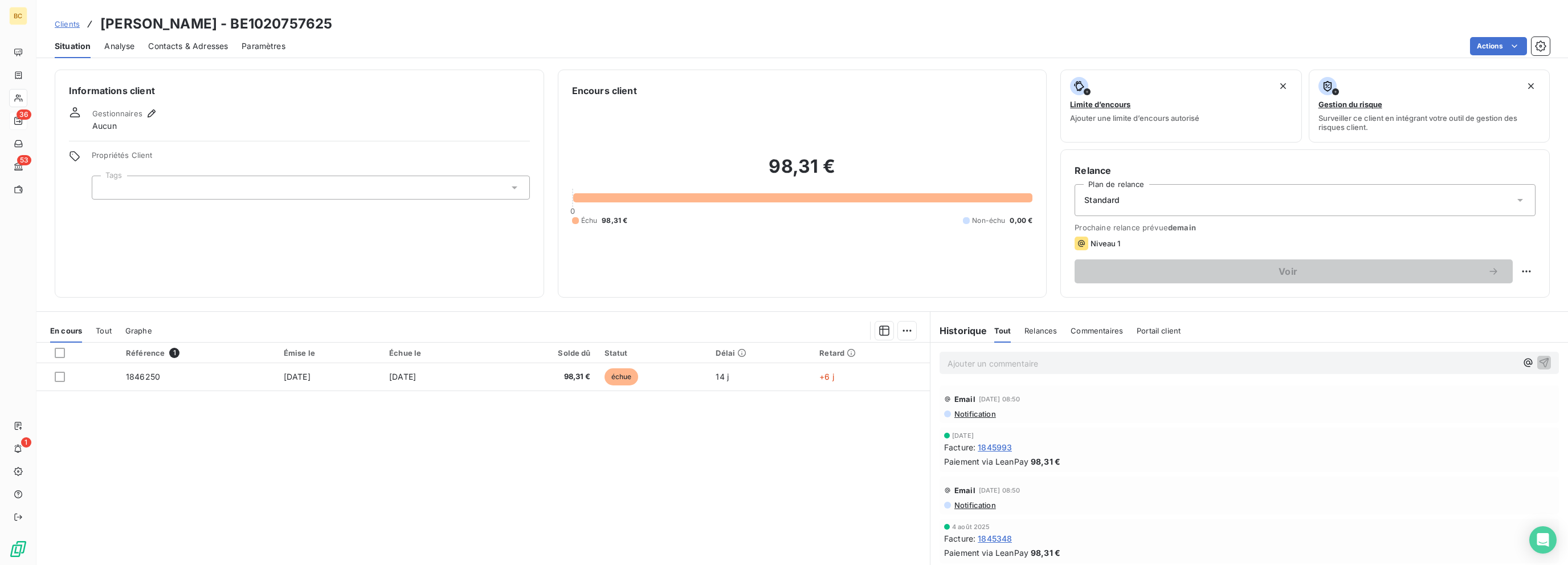
click at [106, 330] on span "Tout" at bounding box center [104, 331] width 16 height 9
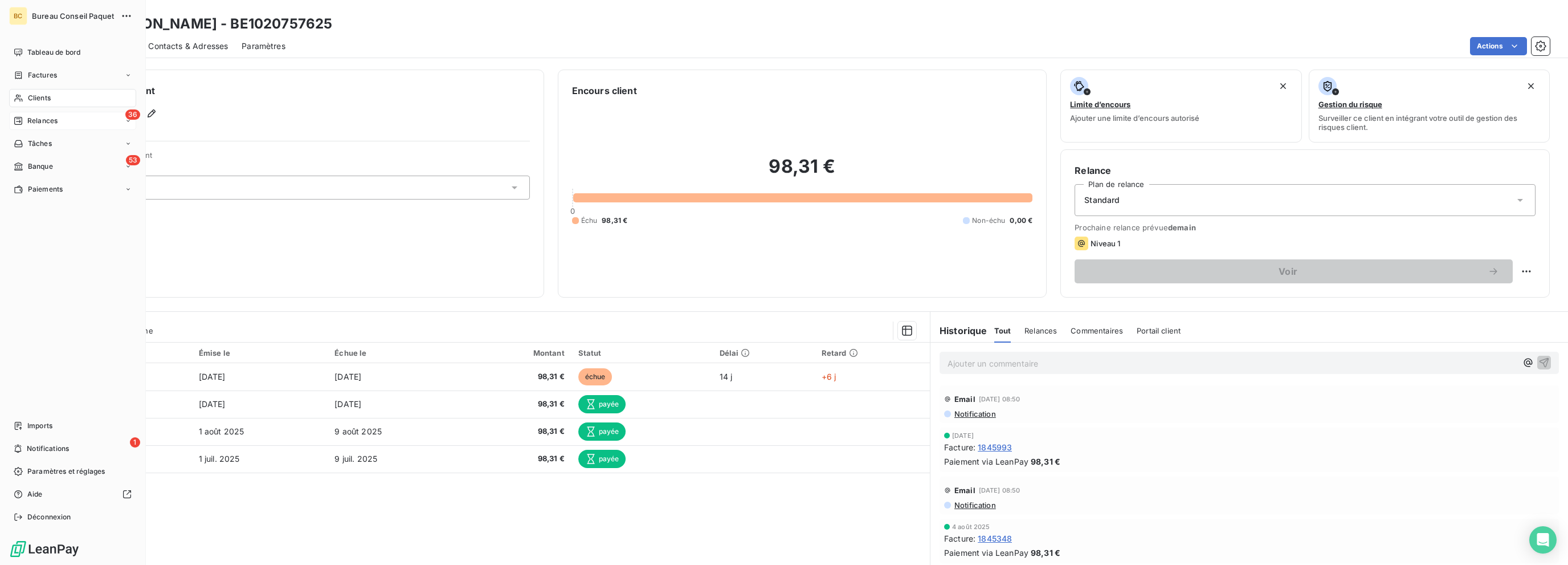
click at [43, 100] on span "Clients" at bounding box center [39, 98] width 23 height 10
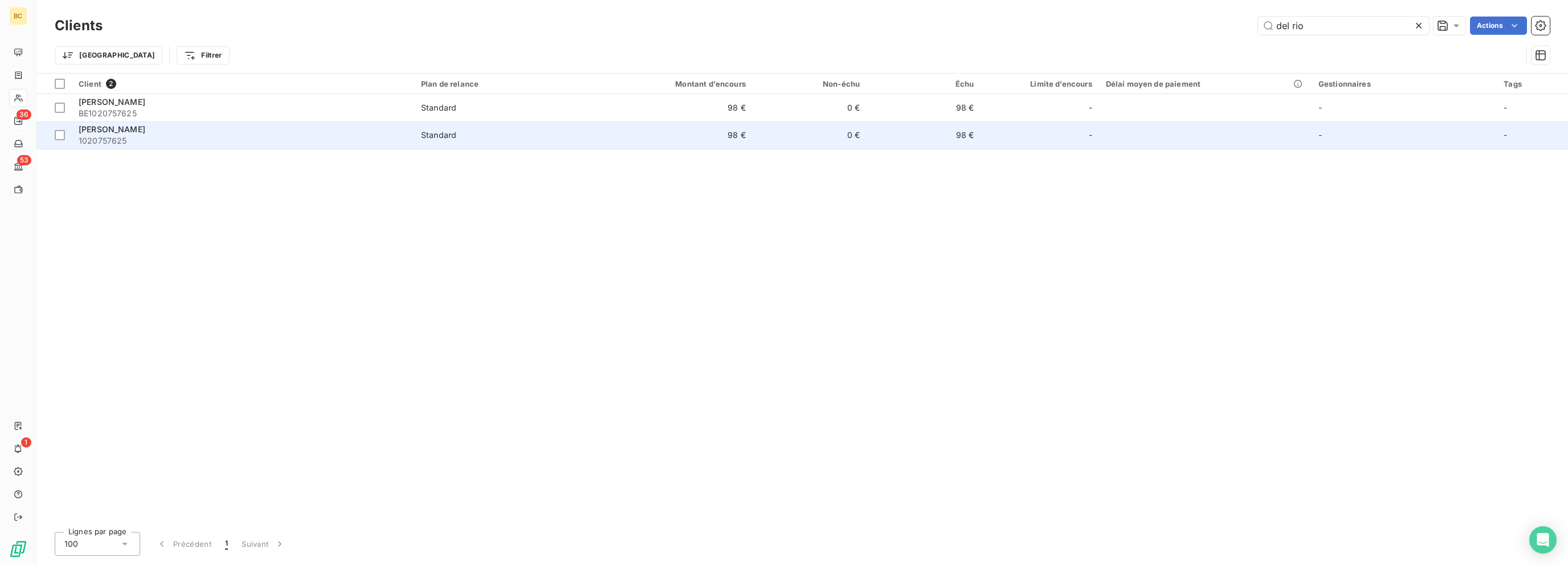
click at [422, 134] on div "Standard" at bounding box center [438, 135] width 35 height 12
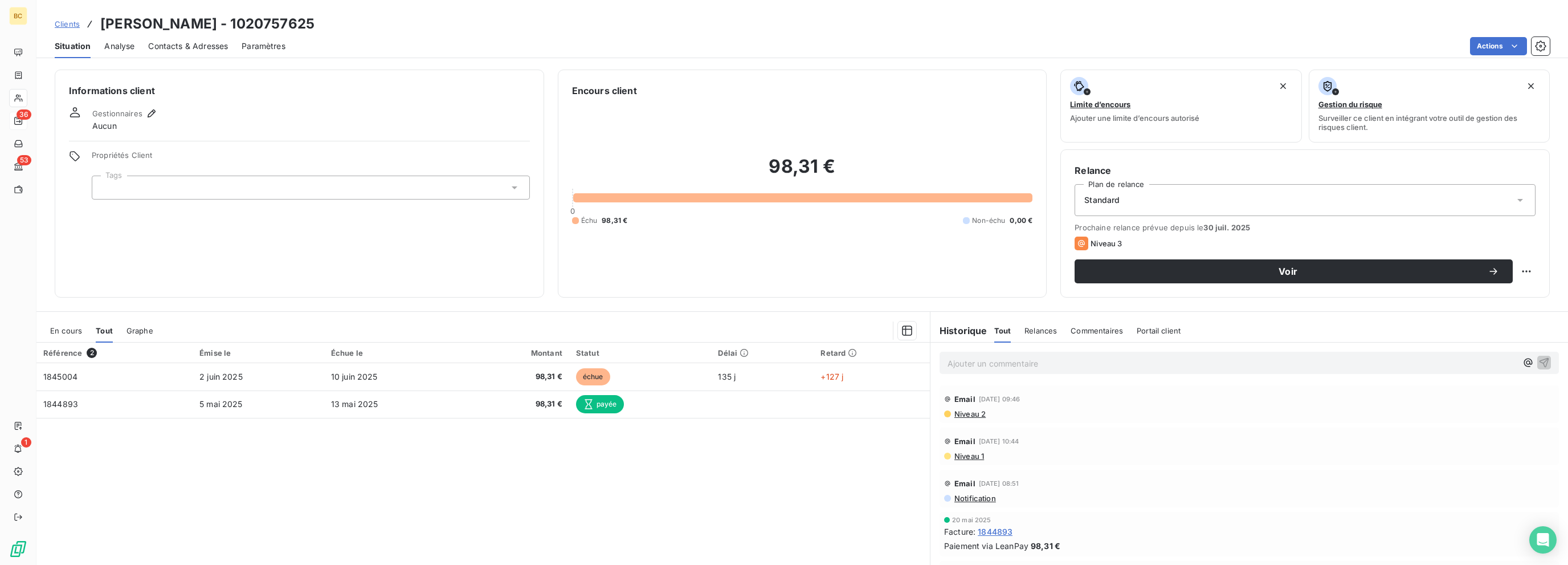
click at [169, 43] on span "Contacts & Adresses" at bounding box center [188, 46] width 80 height 12
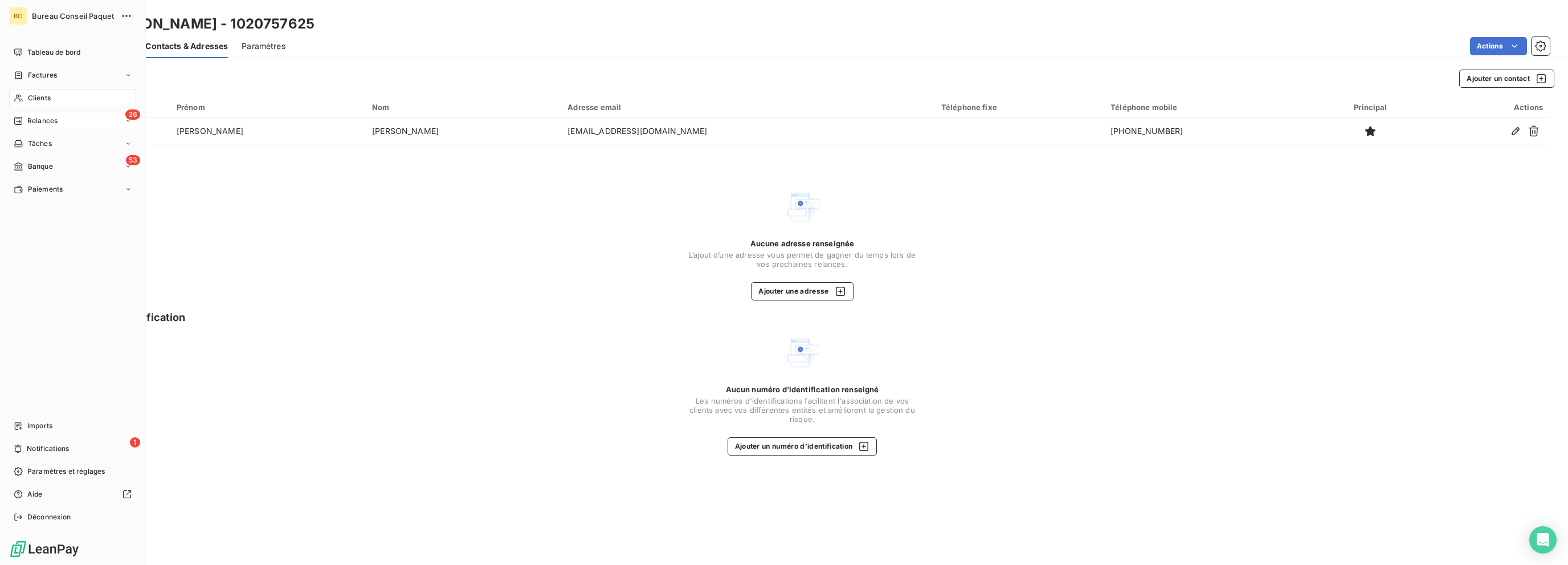
click at [43, 165] on span "Banque" at bounding box center [40, 166] width 25 height 10
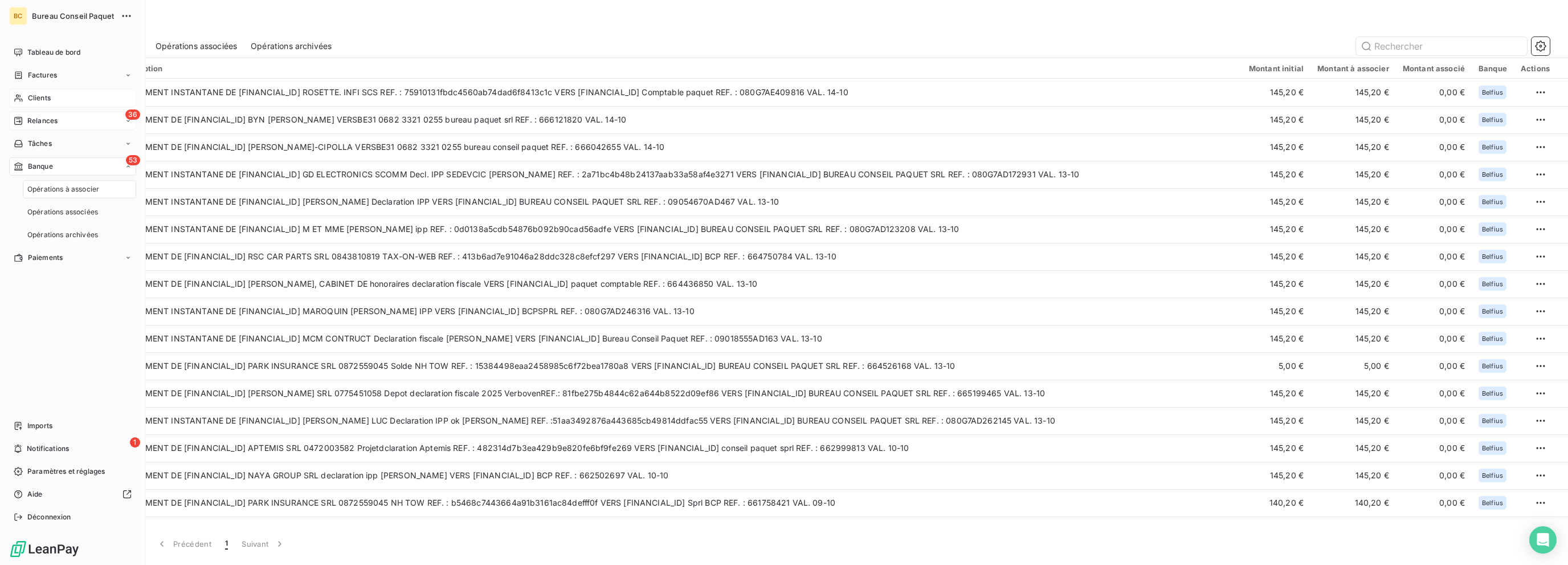
click at [51, 119] on span "Relances" at bounding box center [42, 121] width 30 height 10
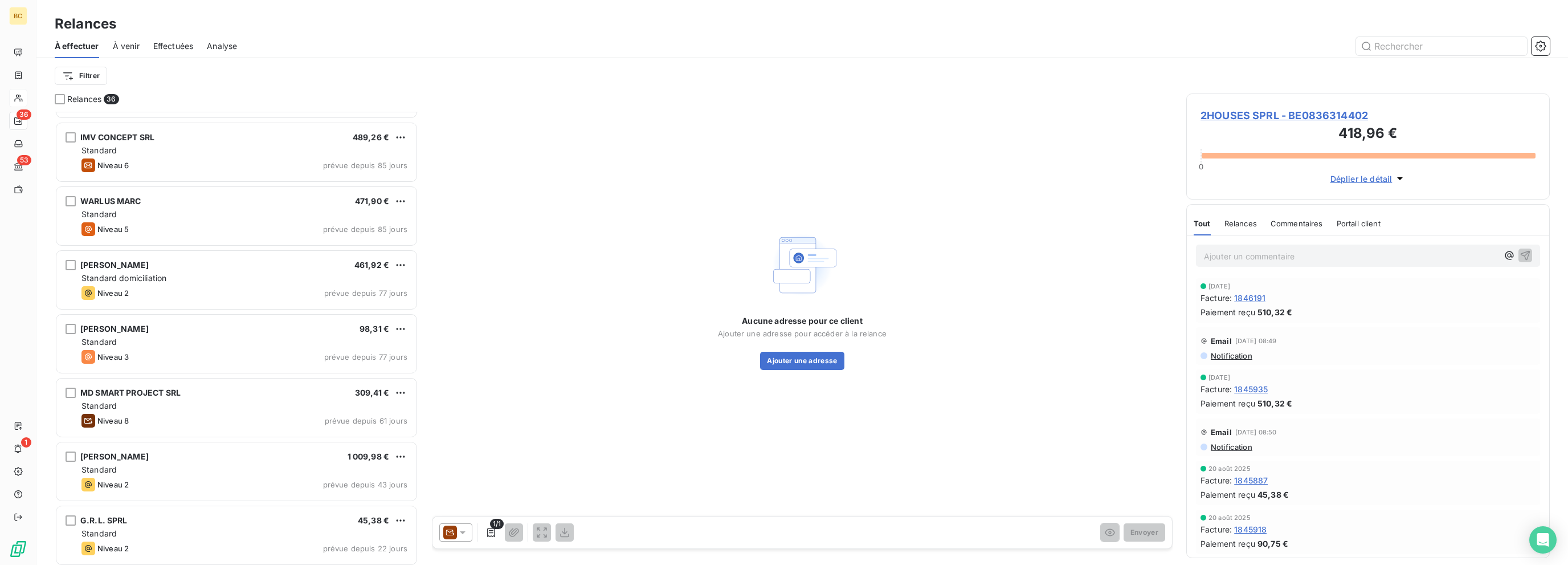
scroll to position [1197, 0]
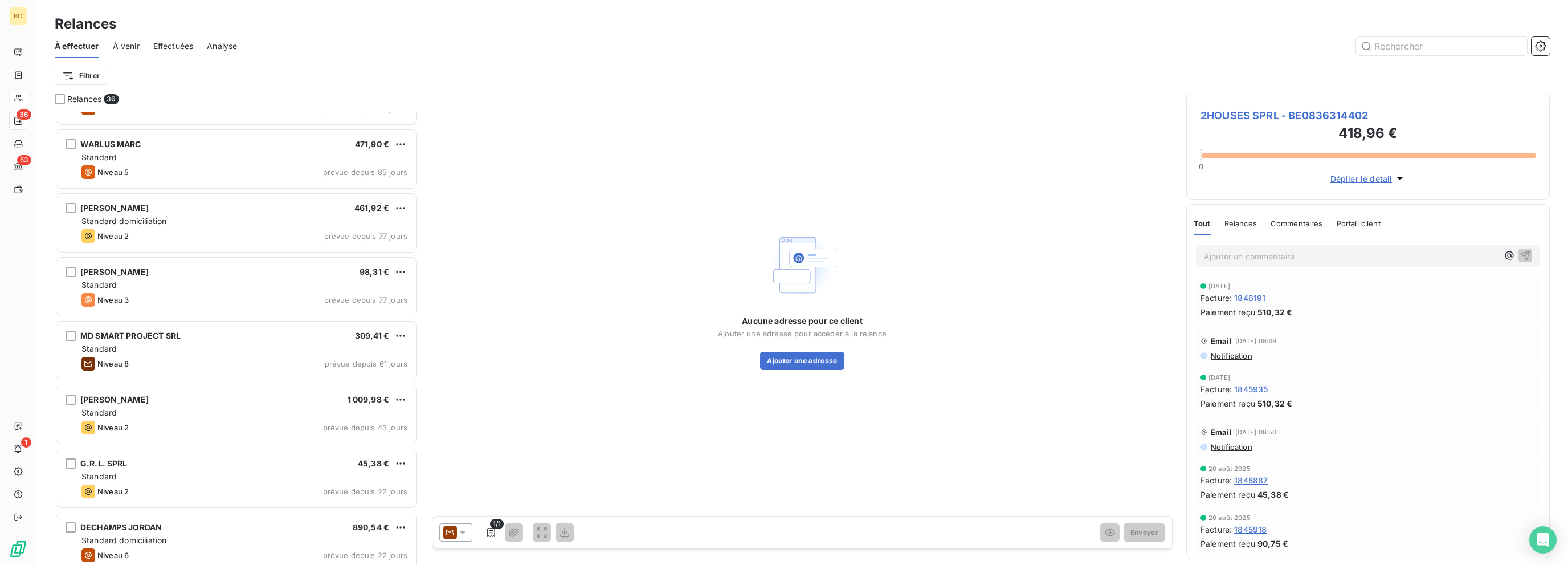
click at [278, 288] on div "Standard" at bounding box center [244, 285] width 326 height 12
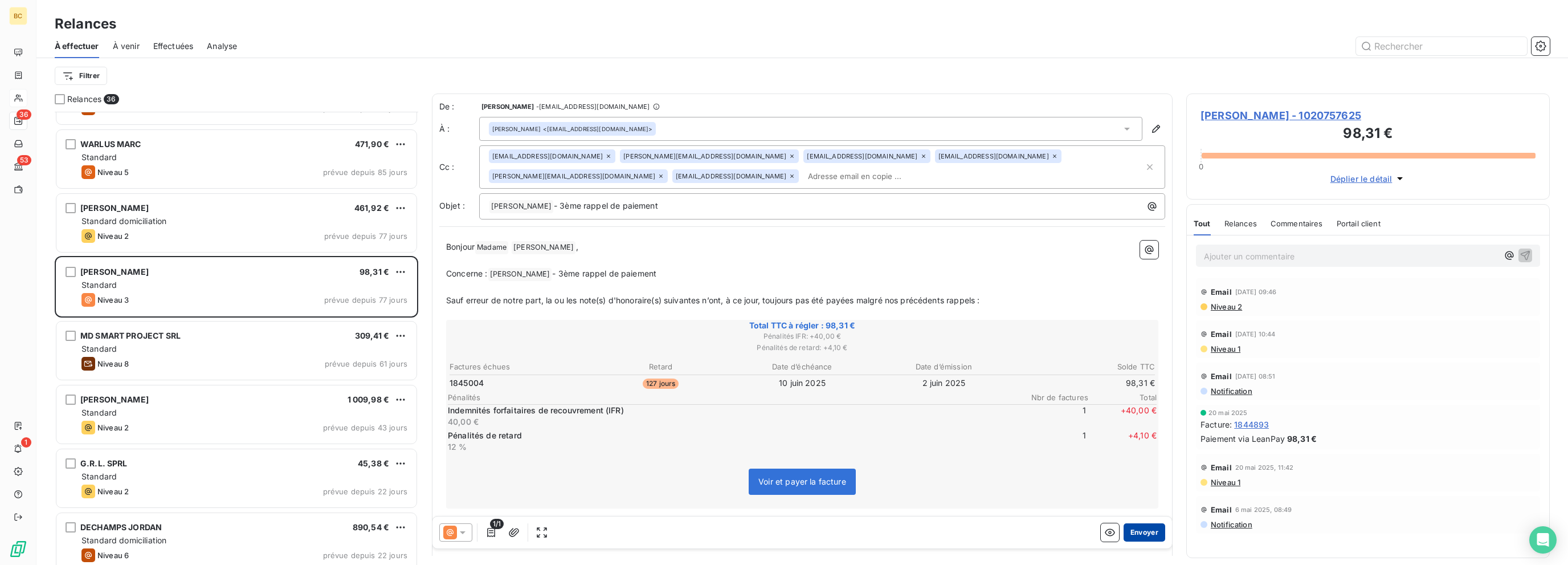
click at [942, 530] on button "Envoyer" at bounding box center [1144, 532] width 41 height 19
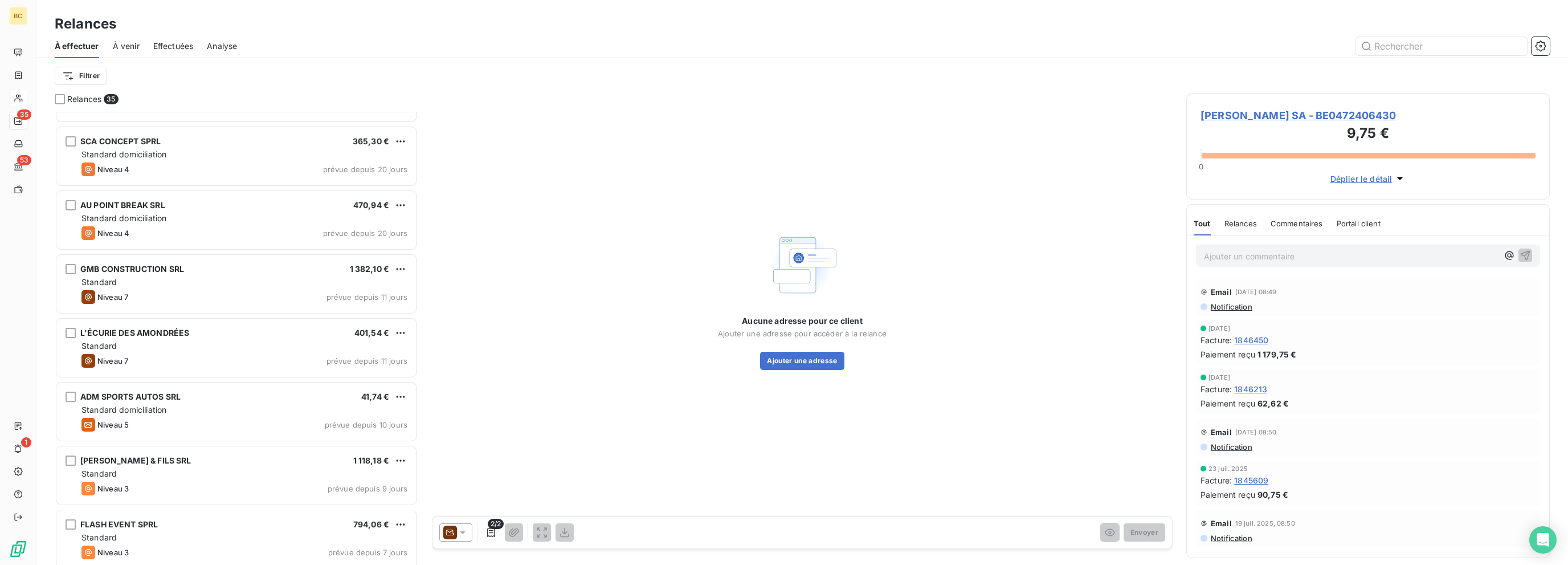
scroll to position [1653, 0]
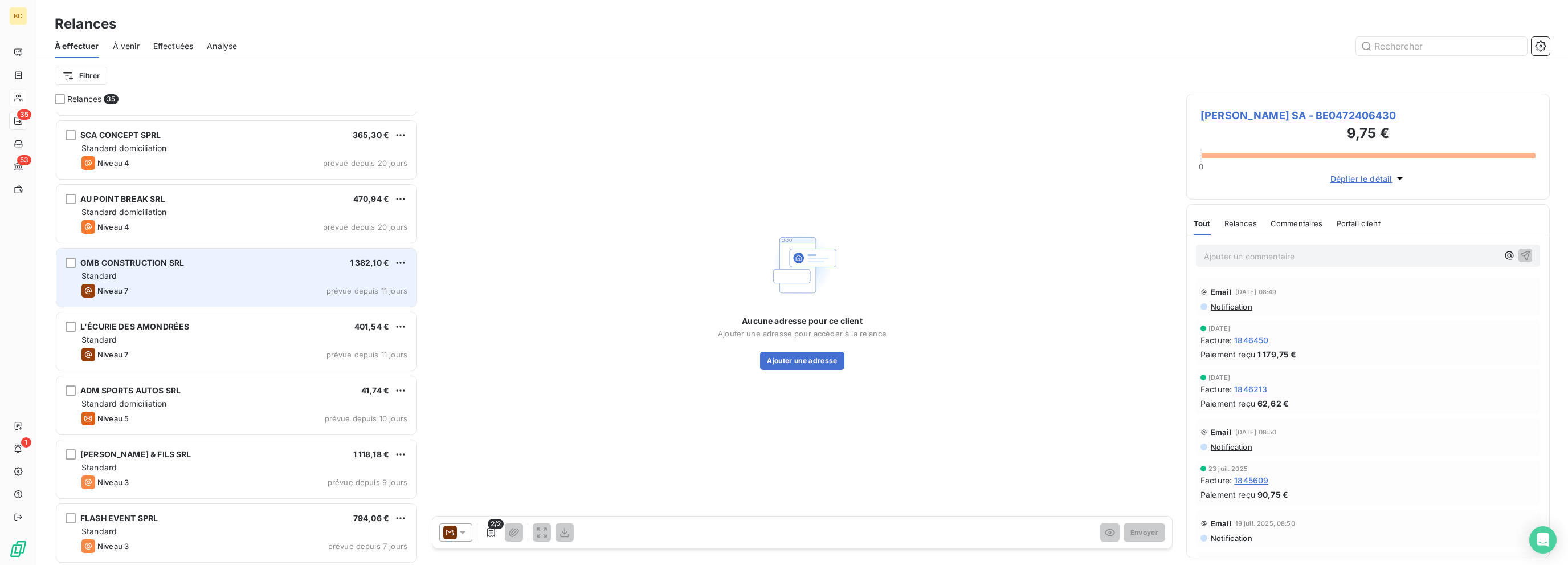
click at [244, 292] on div "Niveau 7 prévue depuis 11 jours" at bounding box center [244, 291] width 326 height 13
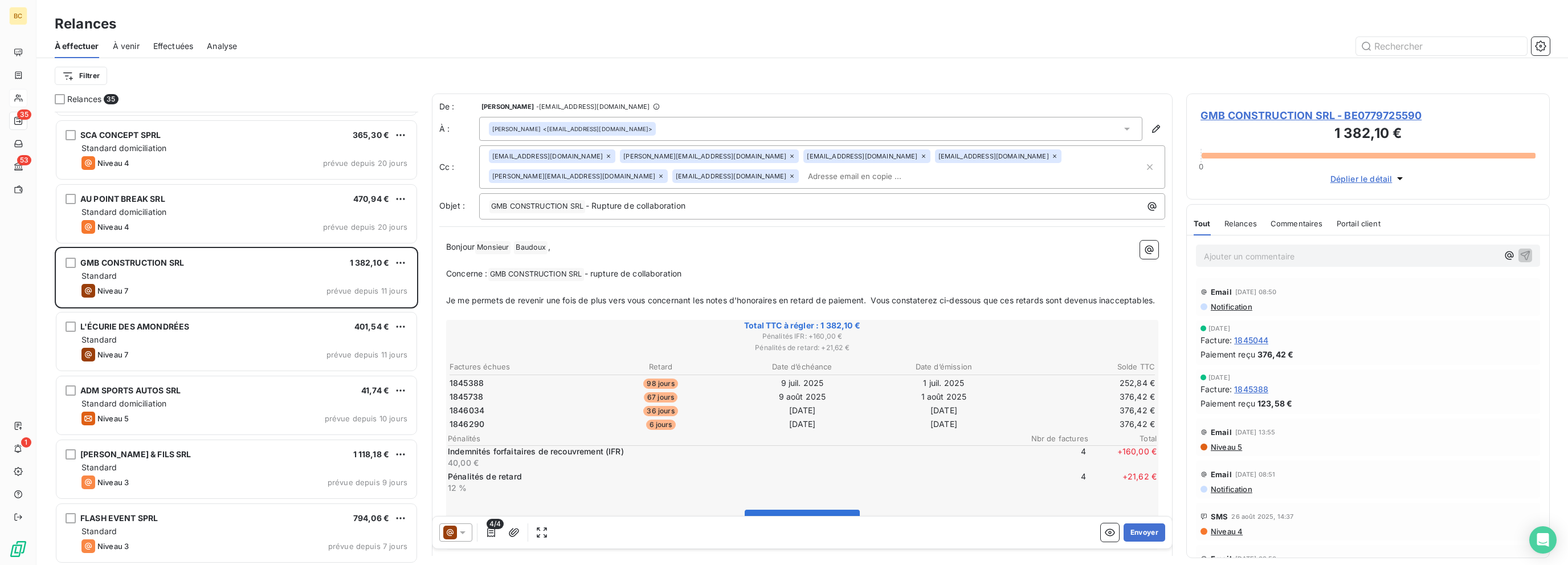
click at [462, 540] on div at bounding box center [455, 532] width 33 height 19
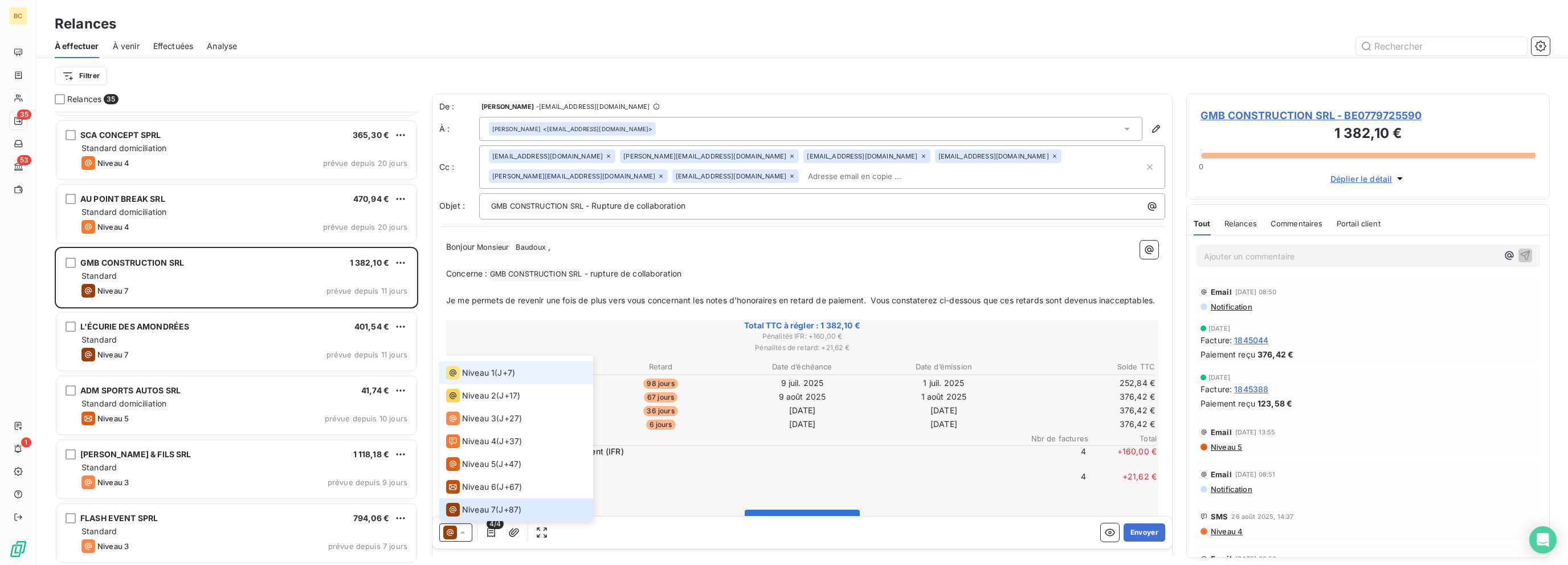
click at [464, 379] on li "Niveau 1 ( J+7 )" at bounding box center [516, 372] width 153 height 23
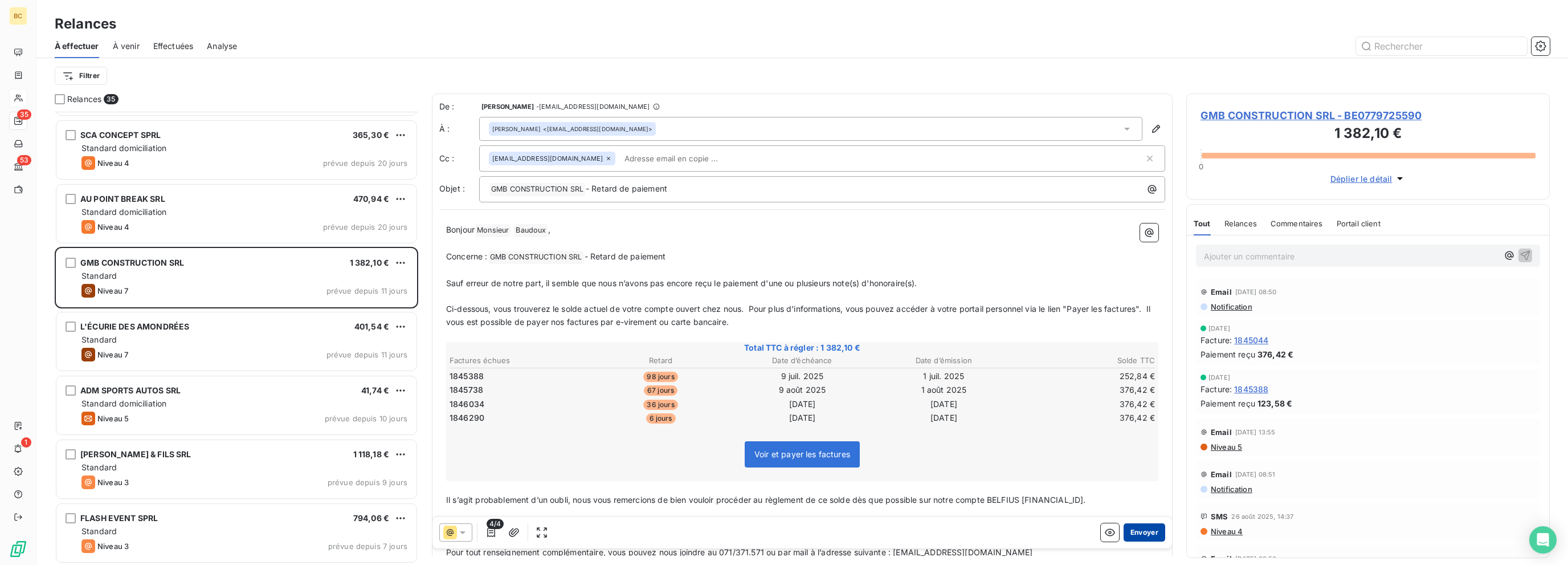
click at [942, 530] on button "Envoyer" at bounding box center [1144, 532] width 41 height 19
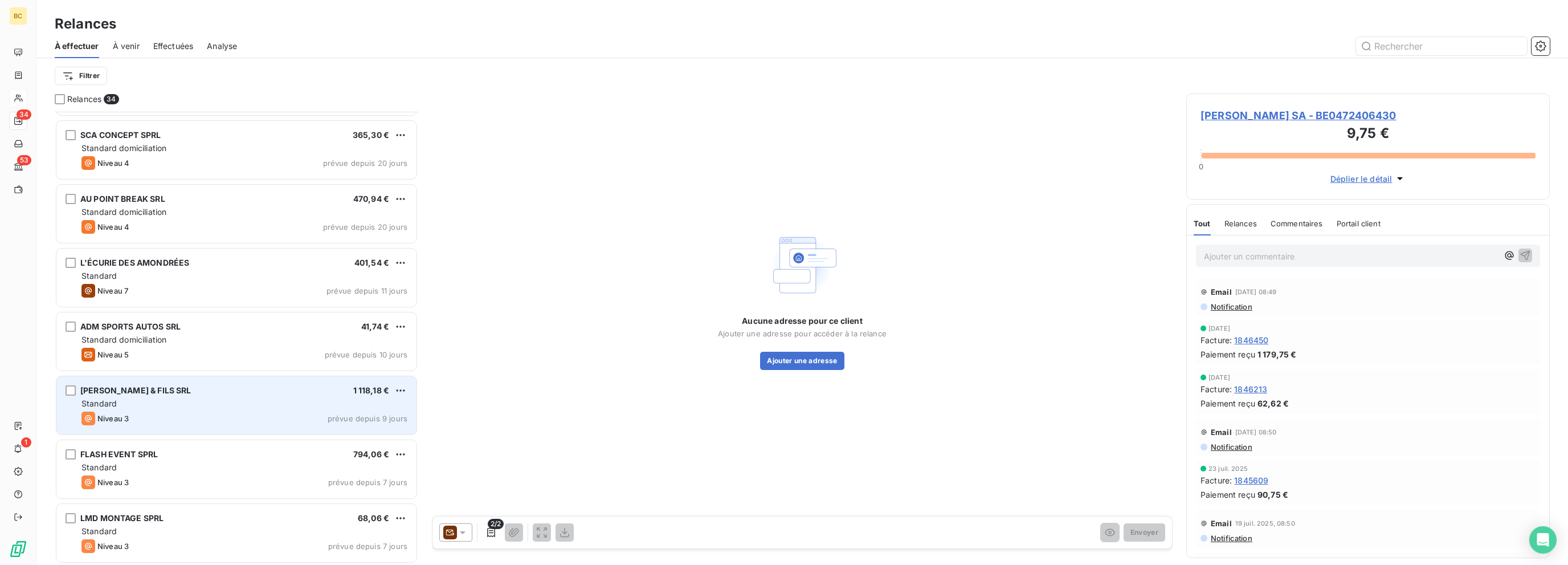
click at [260, 408] on div "[PERSON_NAME] & FILS SRL 1 118,18 € Standard Niveau 3 prévue depuis 9 jours" at bounding box center [236, 405] width 360 height 58
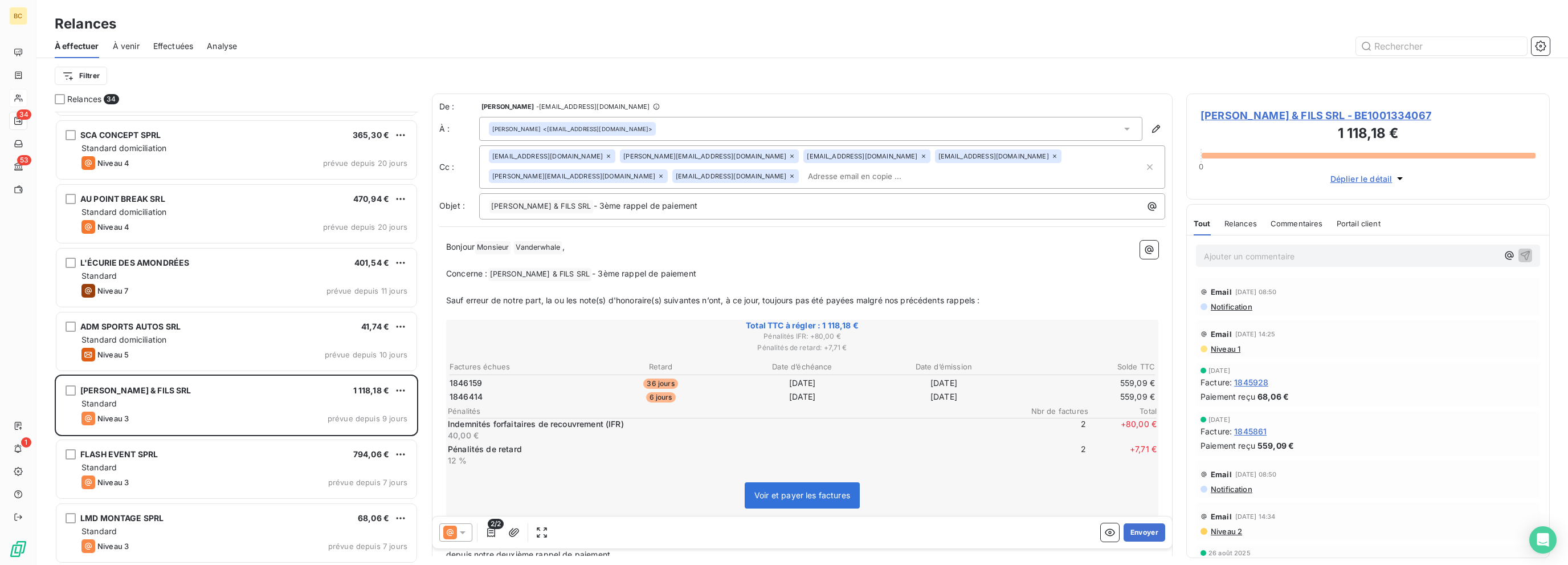
click at [467, 535] on icon at bounding box center [463, 532] width 12 height 12
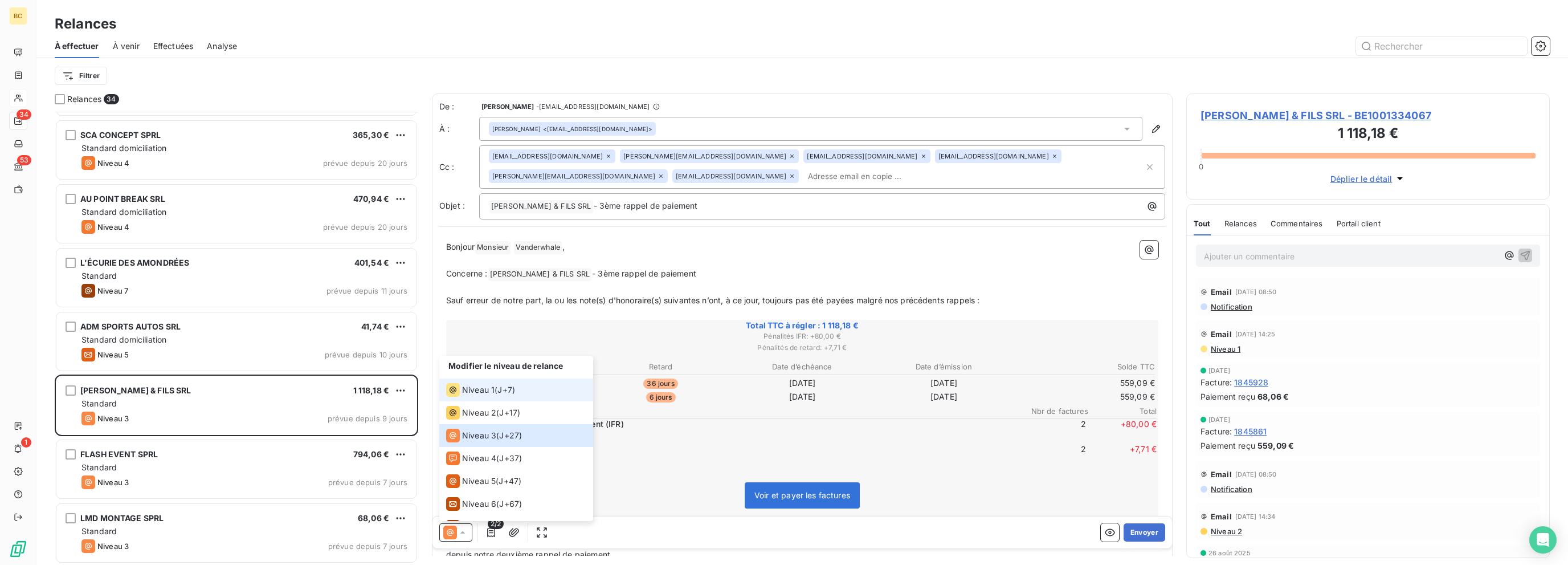
click at [452, 396] on li "Niveau 1 ( J+7 )" at bounding box center [516, 390] width 153 height 23
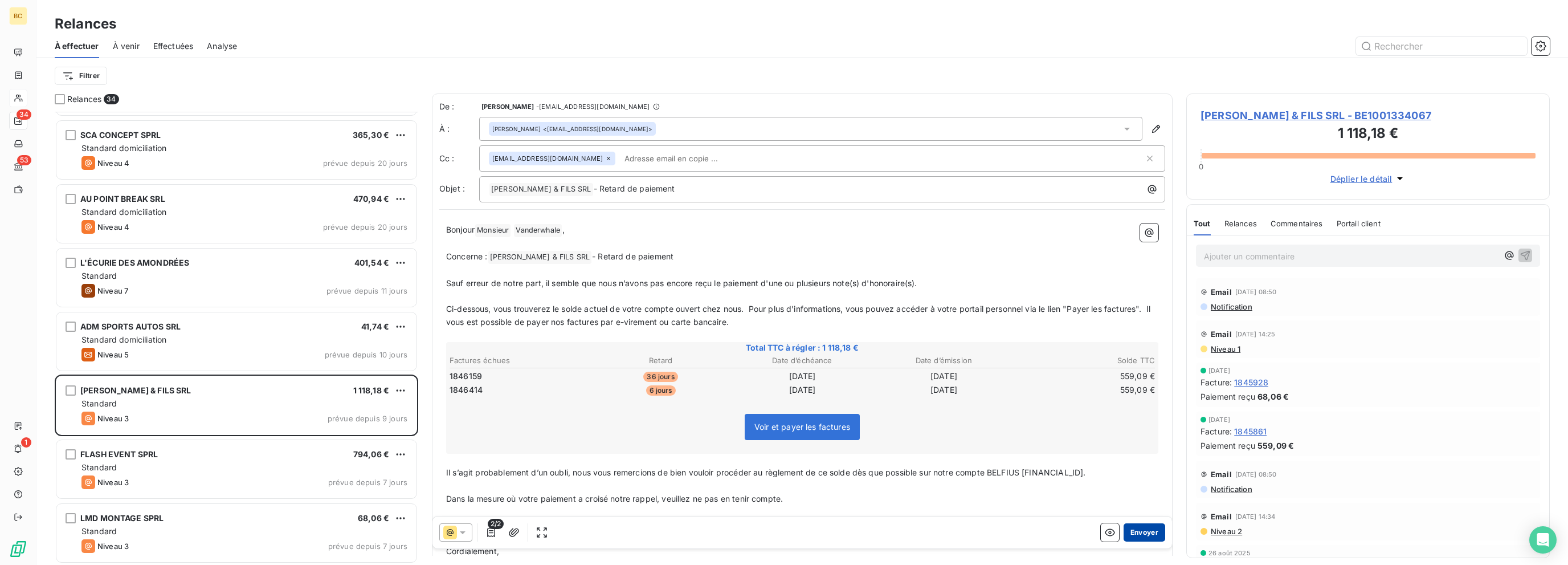
click at [942, 539] on button "Envoyer" at bounding box center [1144, 532] width 41 height 19
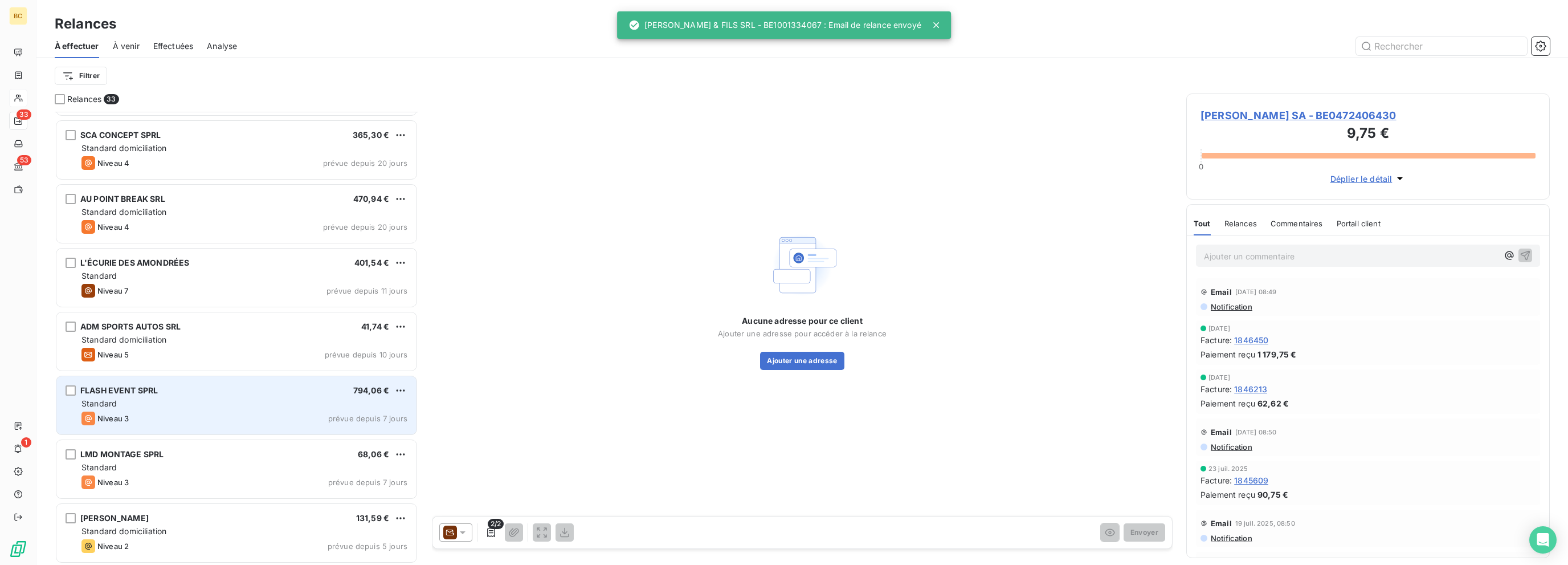
click at [266, 400] on div "Standard" at bounding box center [244, 404] width 326 height 12
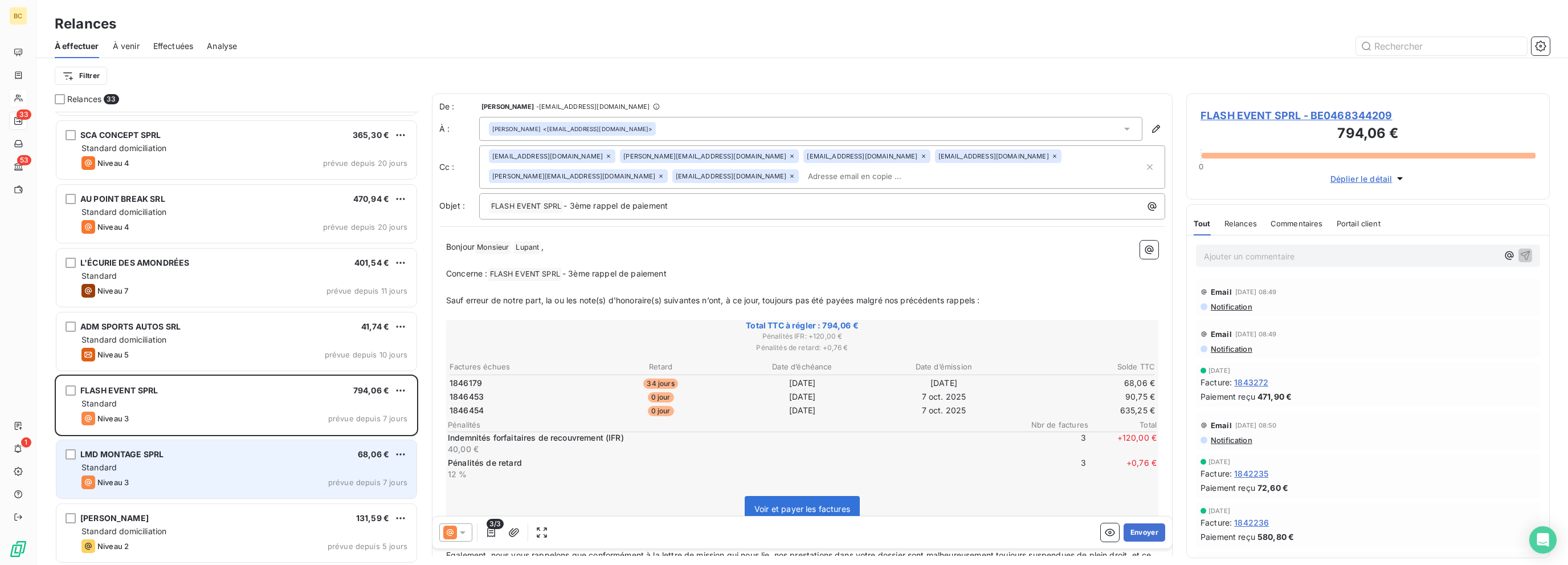
click at [234, 466] on div "Standard" at bounding box center [244, 467] width 326 height 12
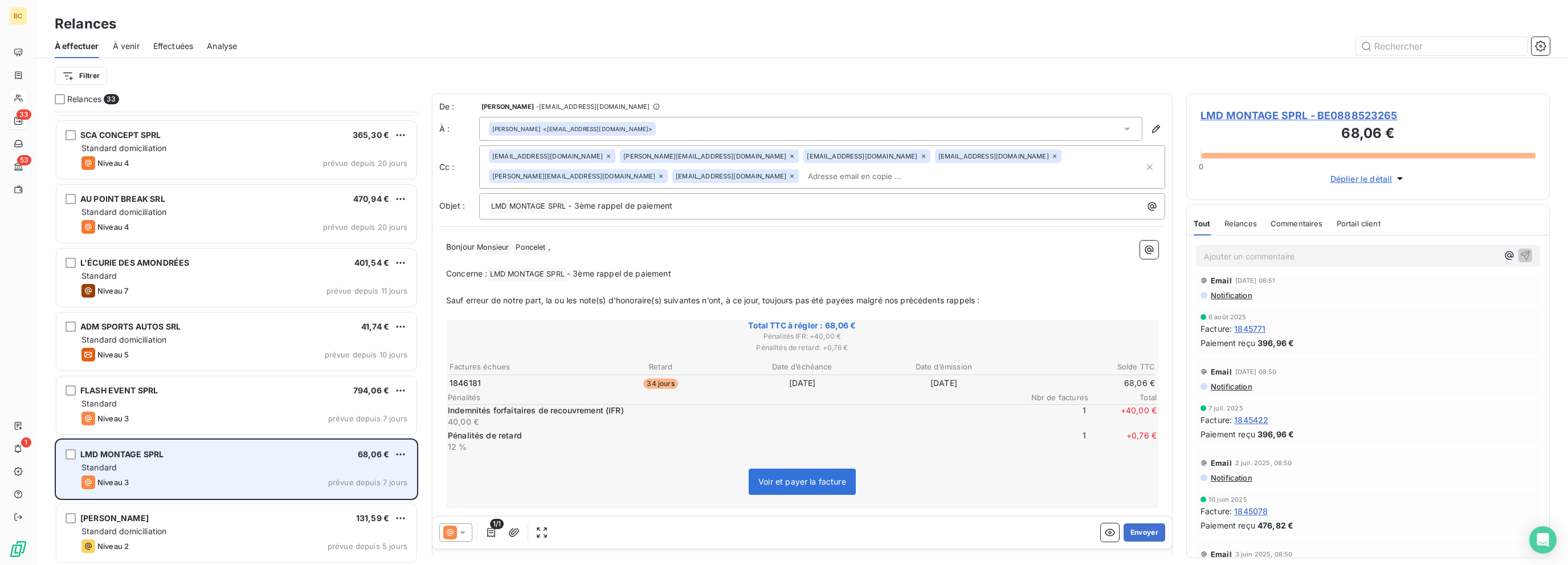
scroll to position [1653, 0]
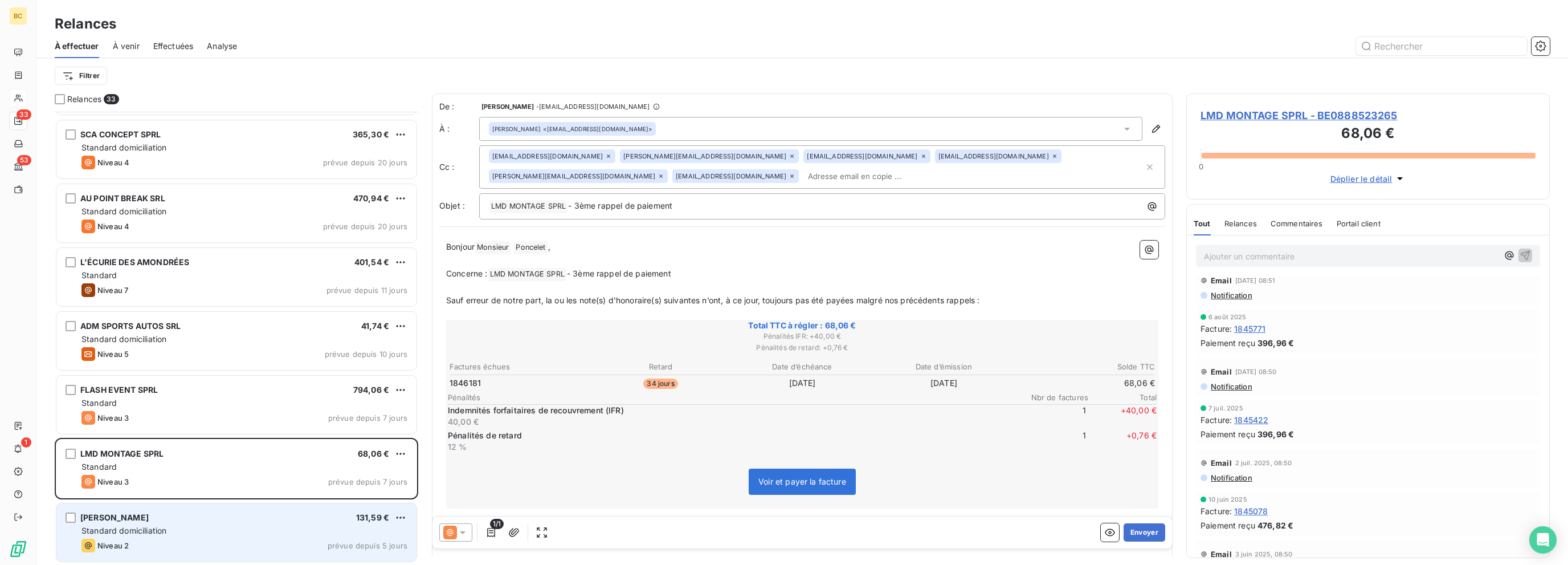
click at [233, 519] on div "[PERSON_NAME] 131,59 €" at bounding box center [244, 517] width 326 height 10
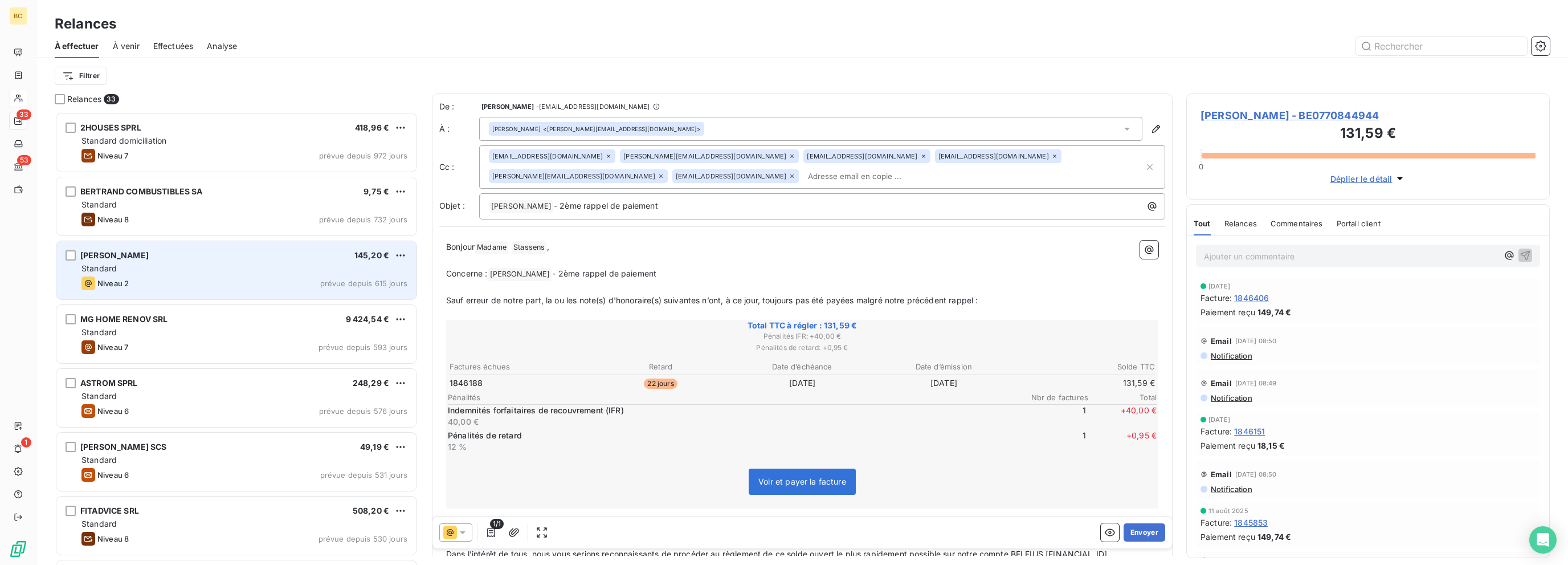
click at [222, 263] on div "Standard" at bounding box center [244, 269] width 326 height 12
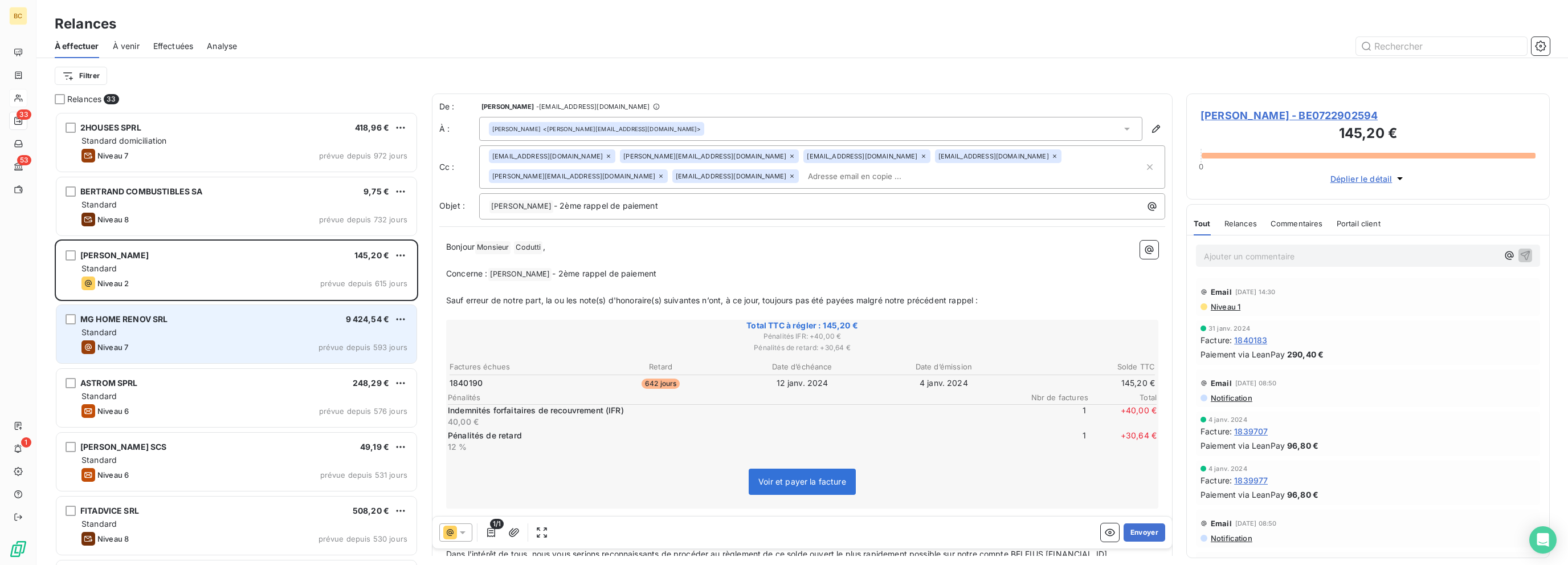
click at [220, 307] on div "MG HOME RENOV SRL 9 424,54 € Standard Niveau 7 prévue depuis 593 jours" at bounding box center [236, 334] width 360 height 58
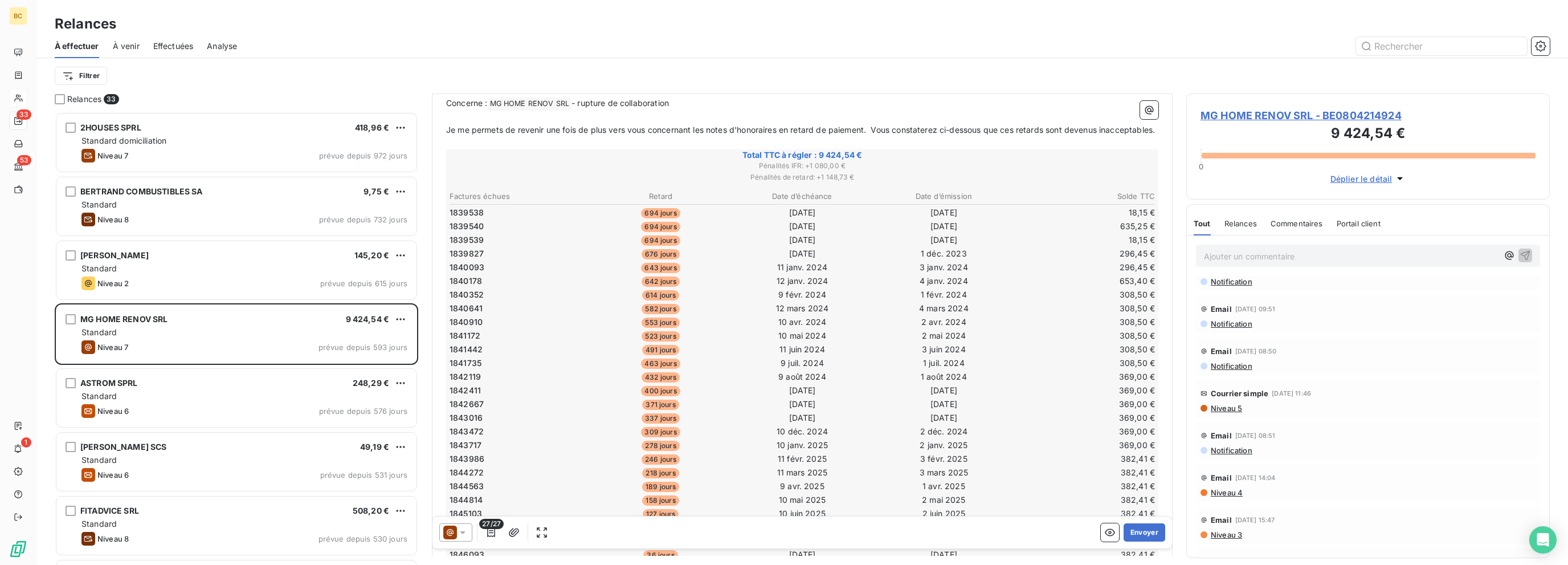
scroll to position [855, 0]
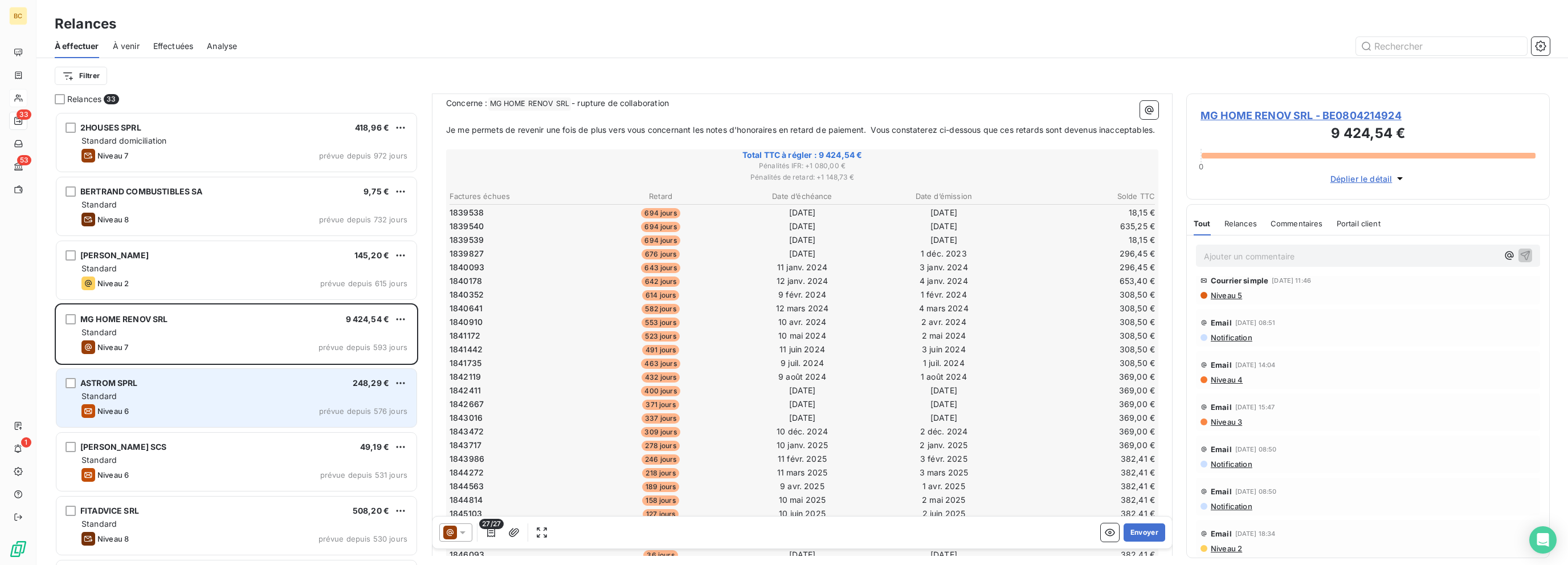
click at [198, 383] on div "ASTROM SPRL 248,29 €" at bounding box center [244, 383] width 326 height 10
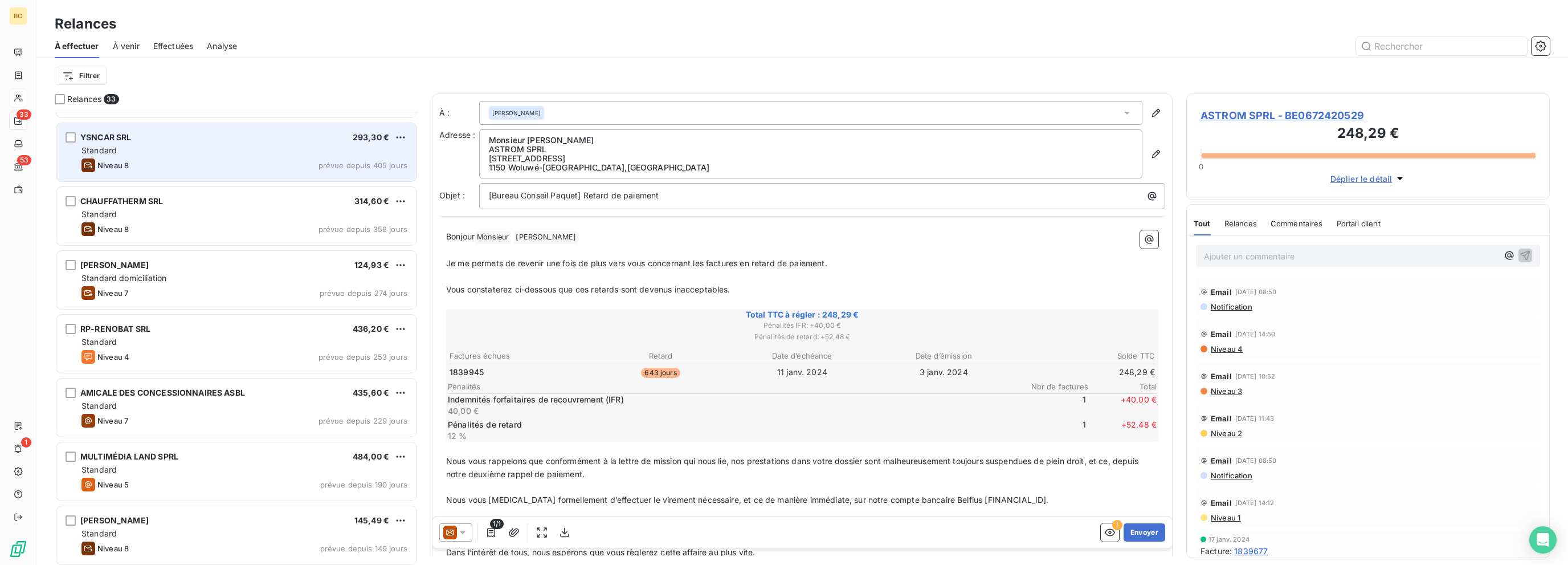
scroll to position [456, 0]
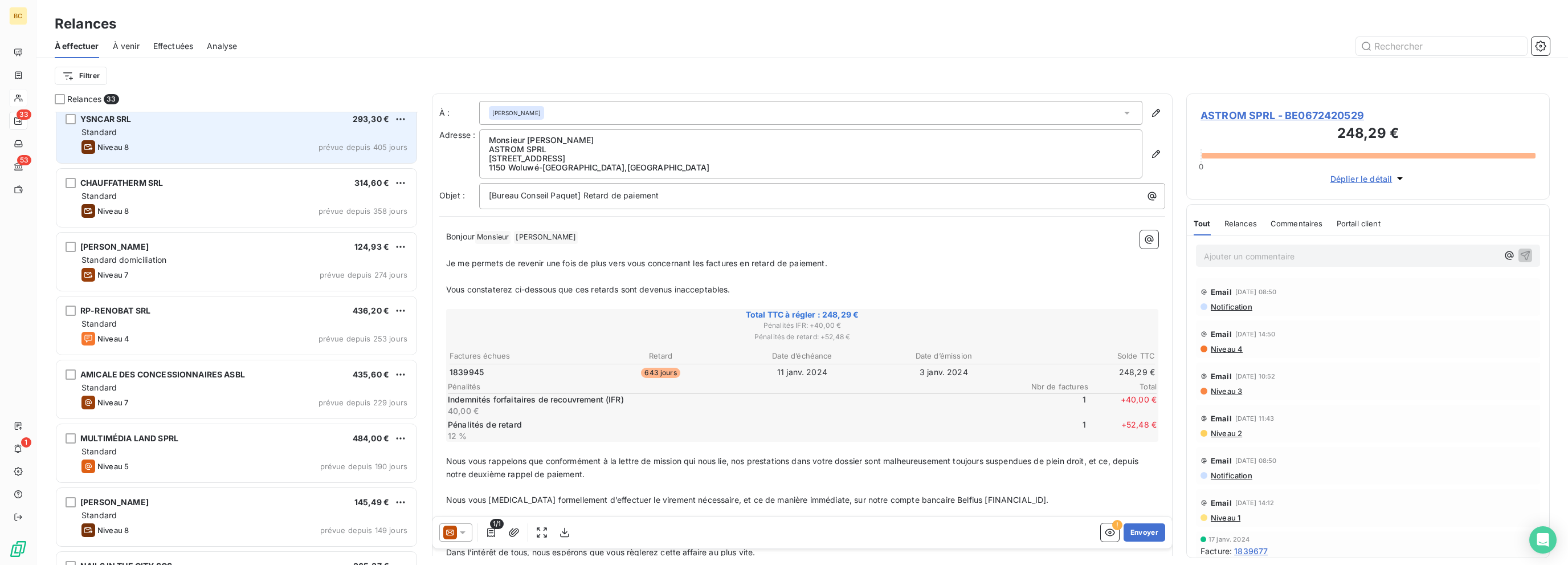
click at [205, 338] on div "Niveau 4 prévue depuis 253 jours" at bounding box center [244, 338] width 326 height 13
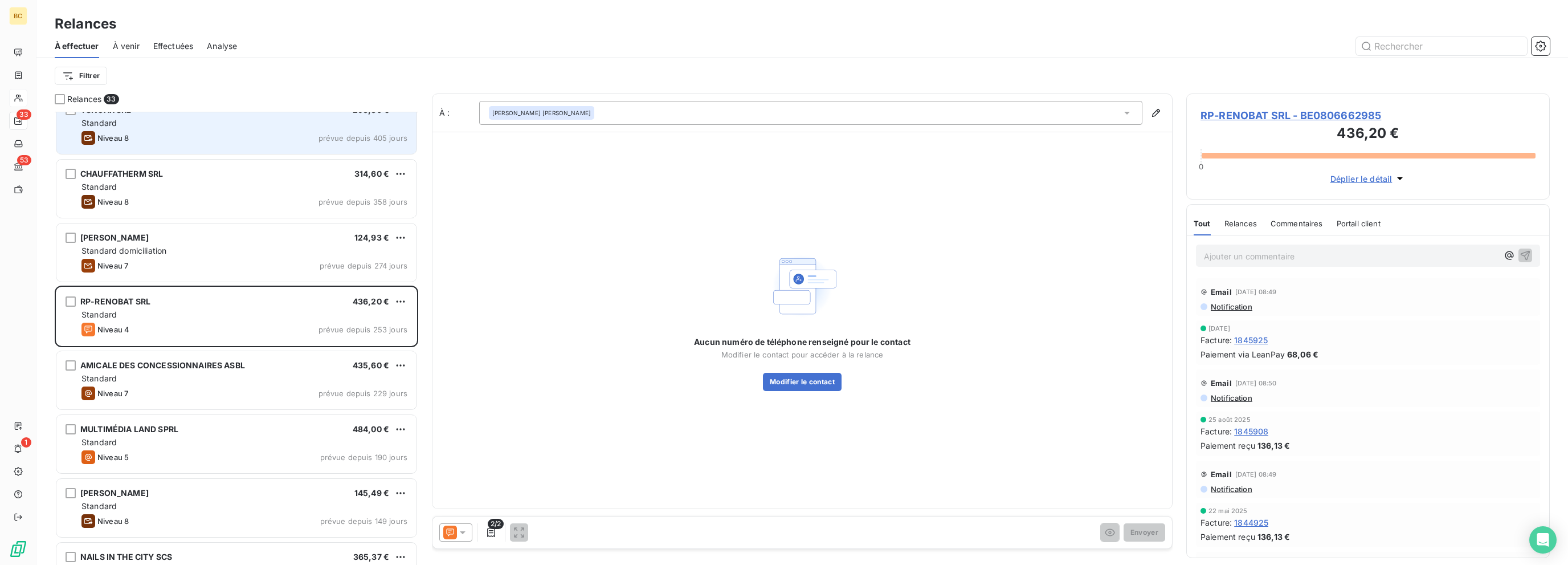
scroll to position [513, 0]
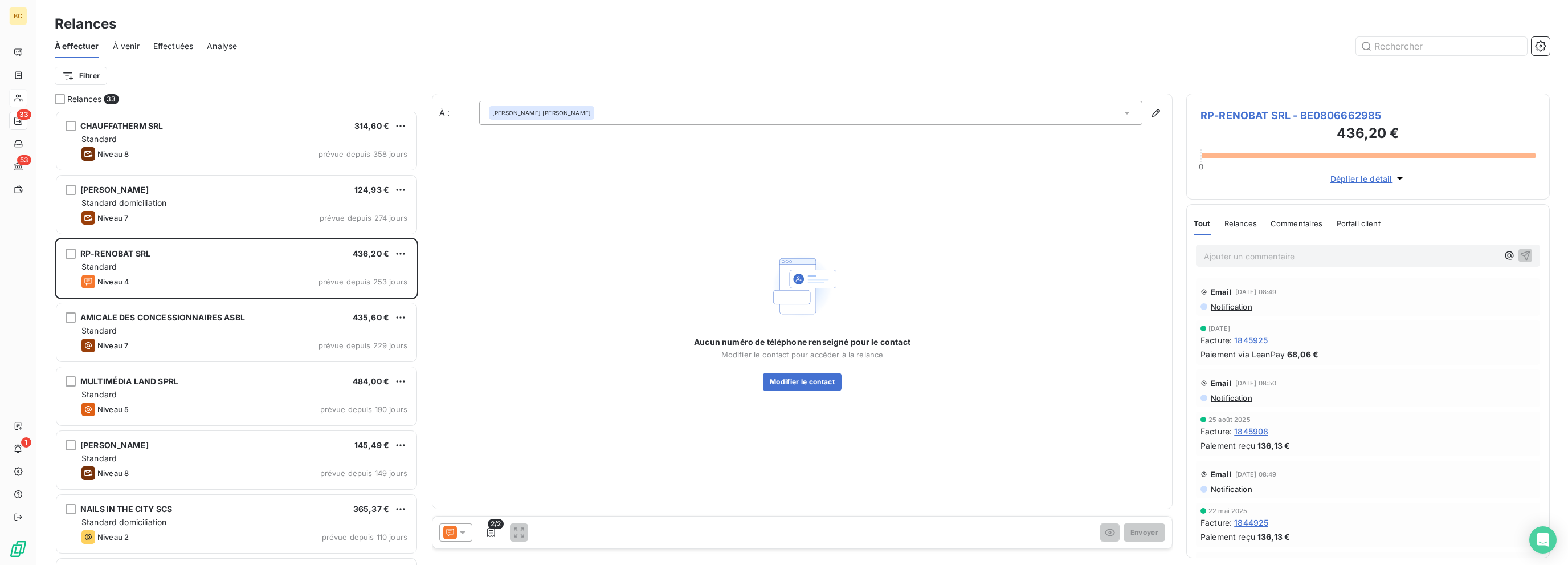
click at [464, 535] on icon at bounding box center [463, 532] width 12 height 12
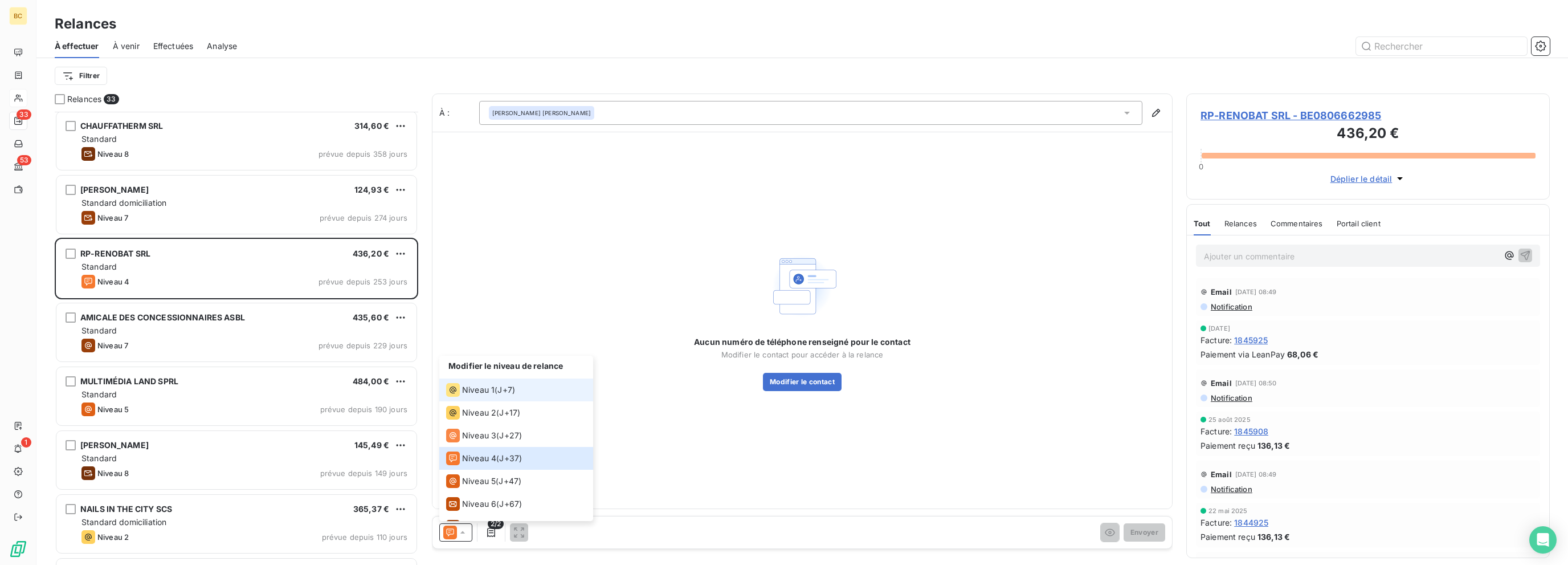
click at [477, 394] on span "Niveau 1" at bounding box center [478, 390] width 33 height 12
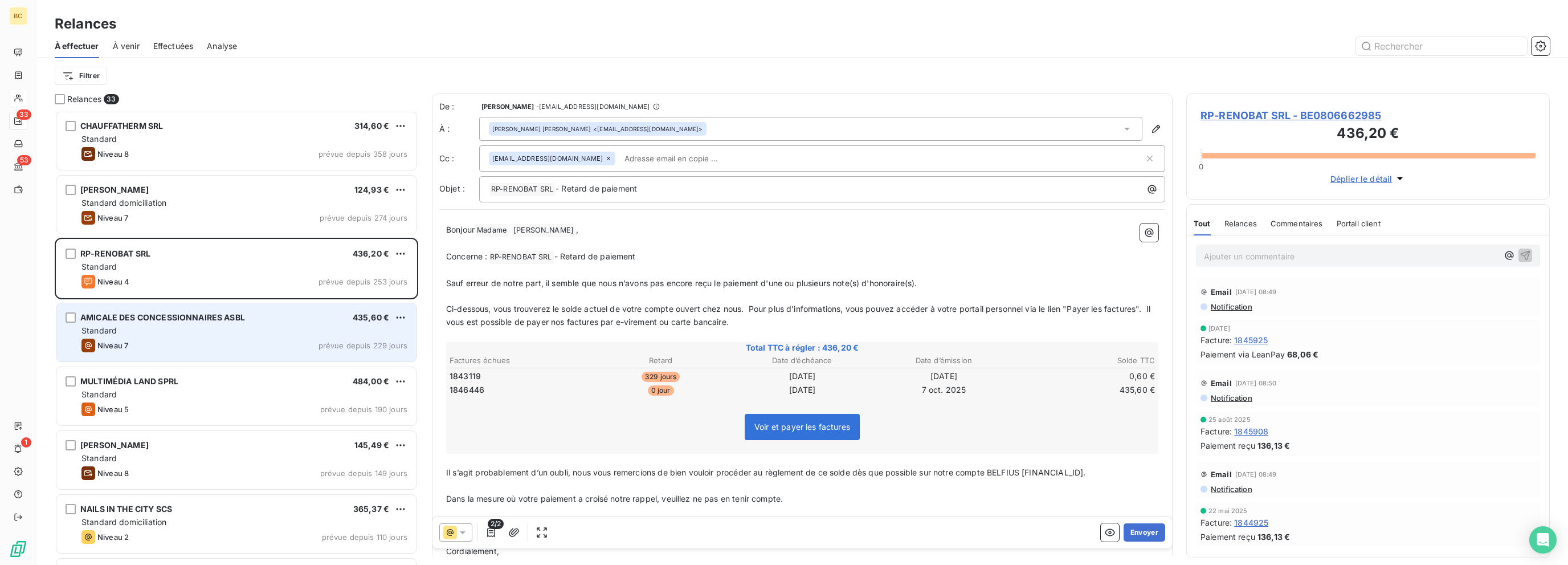
click at [266, 351] on div "Niveau 7 prévue depuis 229 jours" at bounding box center [244, 345] width 326 height 13
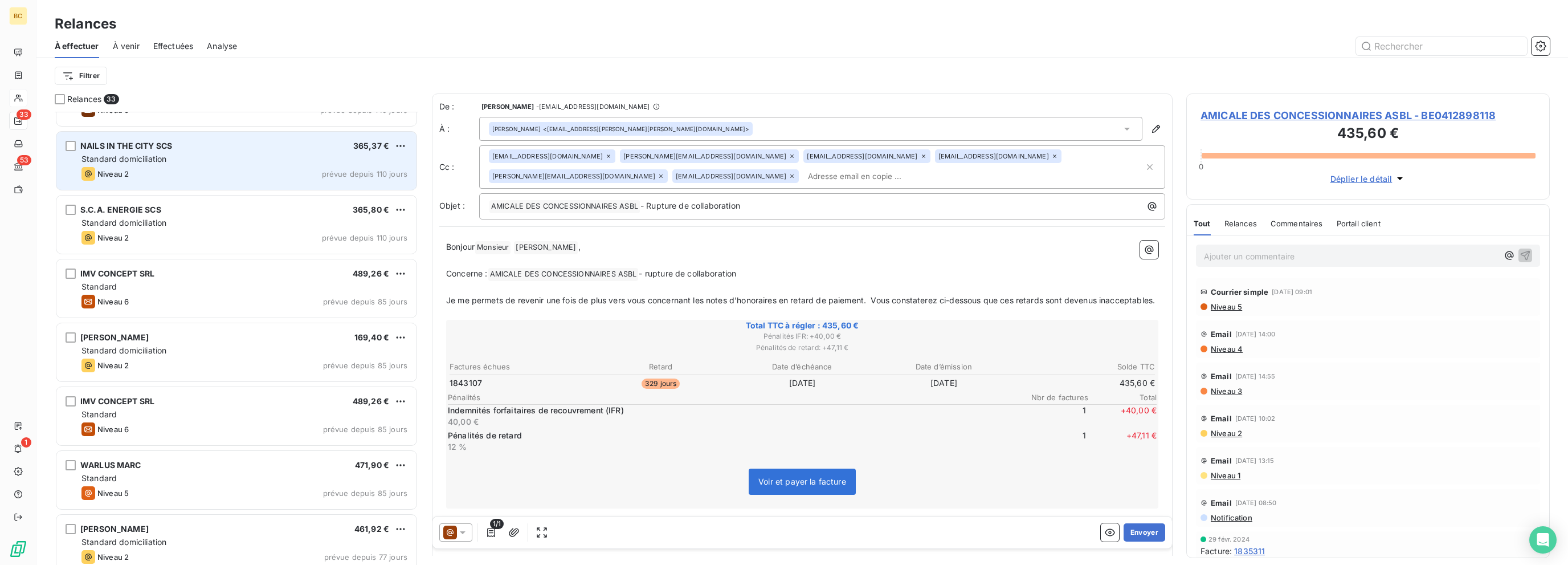
scroll to position [912, 0]
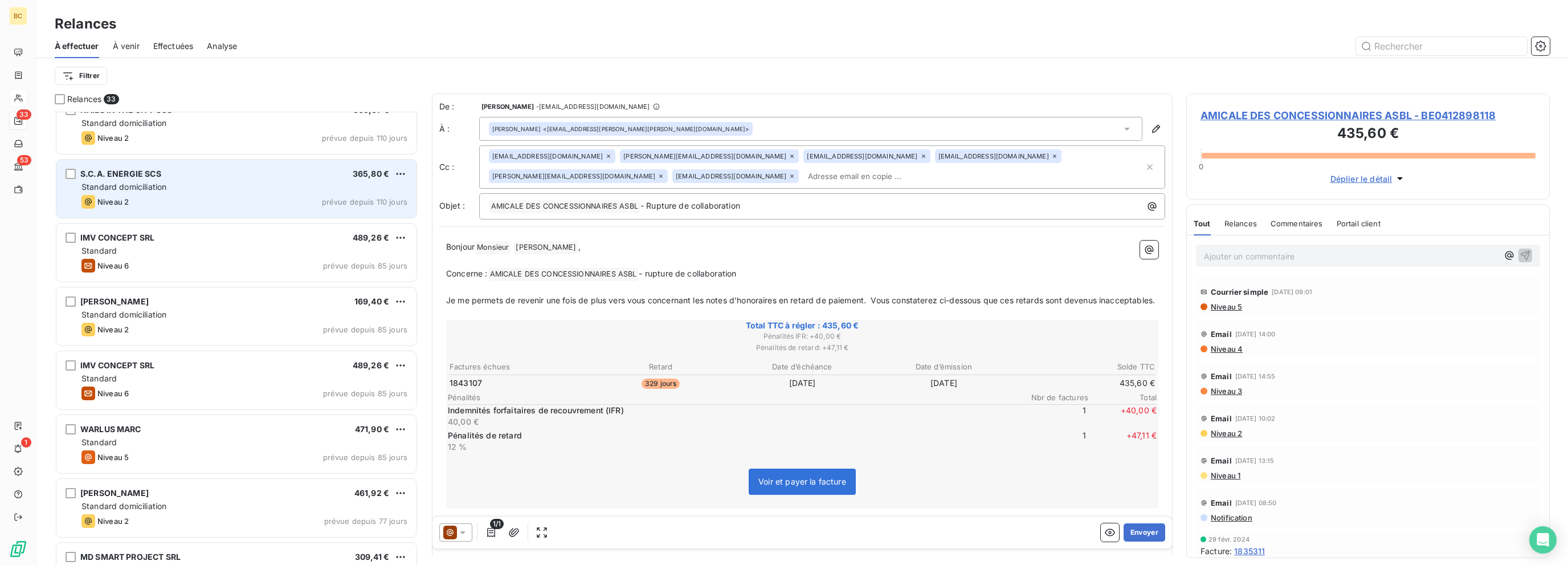
click at [226, 200] on div "Niveau 2 prévue depuis 110 jours" at bounding box center [244, 202] width 326 height 13
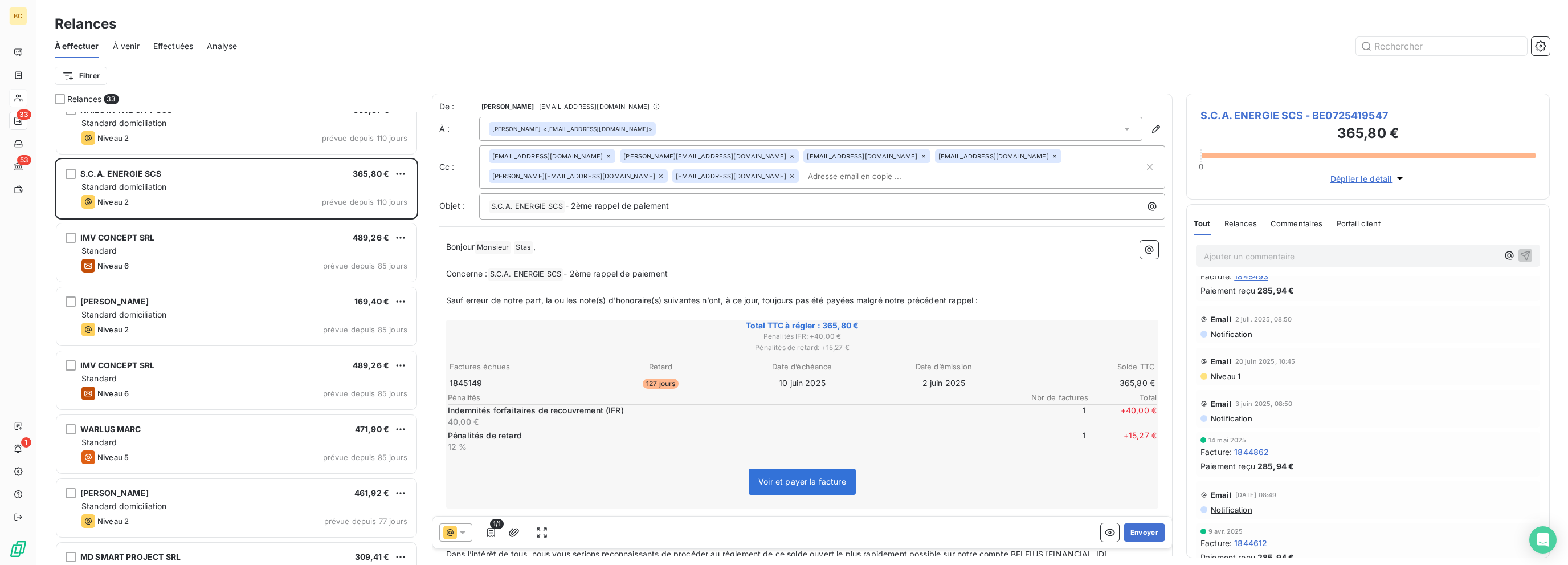
scroll to position [399, 0]
click at [464, 531] on icon at bounding box center [462, 532] width 6 height 3
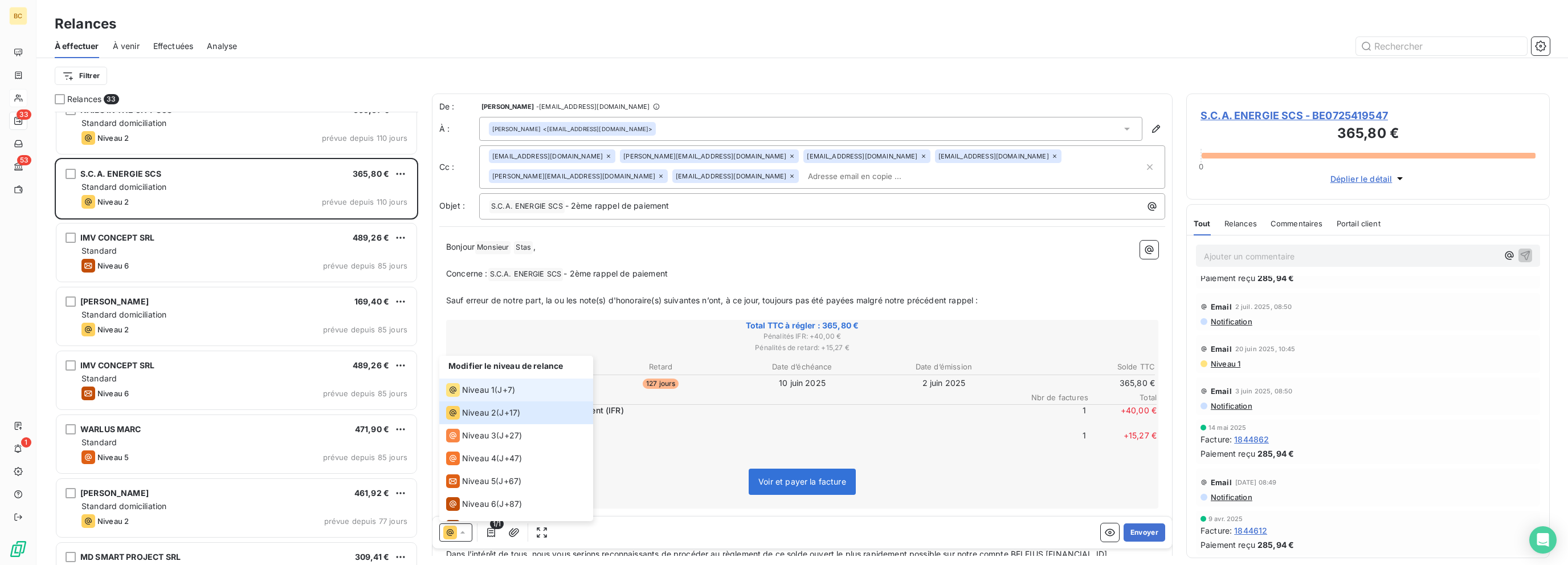
click at [467, 390] on span "Niveau 1" at bounding box center [478, 390] width 33 height 12
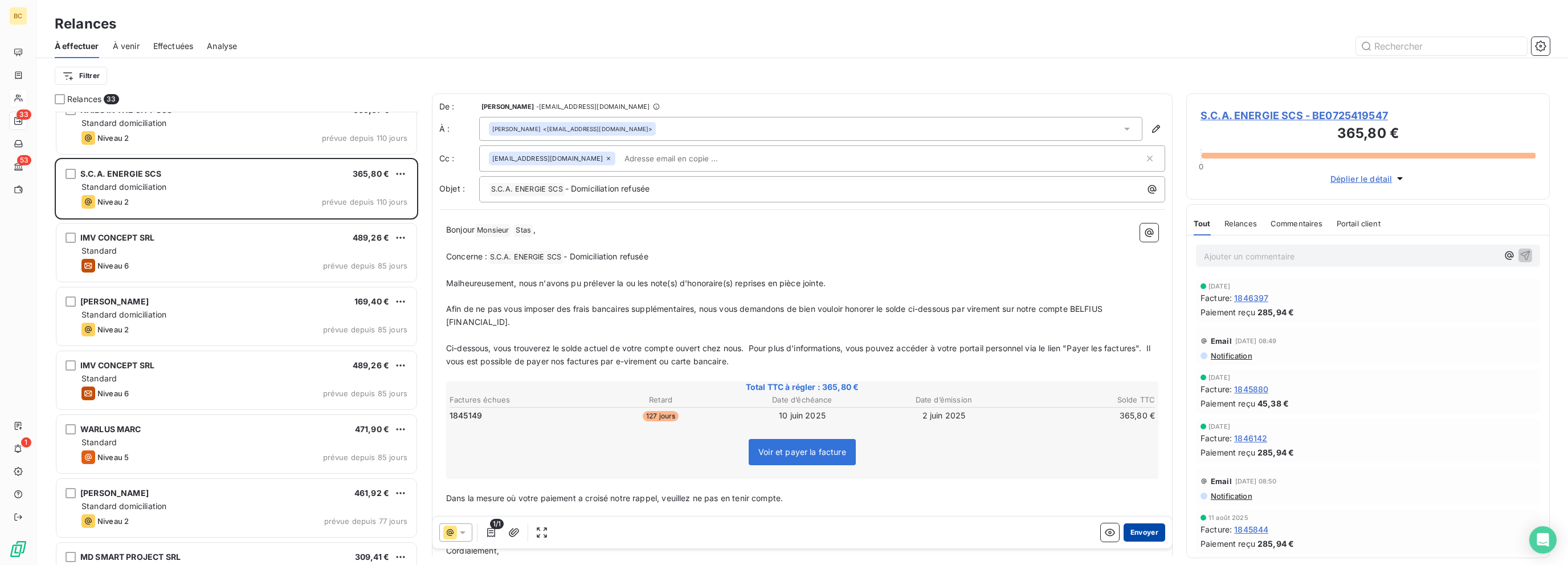
click at [942, 531] on button "Envoyer" at bounding box center [1144, 532] width 41 height 19
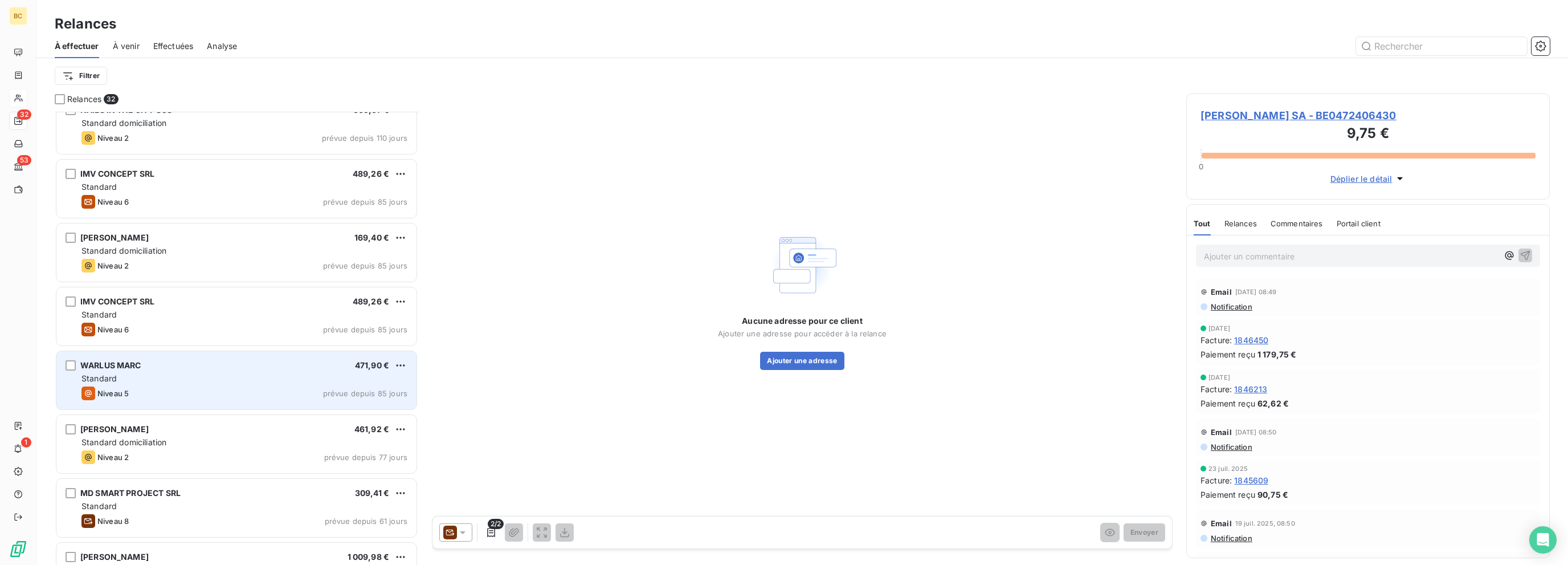
click at [236, 391] on div "Niveau 5 prévue depuis 85 jours" at bounding box center [244, 393] width 326 height 13
